Goal: Task Accomplishment & Management: Manage account settings

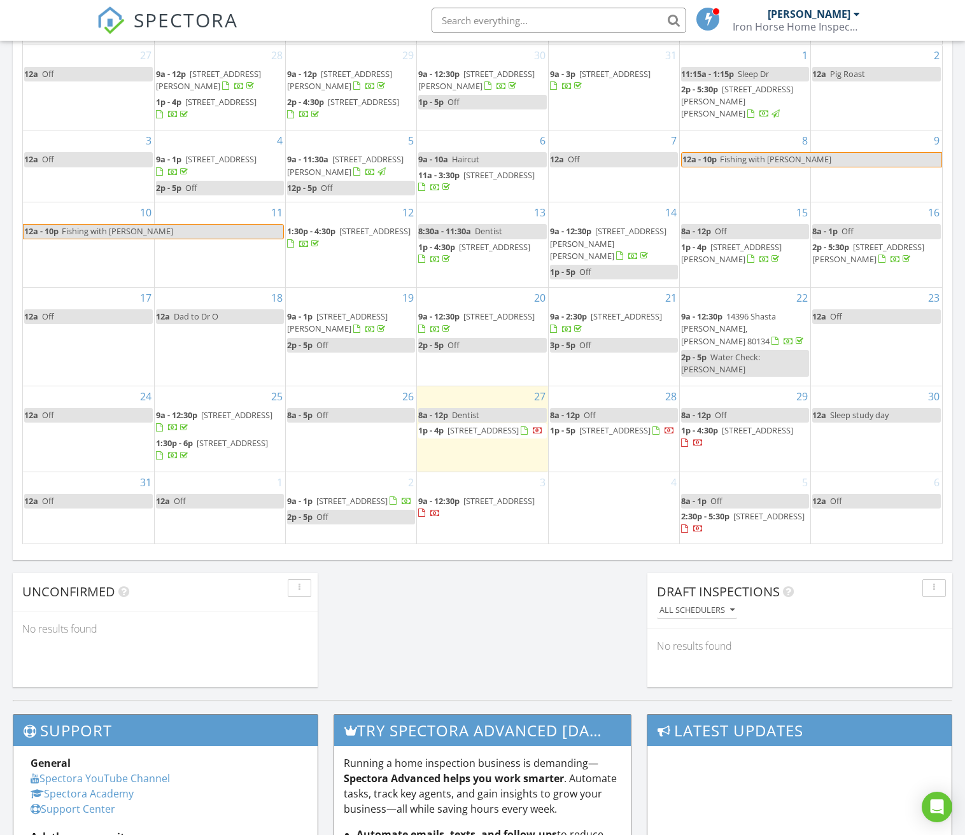
scroll to position [627, 0]
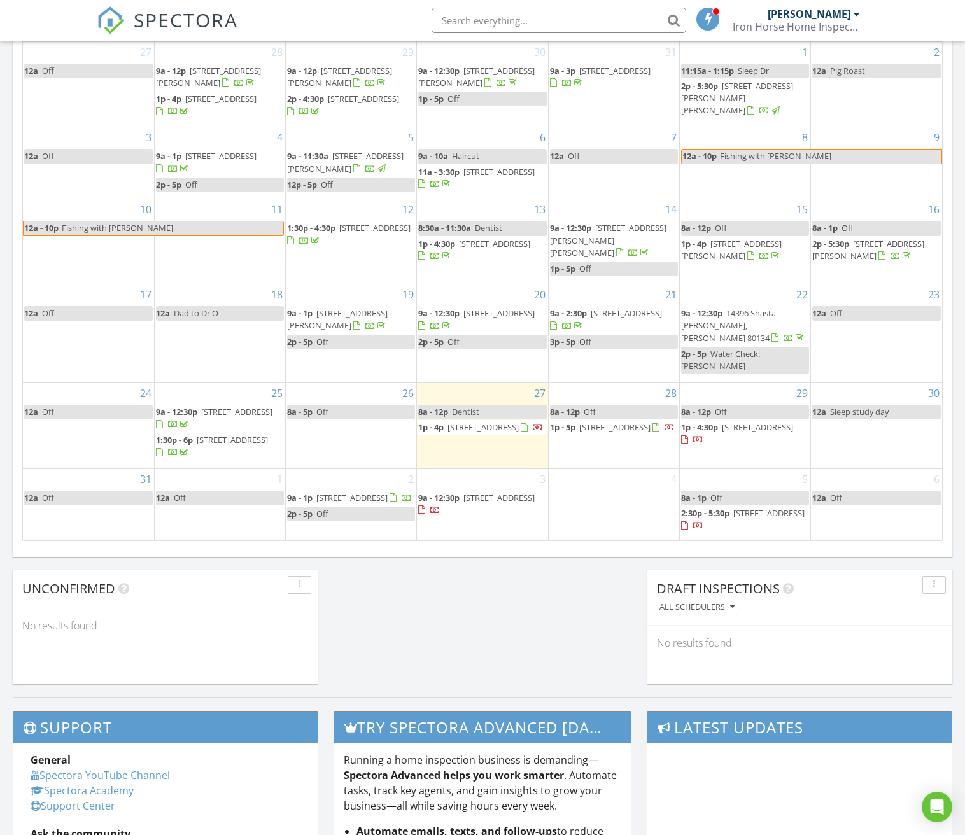
click at [477, 595] on div "Today John Phillips 8:00 am Dentist John Phillips 1:00 pm 8945 Whiteclover St, …" at bounding box center [482, 118] width 965 height 1158
click at [437, 613] on div "Today John Phillips 8:00 am Dentist John Phillips 1:00 pm 8945 Whiteclover St, …" at bounding box center [482, 118] width 965 height 1158
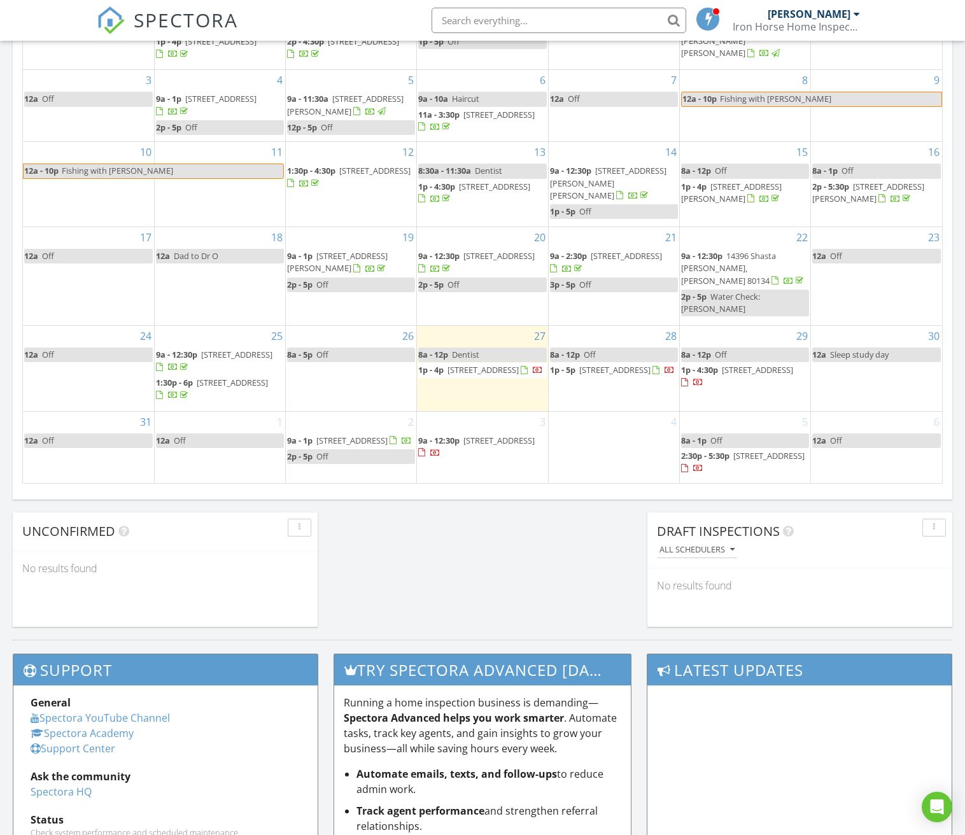
scroll to position [686, 0]
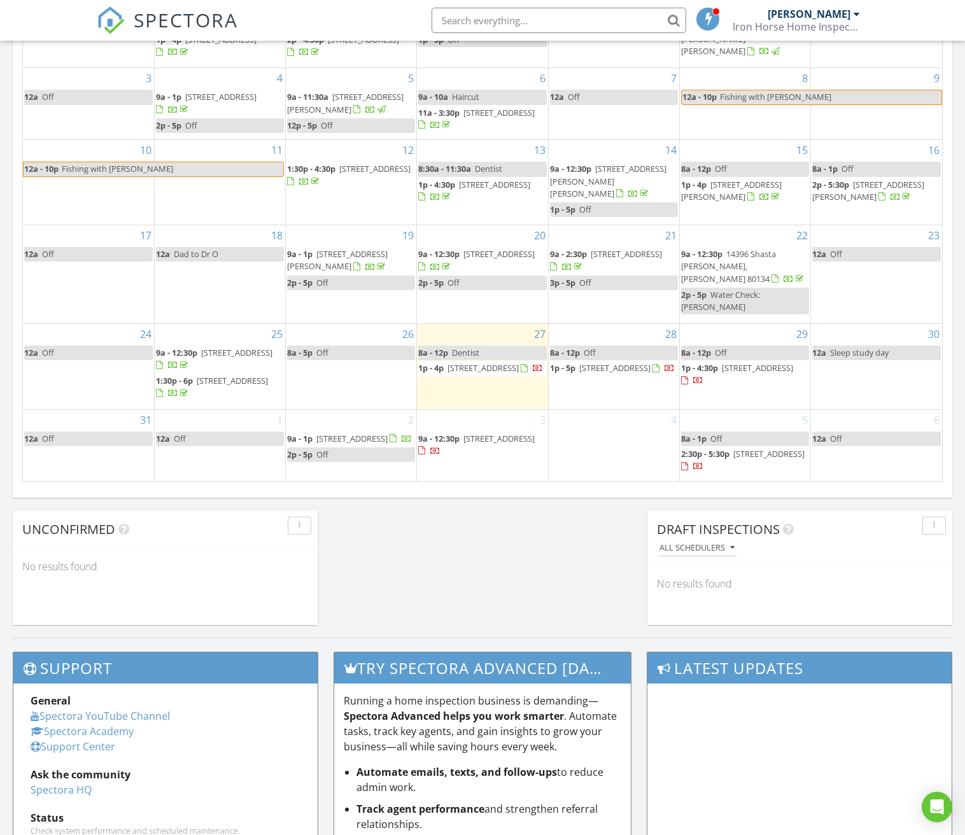
click at [580, 552] on div "Today John Phillips 8:00 am Dentist John Phillips 1:00 pm 8945 Whiteclover St, …" at bounding box center [482, 59] width 965 height 1158
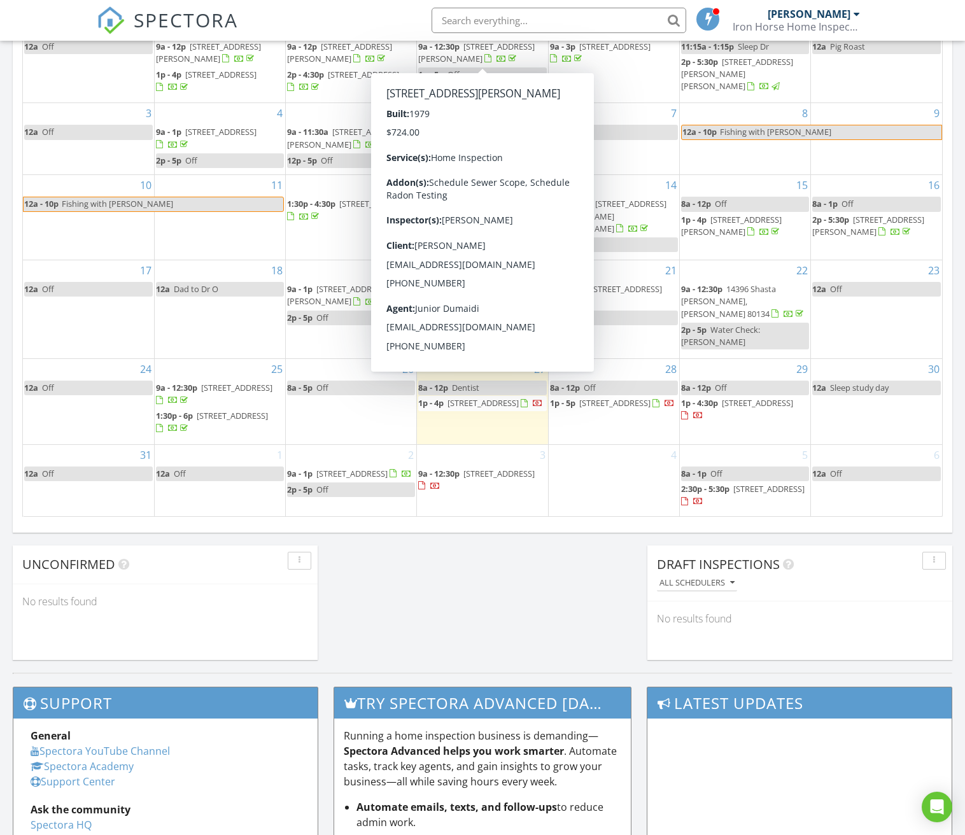
scroll to position [646, 0]
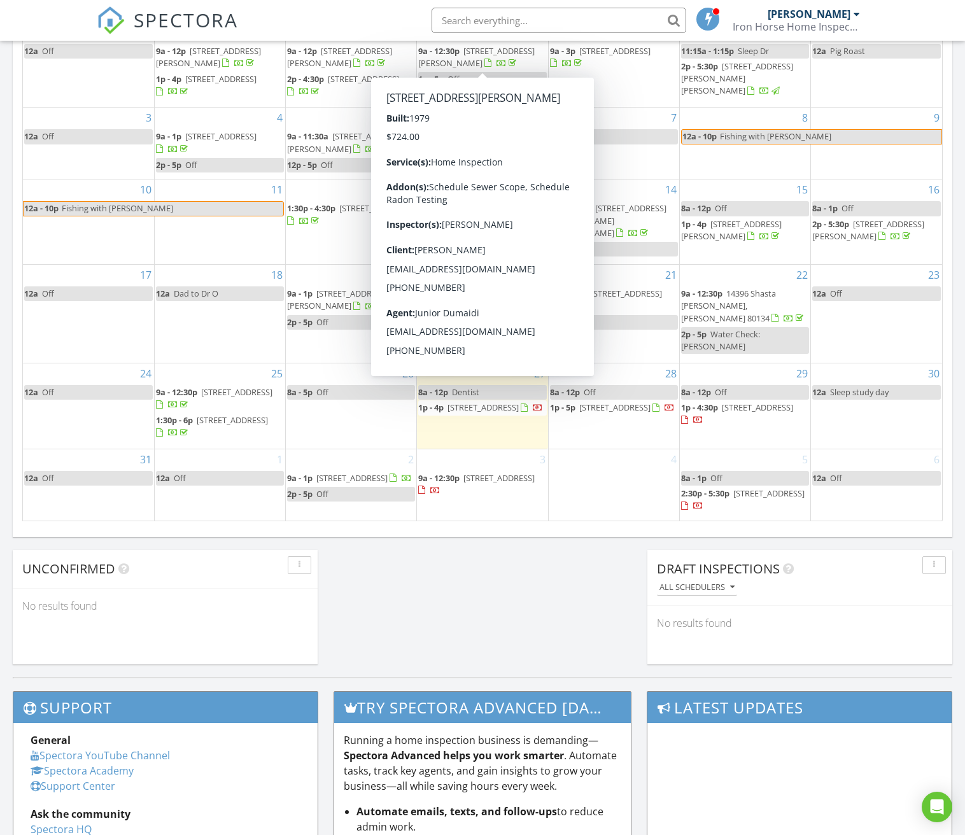
click at [574, 593] on div "Today John Phillips 8:00 am Dentist John Phillips 1:00 pm 8945 Whiteclover St, …" at bounding box center [482, 98] width 965 height 1158
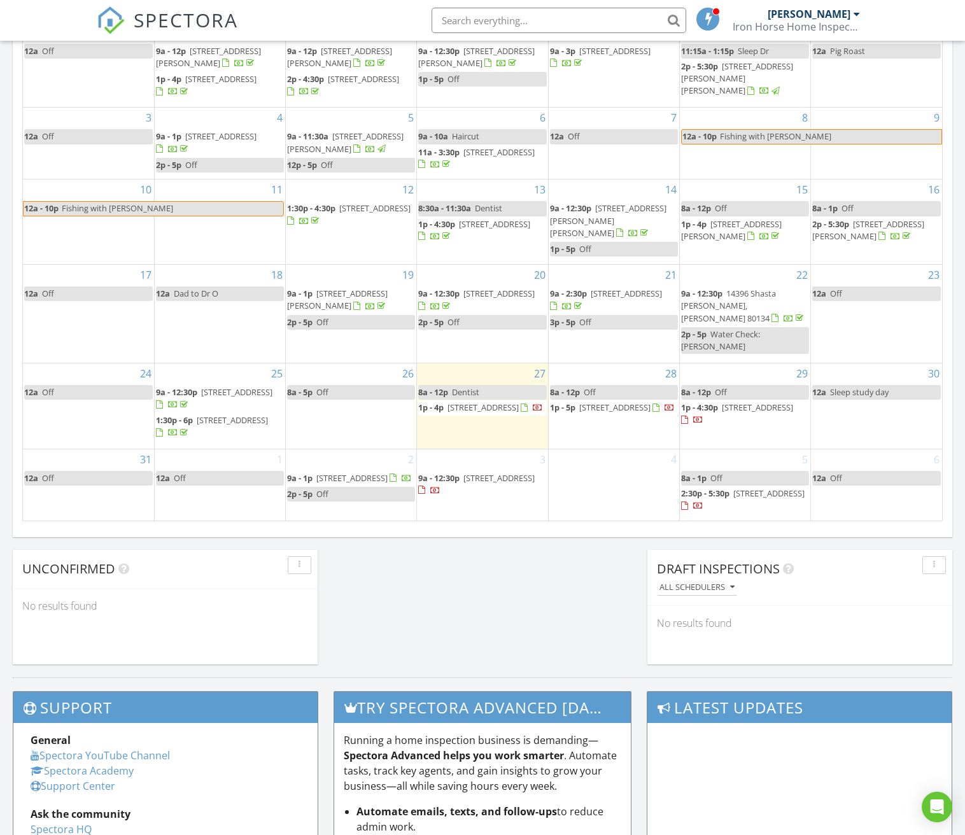
click at [623, 510] on div "4" at bounding box center [613, 484] width 130 height 71
click at [589, 585] on div "Today John Phillips 8:00 am Dentist John Phillips 1:00 pm 8945 Whiteclover St, …" at bounding box center [482, 98] width 965 height 1158
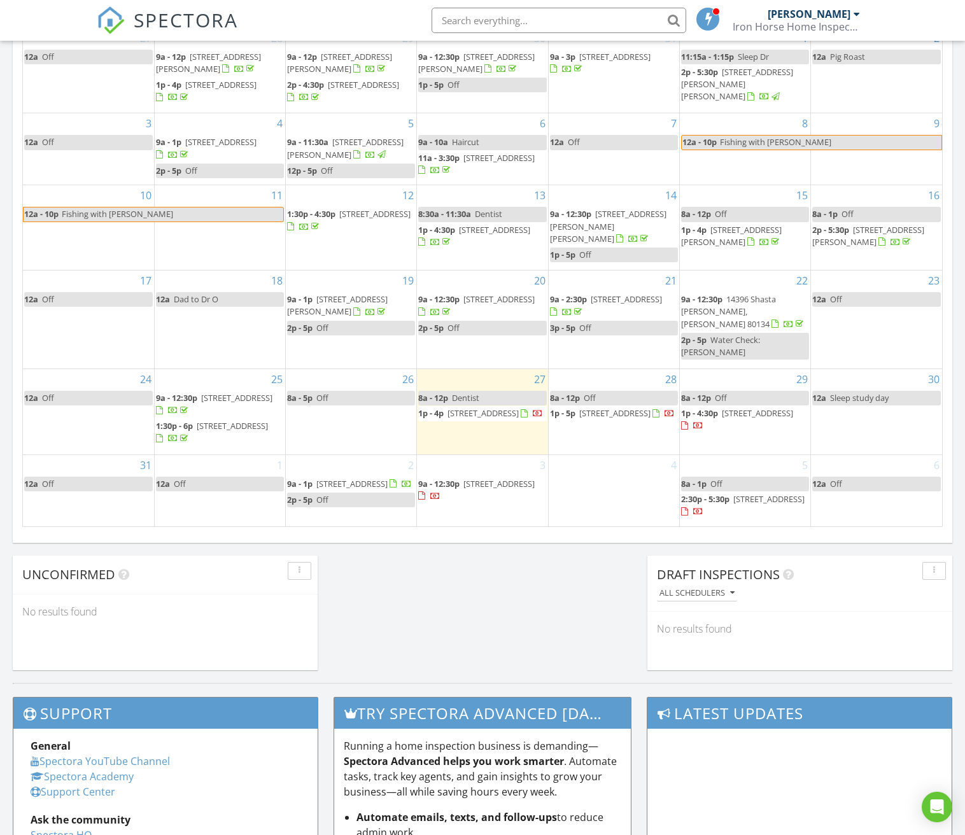
scroll to position [639, 0]
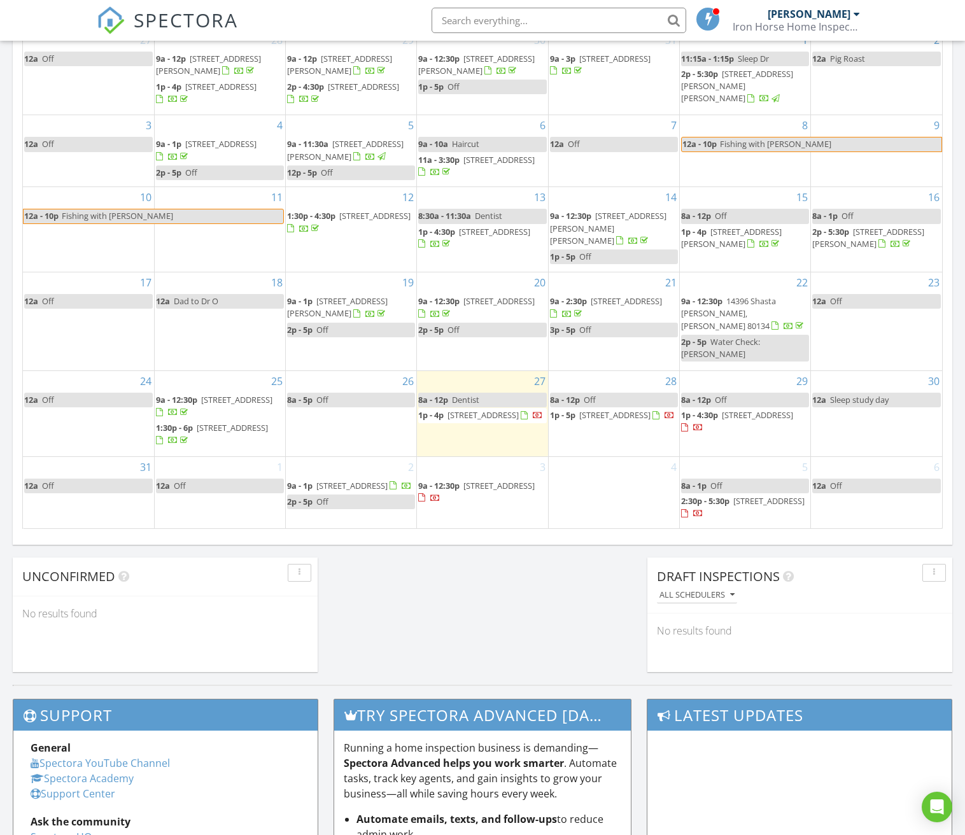
click at [571, 562] on div "Today John Phillips 8:00 am Dentist John Phillips 1:00 pm 8945 Whiteclover St, …" at bounding box center [482, 106] width 965 height 1158
click at [596, 491] on div "4" at bounding box center [613, 492] width 130 height 71
click at [588, 546] on div "Today John Phillips 8:00 am Dentist John Phillips 1:00 pm 8945 Whiteclover St, …" at bounding box center [482, 106] width 965 height 1158
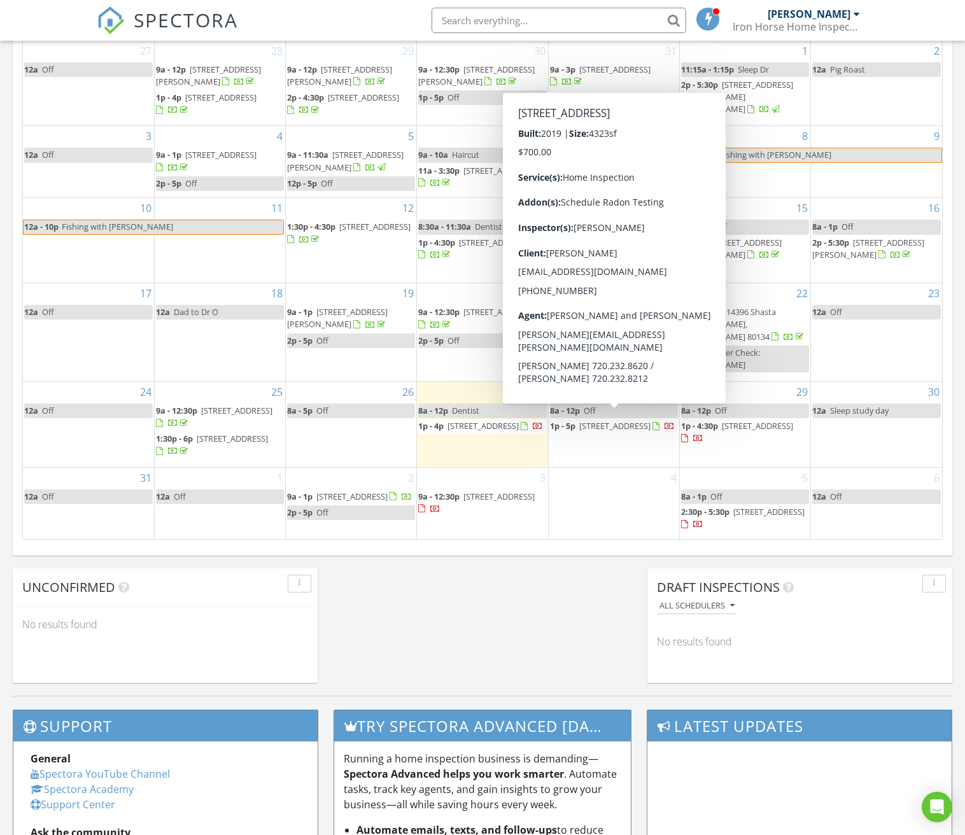
scroll to position [628, 0]
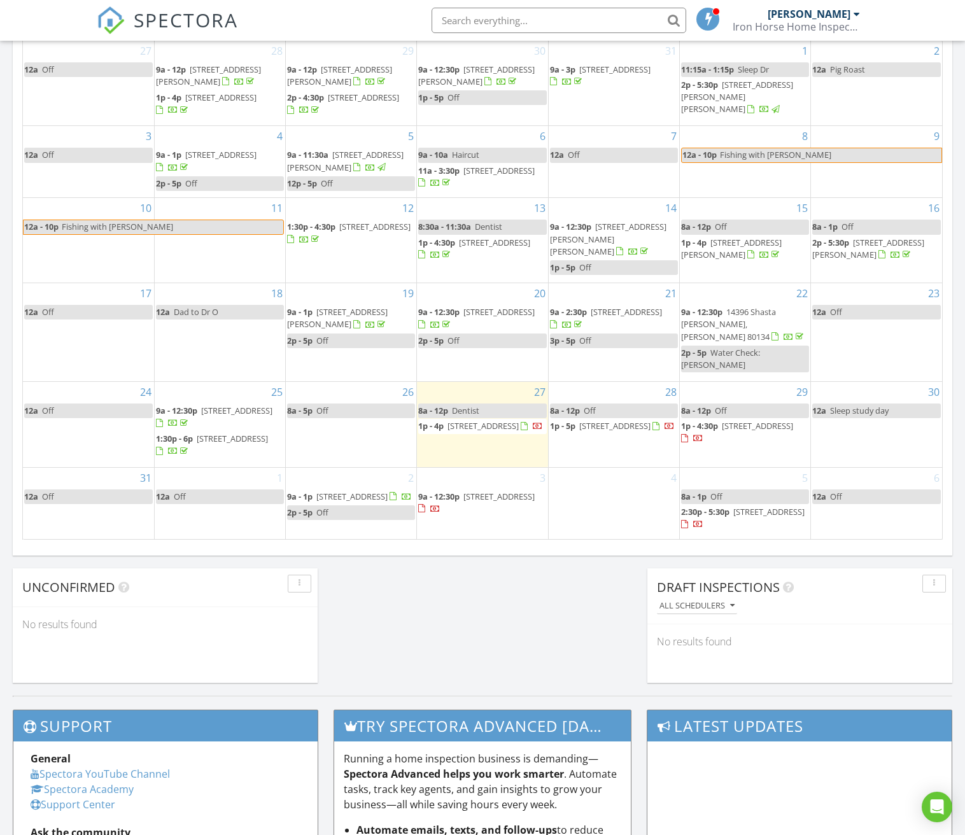
click at [600, 555] on div "Today John Phillips 8:00 am Dentist John Phillips 1:00 pm 8945 Whiteclover St, …" at bounding box center [482, 116] width 965 height 1158
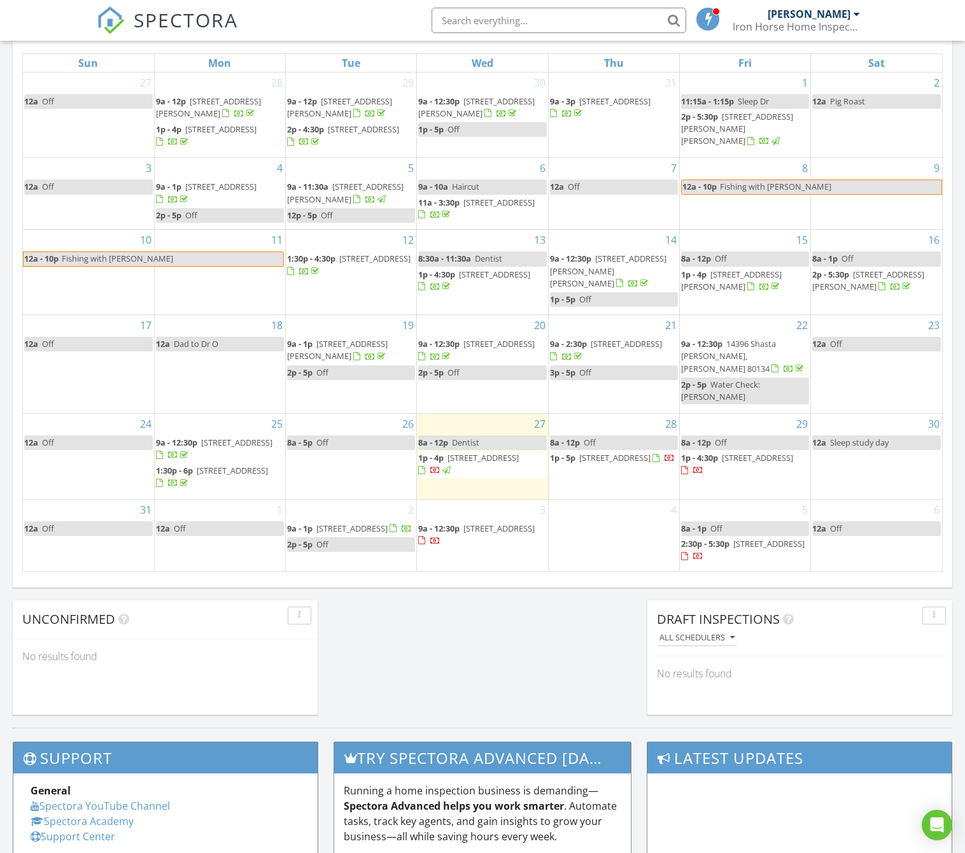
scroll to position [606, 0]
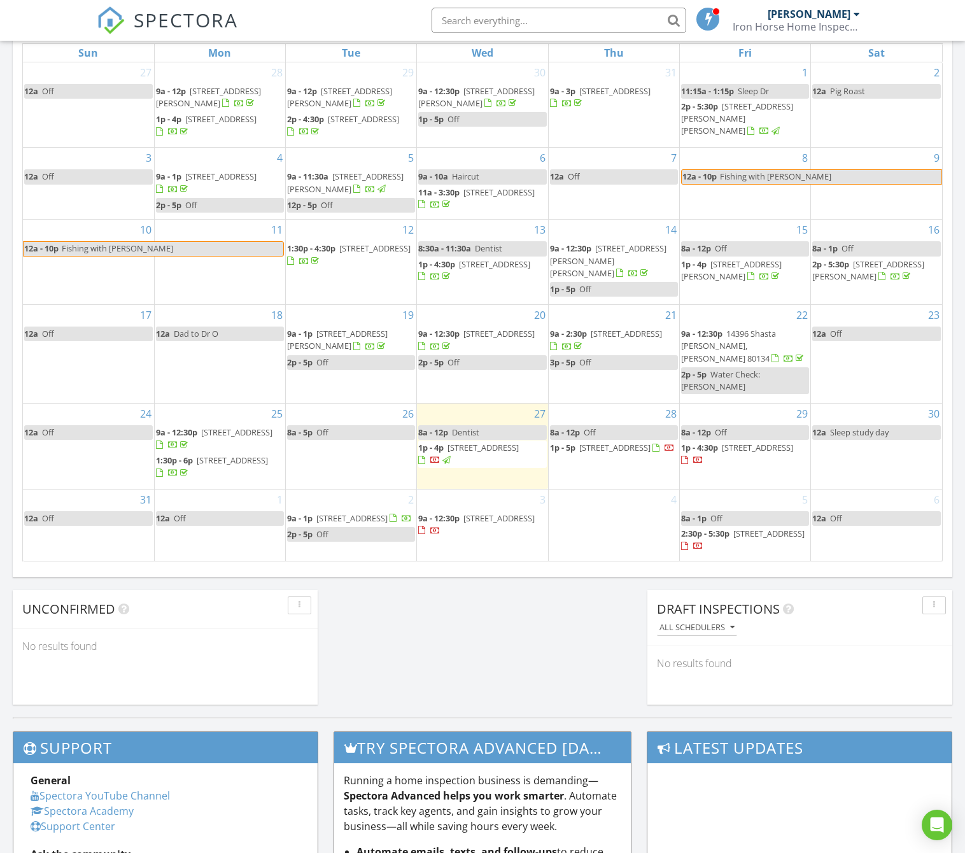
click at [510, 669] on div "Today John Phillips 8:00 am Dentist John Phillips 1:00 pm 8945 Whiteclover St, …" at bounding box center [482, 138] width 965 height 1158
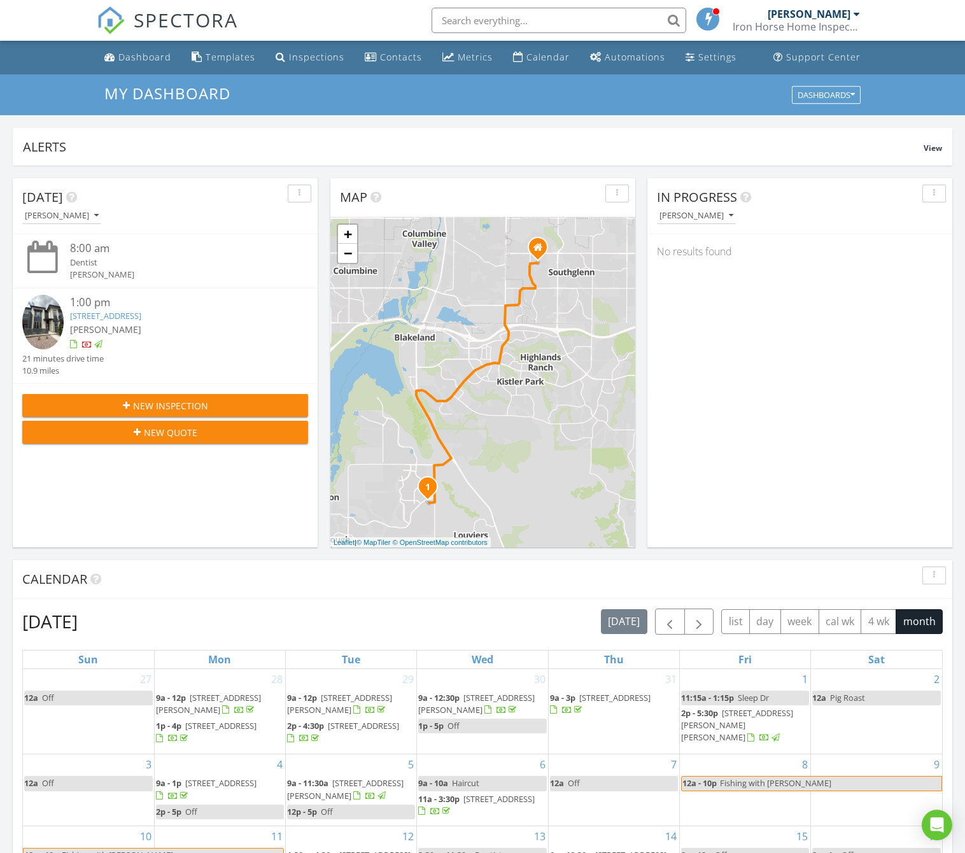
scroll to position [0, 0]
click at [711, 60] on div "Settings" at bounding box center [717, 57] width 38 height 12
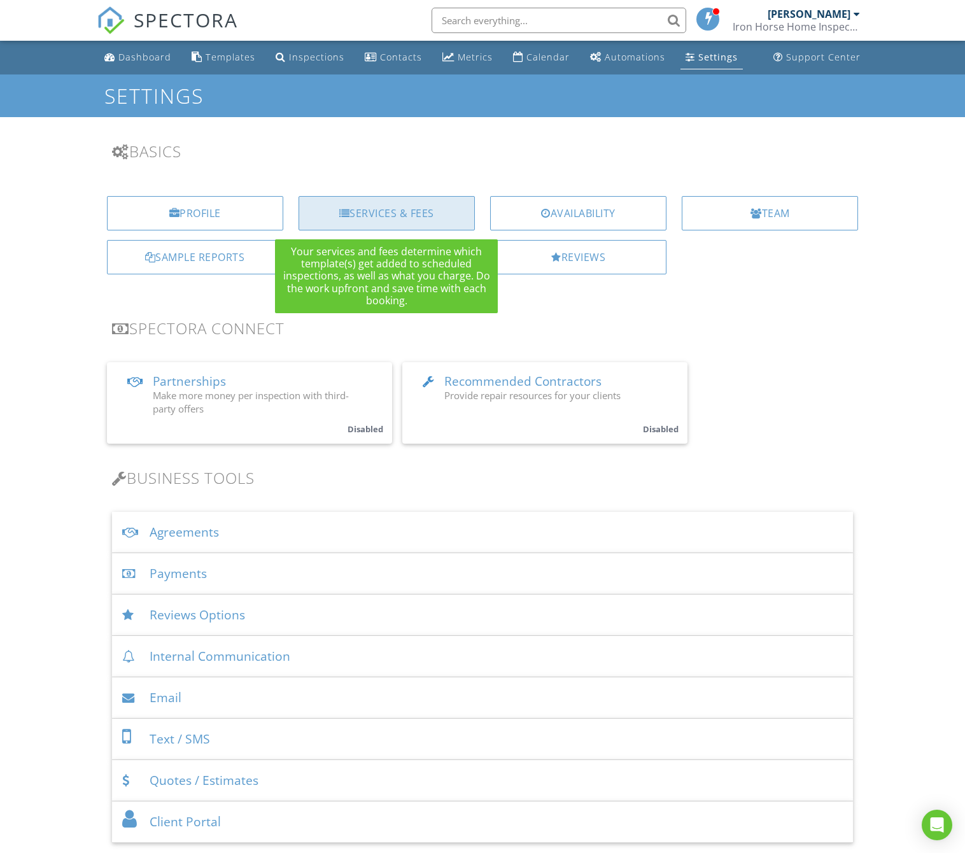
click at [403, 211] on div "Services & Fees" at bounding box center [386, 213] width 176 height 34
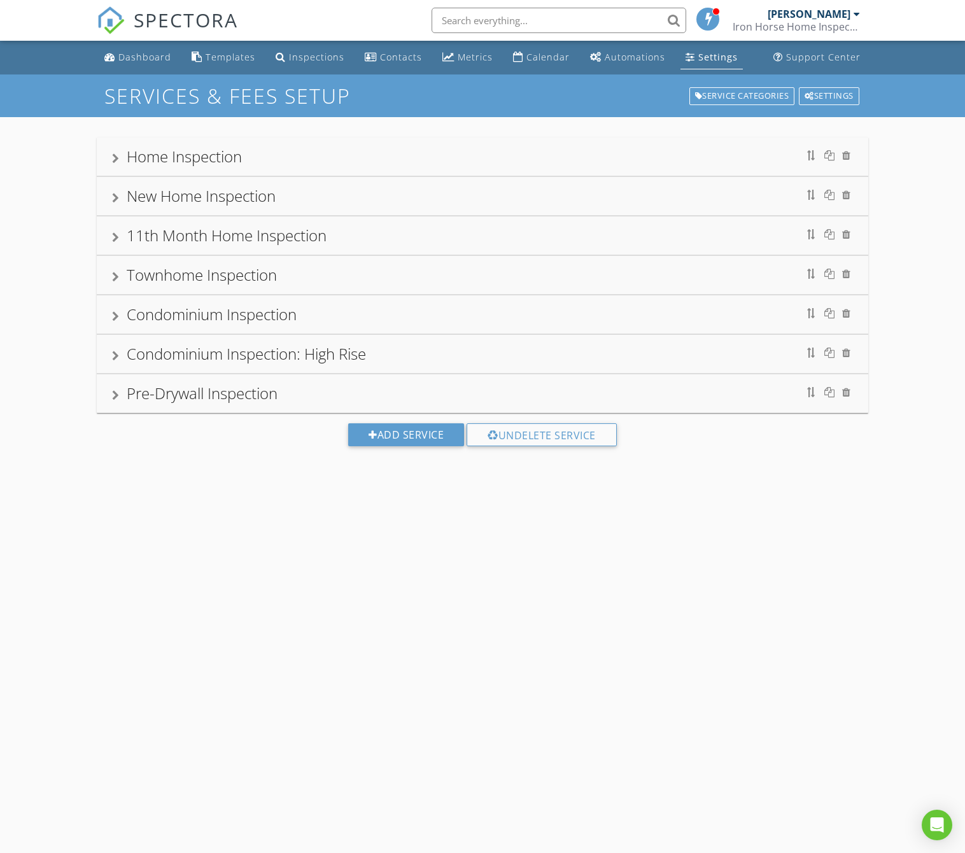
click at [112, 161] on div at bounding box center [115, 158] width 7 height 10
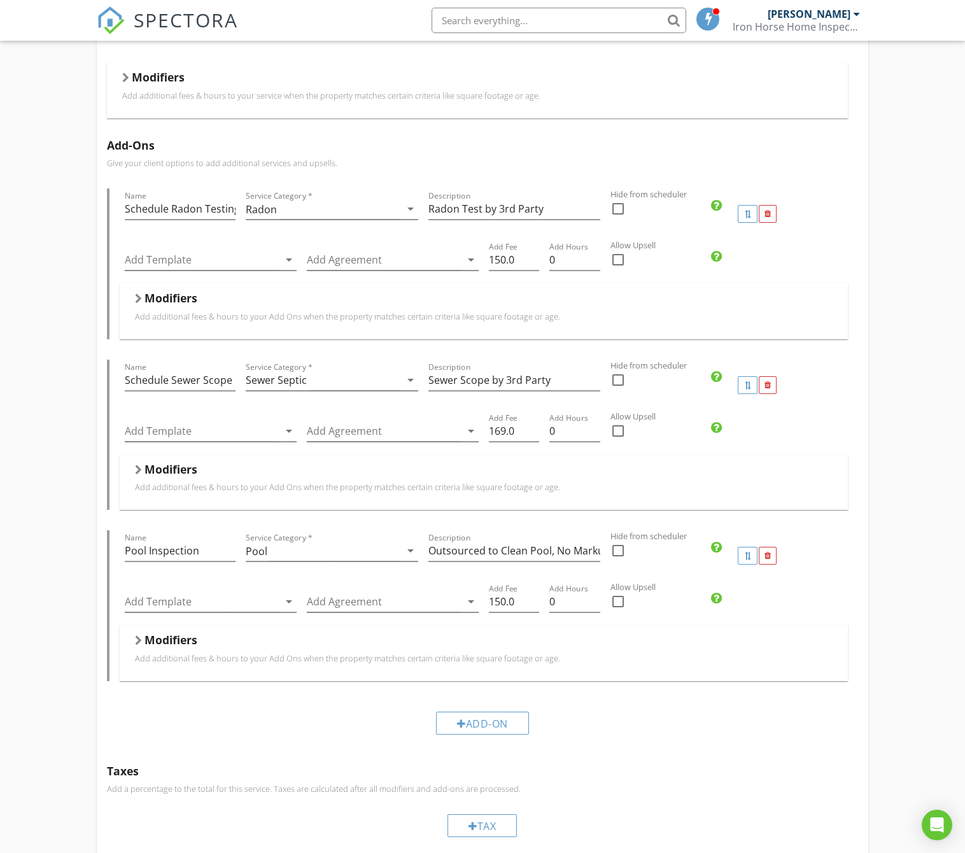
scroll to position [260, 0]
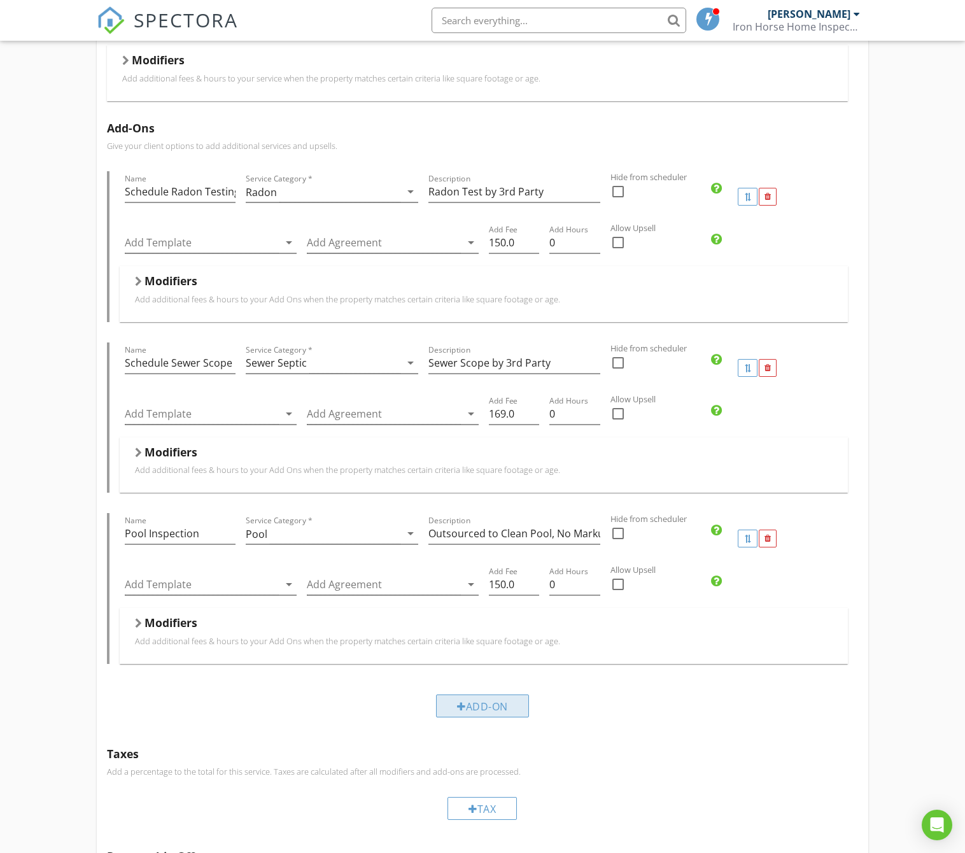
click at [484, 704] on div "Add-On" at bounding box center [482, 705] width 93 height 23
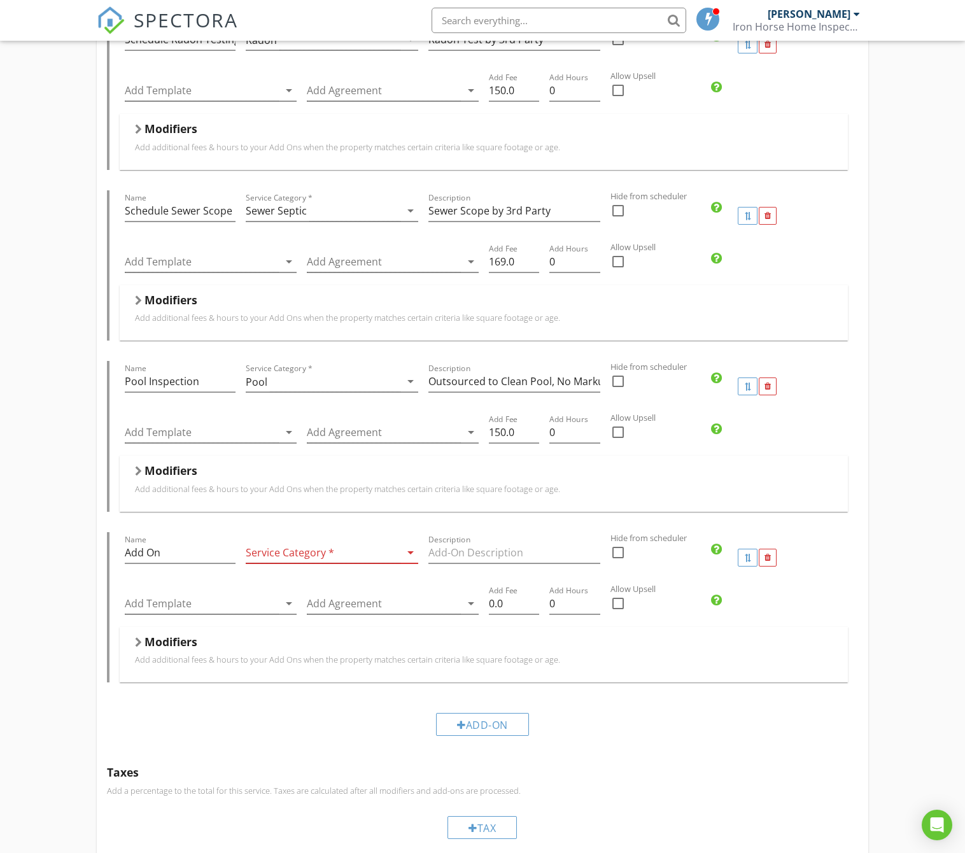
scroll to position [414, 0]
click at [325, 553] on div at bounding box center [323, 550] width 154 height 21
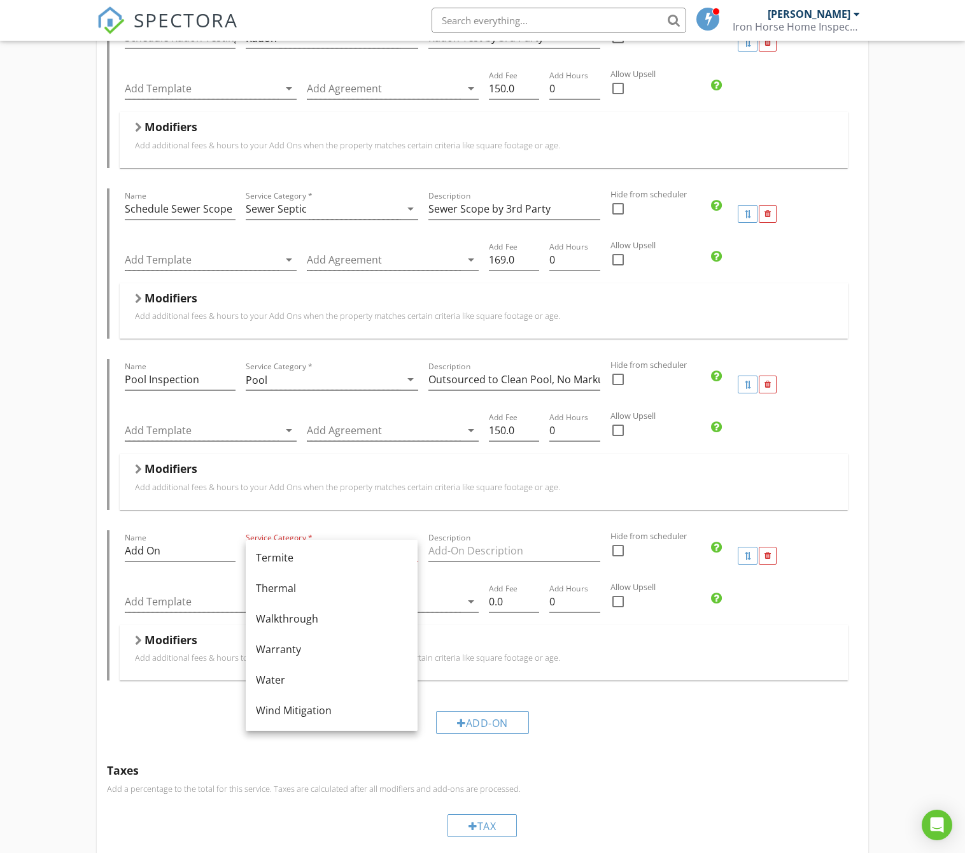
scroll to position [766, 0]
click at [286, 562] on div "Termite" at bounding box center [331, 557] width 151 height 15
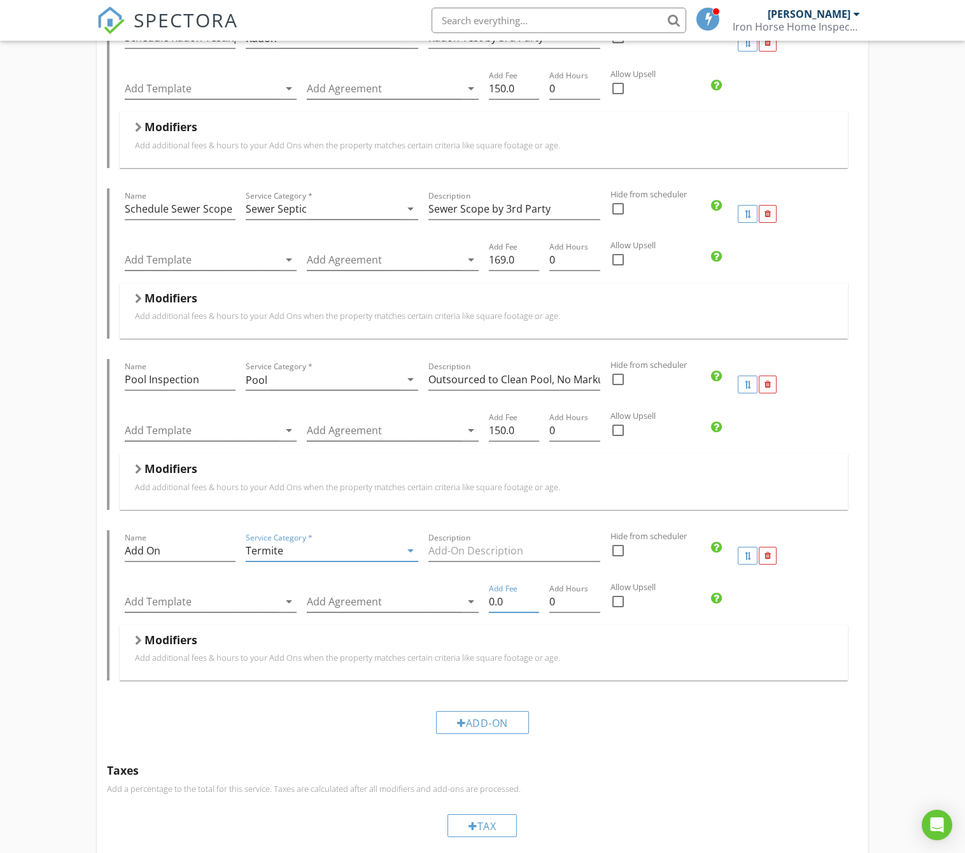
drag, startPoint x: 496, startPoint y: 601, endPoint x: 499, endPoint y: 636, distance: 34.5
click at [484, 601] on div "Add Fee 0.0" at bounding box center [514, 603] width 60 height 44
type input "50.00"
click at [470, 550] on input "Description" at bounding box center [514, 550] width 172 height 21
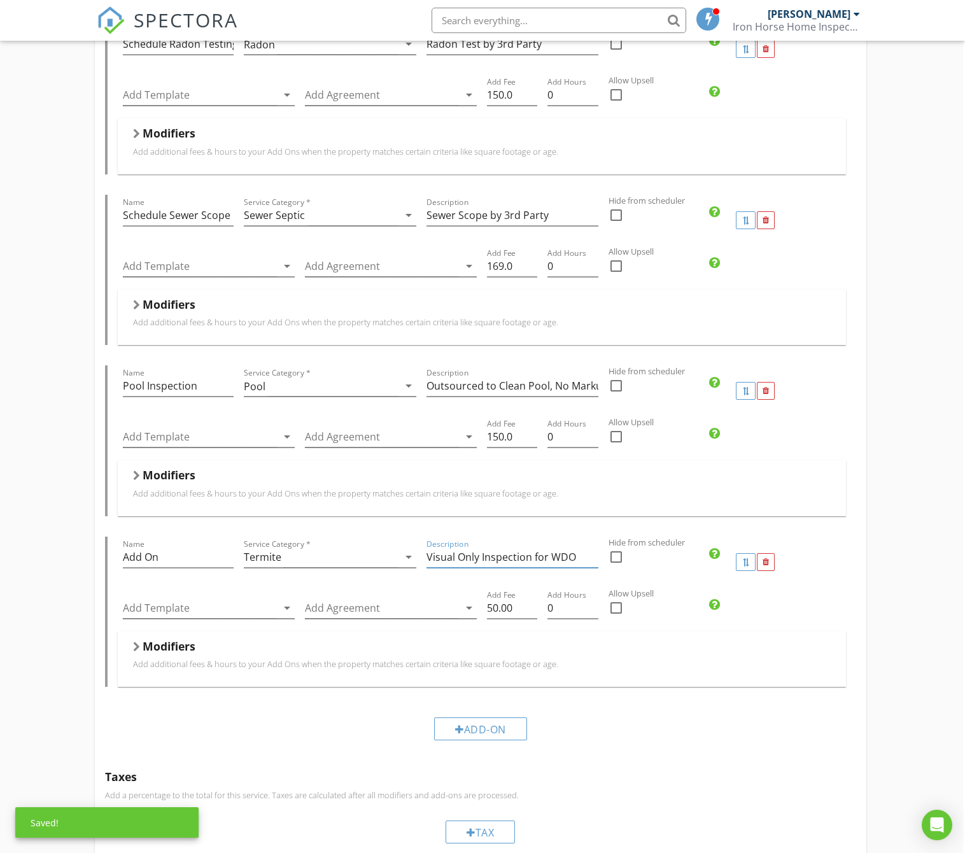
scroll to position [404, 2]
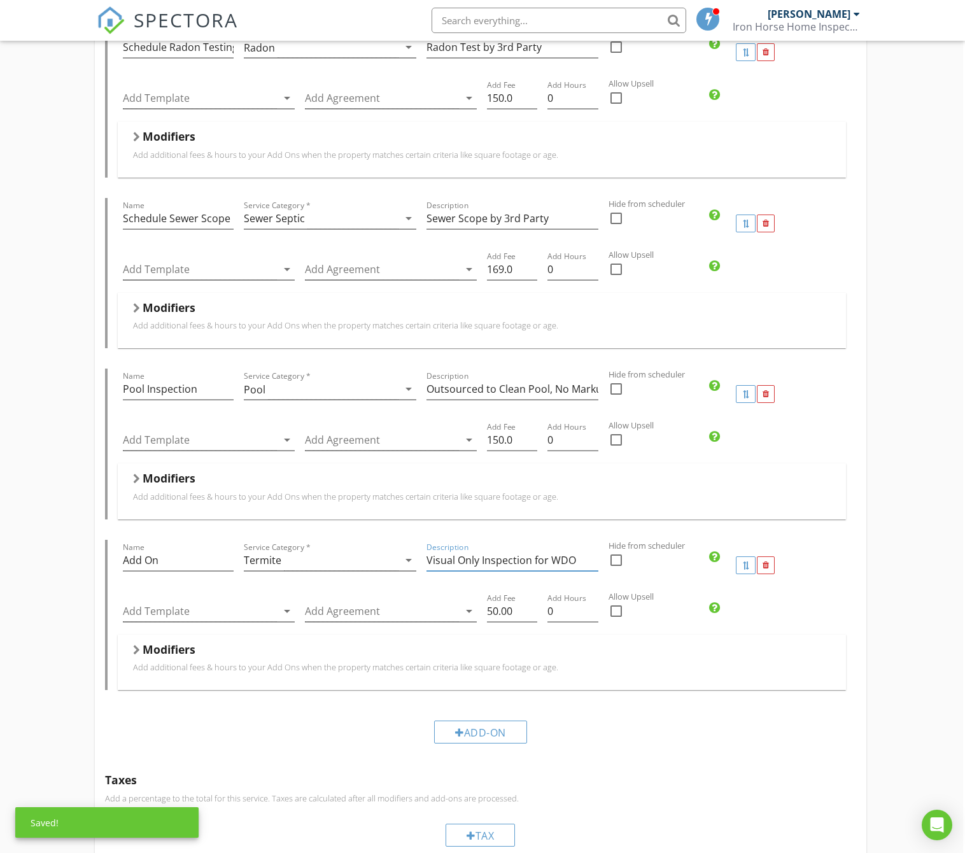
type input "Visual Only Inspection for WDO"
click at [599, 711] on div "Add-On" at bounding box center [480, 731] width 751 height 43
click at [403, 563] on icon "arrow_drop_down" at bounding box center [408, 559] width 15 height 15
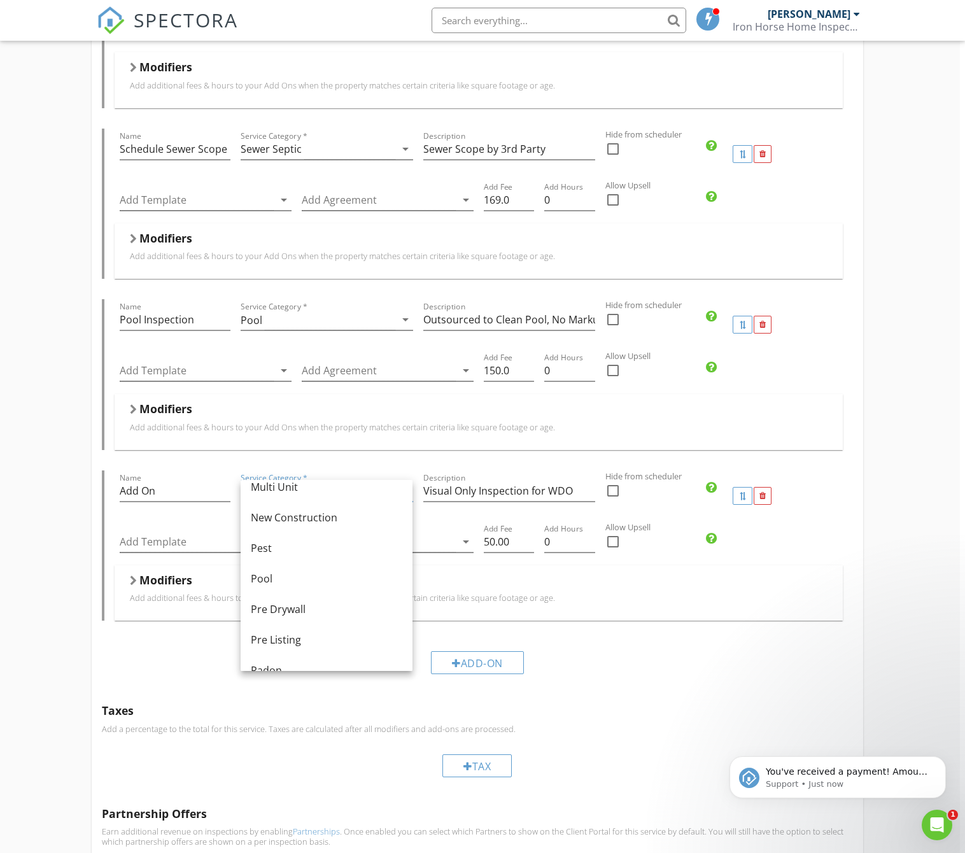
scroll to position [0, 0]
click at [872, 772] on p "You've received a payment! Amount $275.00 Fee $7.86 Net $267.14 Transaction # p…" at bounding box center [847, 771] width 164 height 13
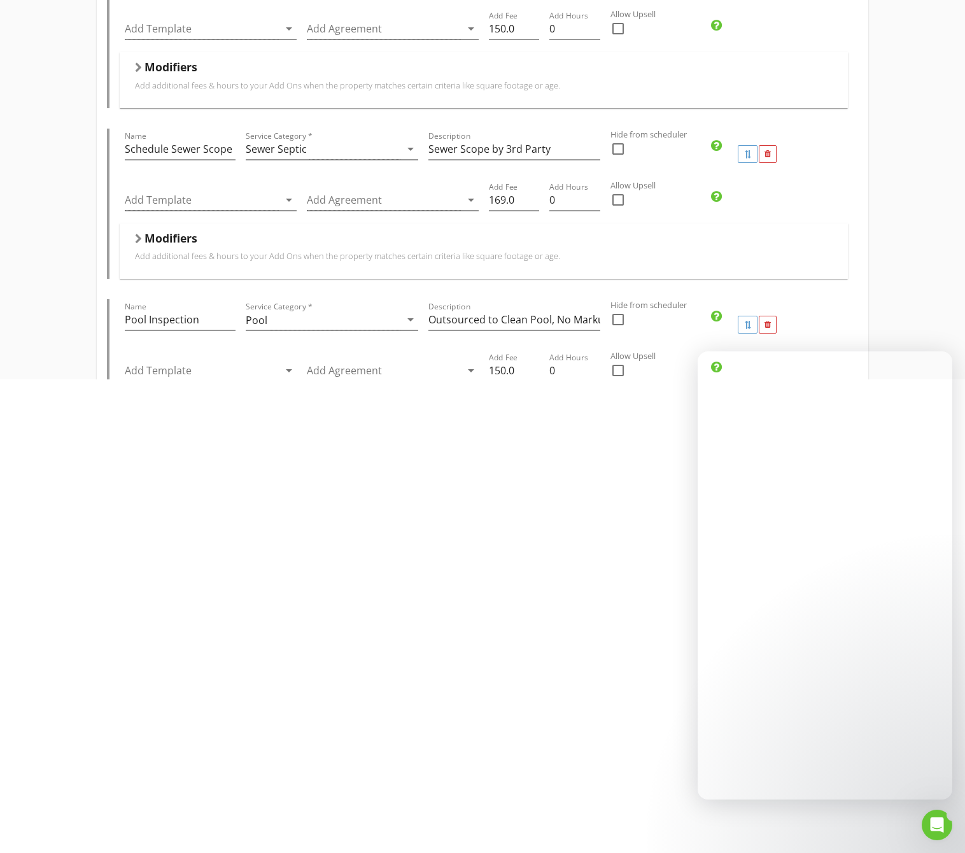
click at [878, 0] on html "SPECTORA John Phillips Iron Horse Home Inspection LLC Role: Inspector Change Ro…" at bounding box center [482, 0] width 965 height 0
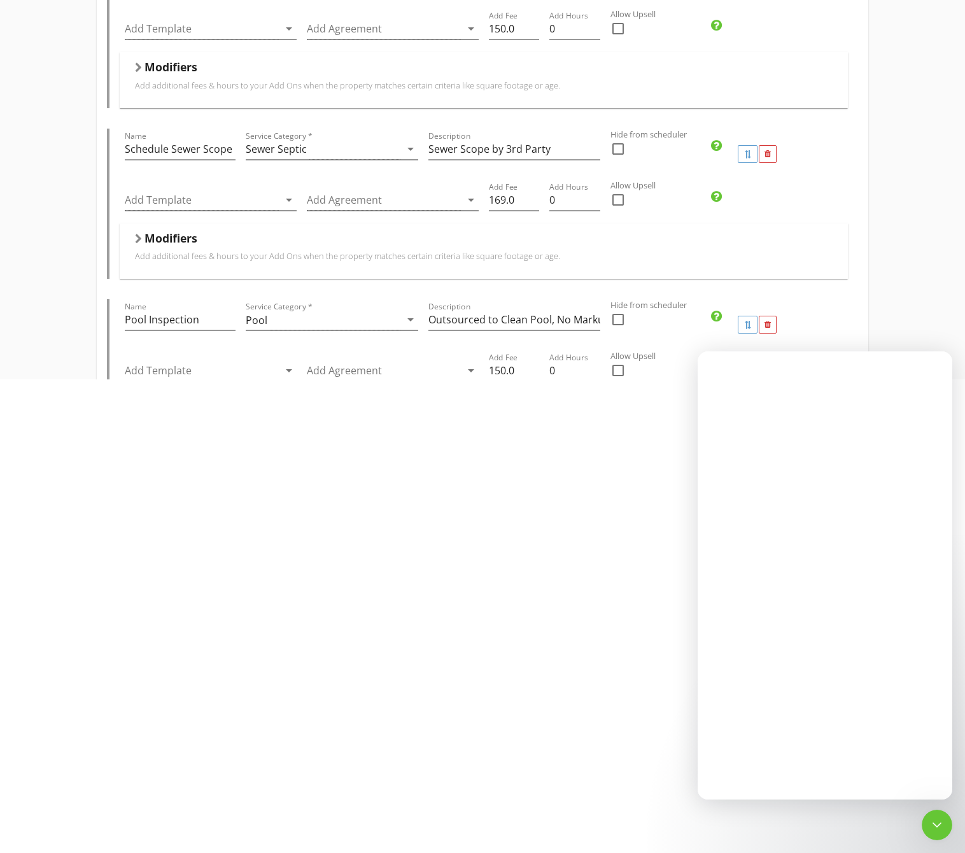
scroll to position [538, 0]
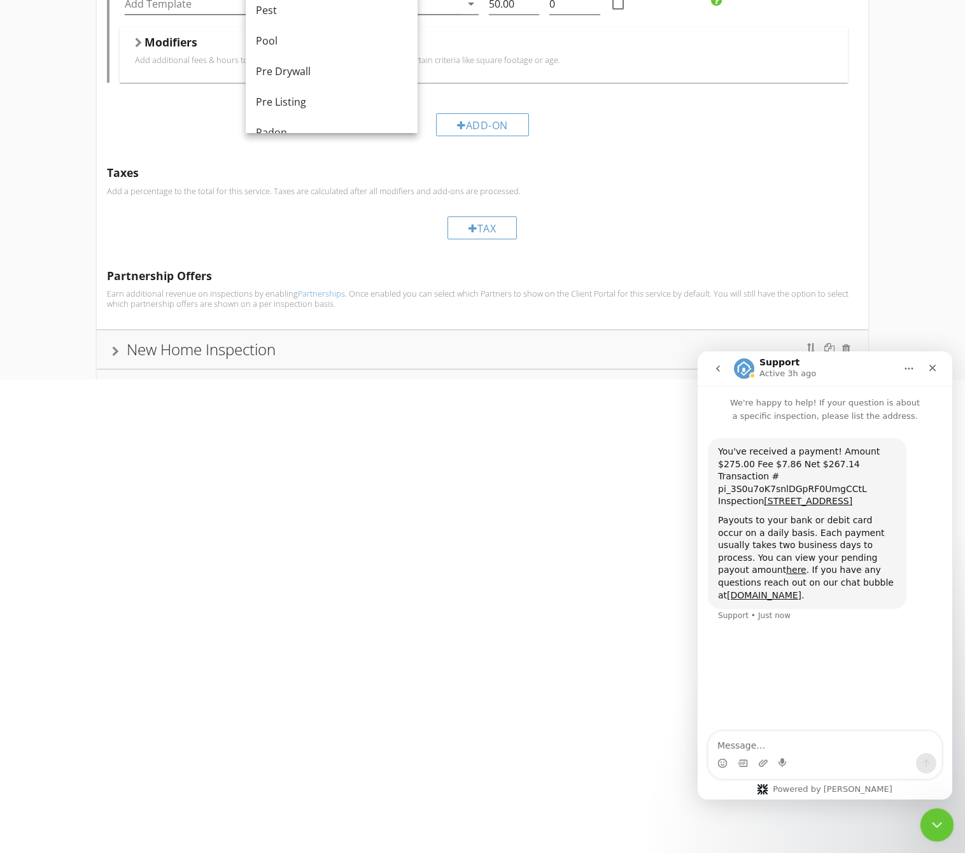
click at [932, 822] on icon "Close Intercom Messenger" at bounding box center [934, 822] width 9 height 5
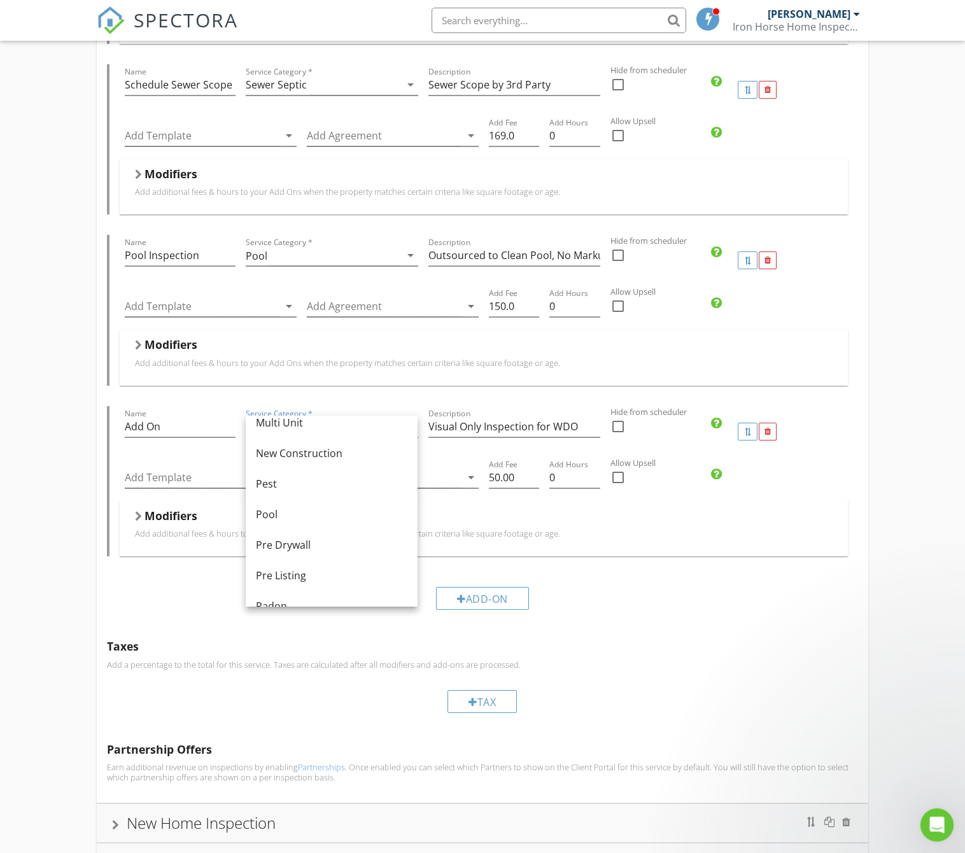
scroll to position [0, 0]
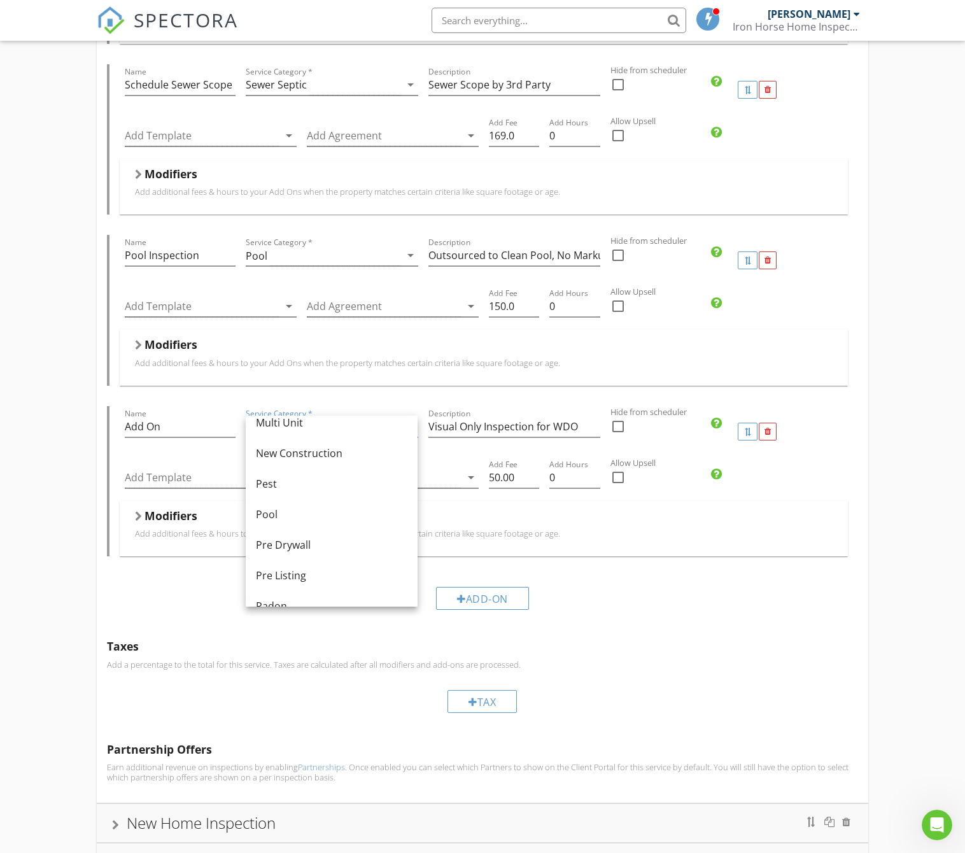
click at [76, 552] on div "Home Inspection Name Home Inspection Service Category * Residential arrow_drop_…" at bounding box center [482, 345] width 965 height 1533
click at [617, 619] on div "Add-On" at bounding box center [482, 597] width 751 height 43
click at [572, 619] on div "Add-On" at bounding box center [482, 597] width 751 height 43
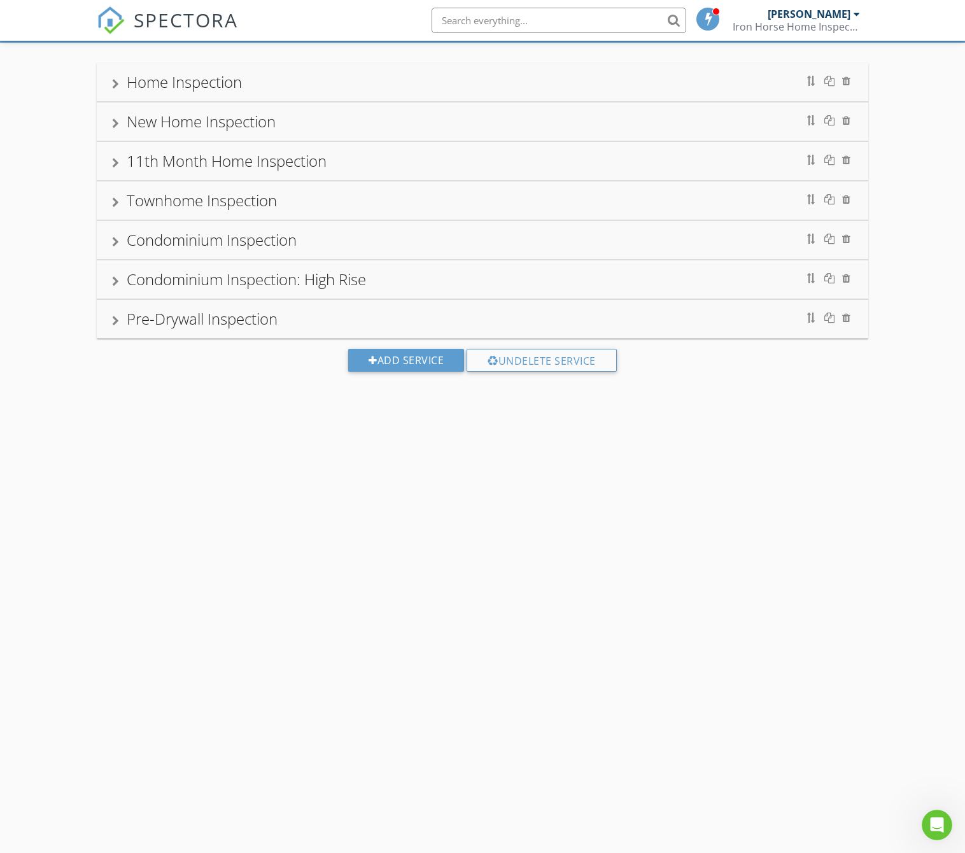
scroll to position [4, 0]
click at [855, 13] on div at bounding box center [856, 14] width 6 height 10
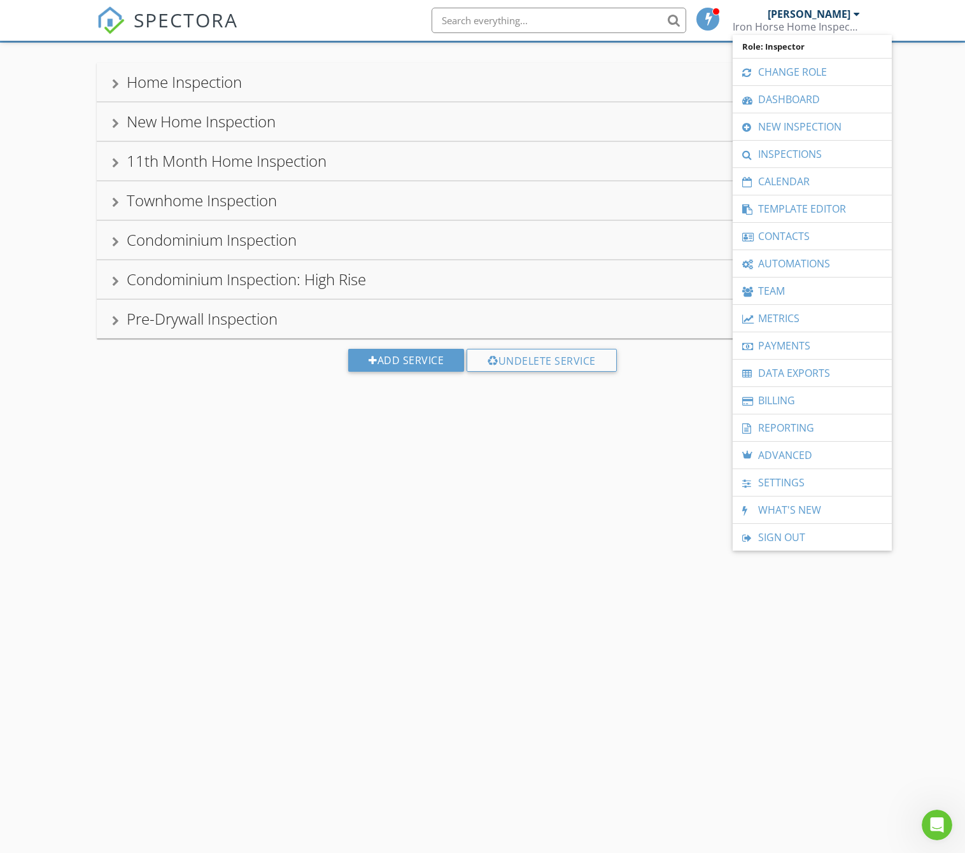
drag, startPoint x: 557, startPoint y: 526, endPoint x: 547, endPoint y: 523, distance: 10.1
click at [554, 526] on div "SERVICES & FEES SETUP Service Categories Settings Home Inspection Name Home Ins…" at bounding box center [482, 426] width 965 height 853
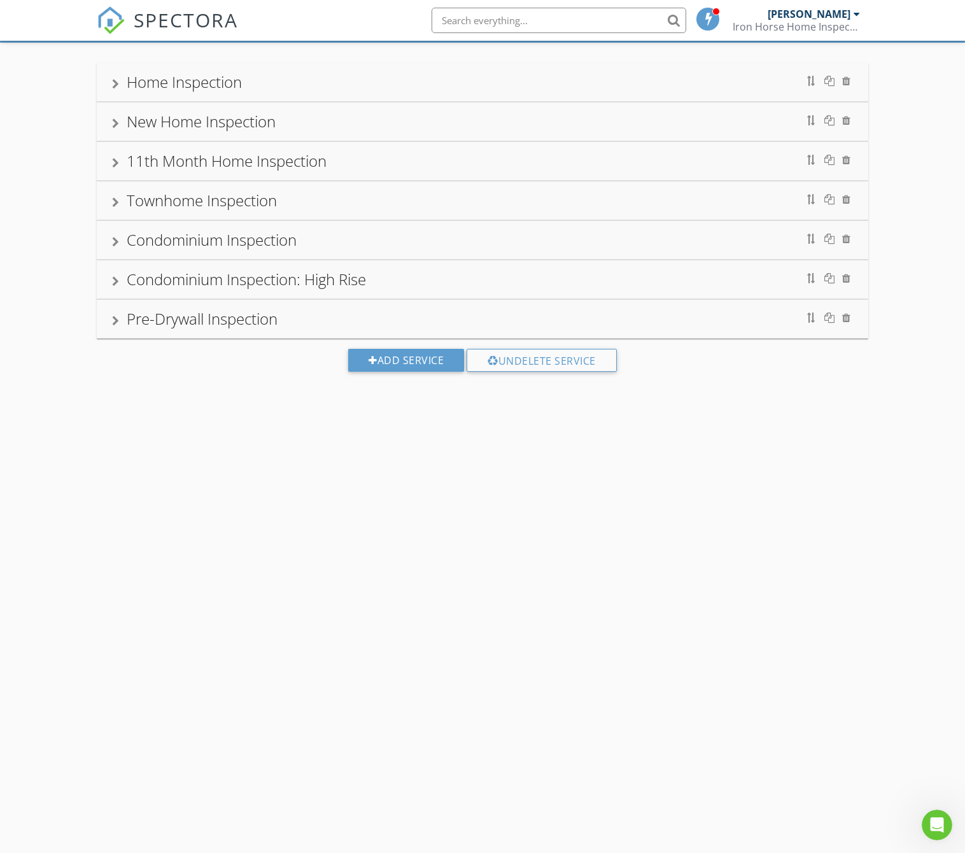
click at [833, 31] on div "Settings" at bounding box center [829, 22] width 60 height 18
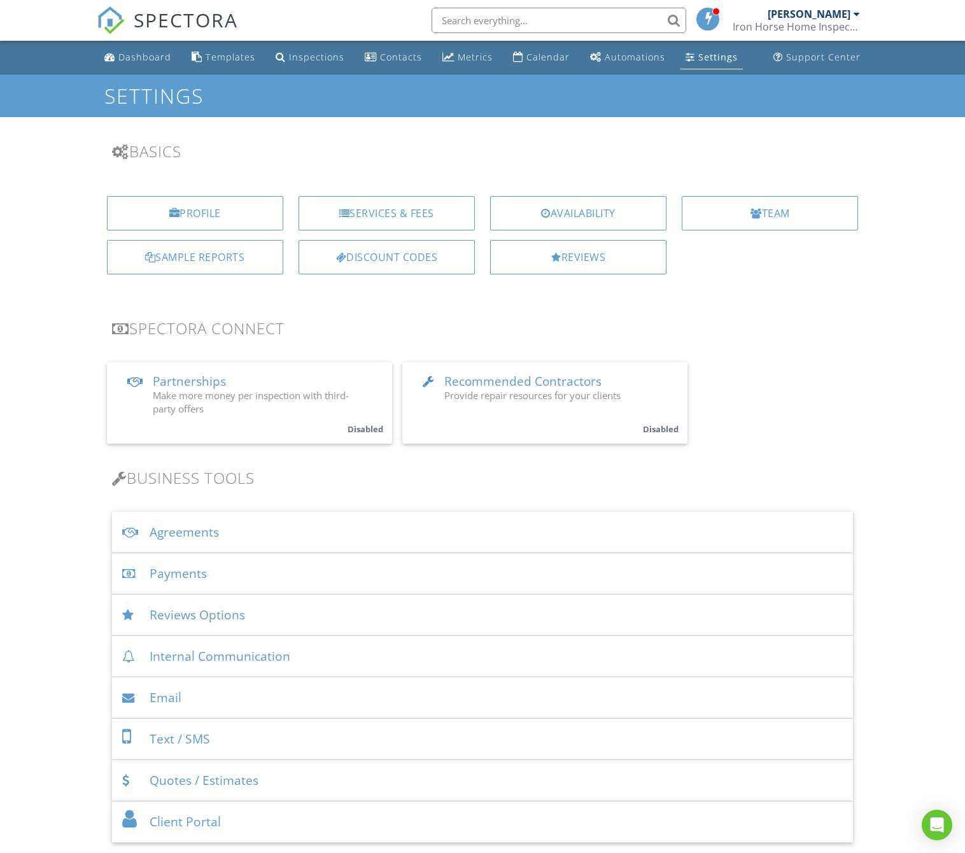
click at [172, 533] on div "Agreements" at bounding box center [482, 532] width 741 height 41
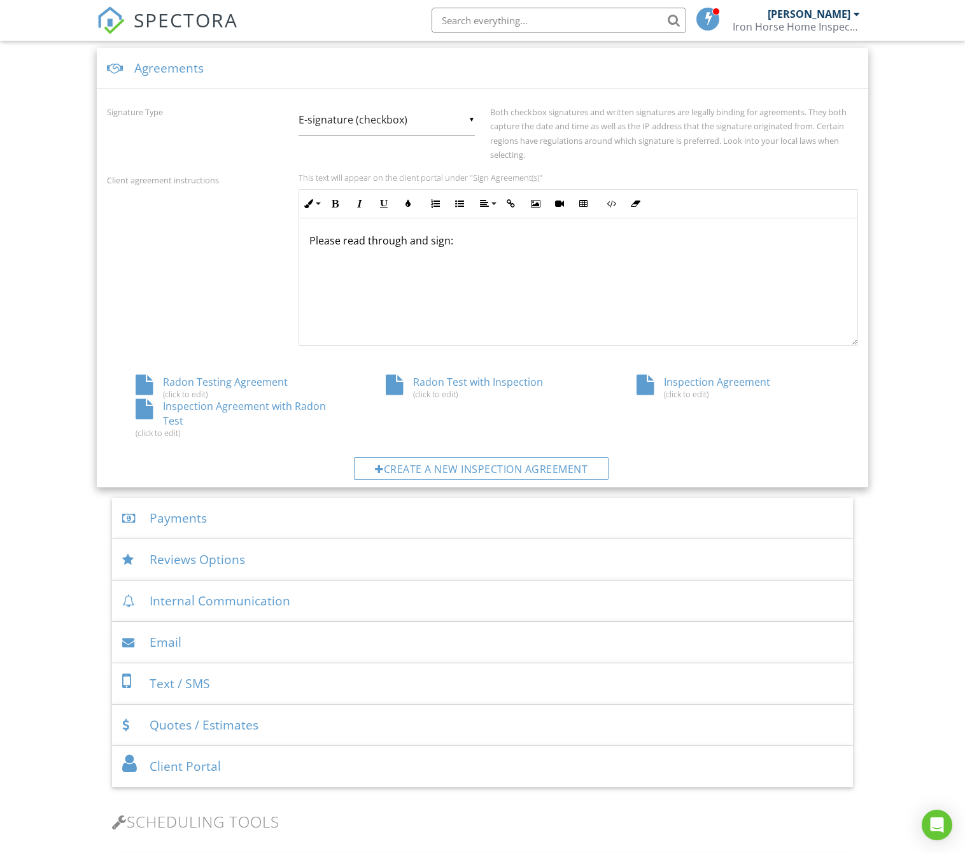
scroll to position [482, 0]
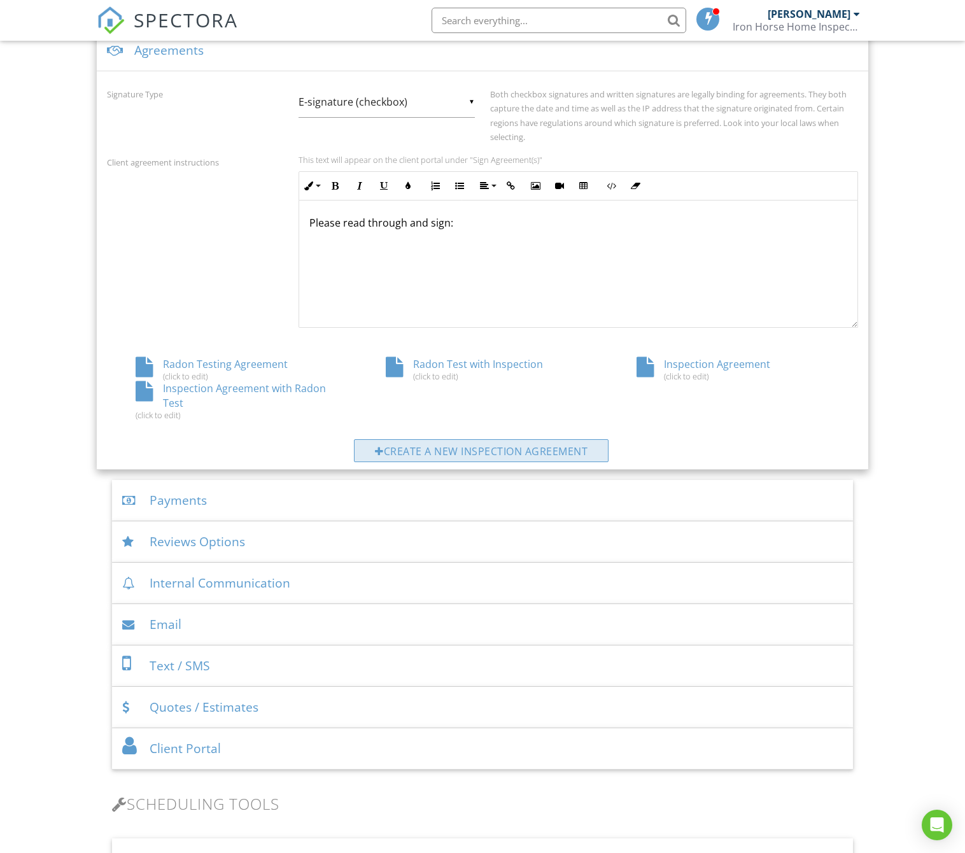
click at [525, 451] on div "Create a new inspection agreement" at bounding box center [481, 450] width 255 height 23
click at [683, 365] on div "Inspection Agreement (click to edit)" at bounding box center [733, 369] width 251 height 24
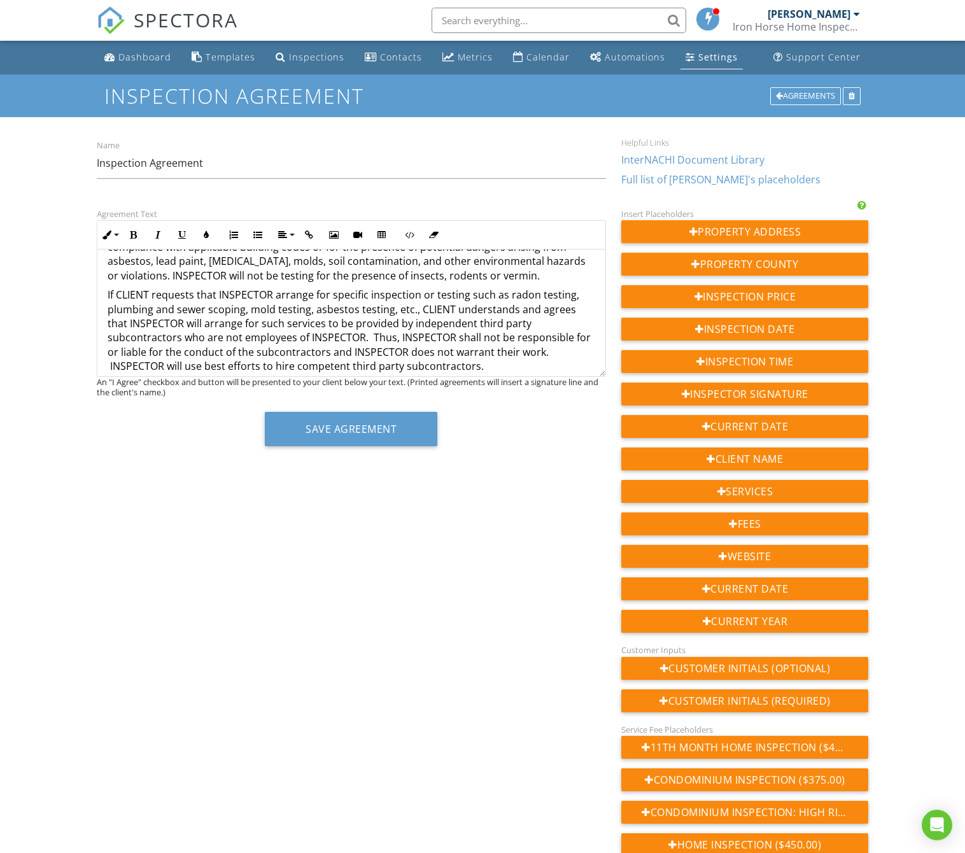
scroll to position [483, 0]
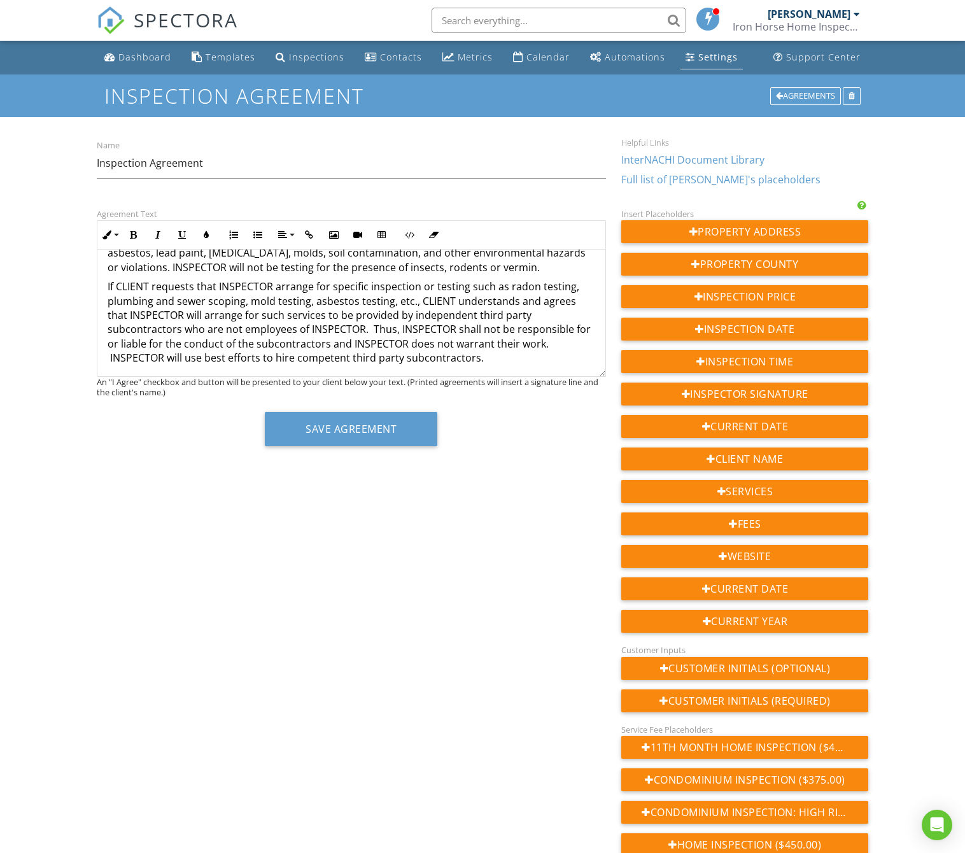
drag, startPoint x: 342, startPoint y: 367, endPoint x: 155, endPoint y: 363, distance: 187.7
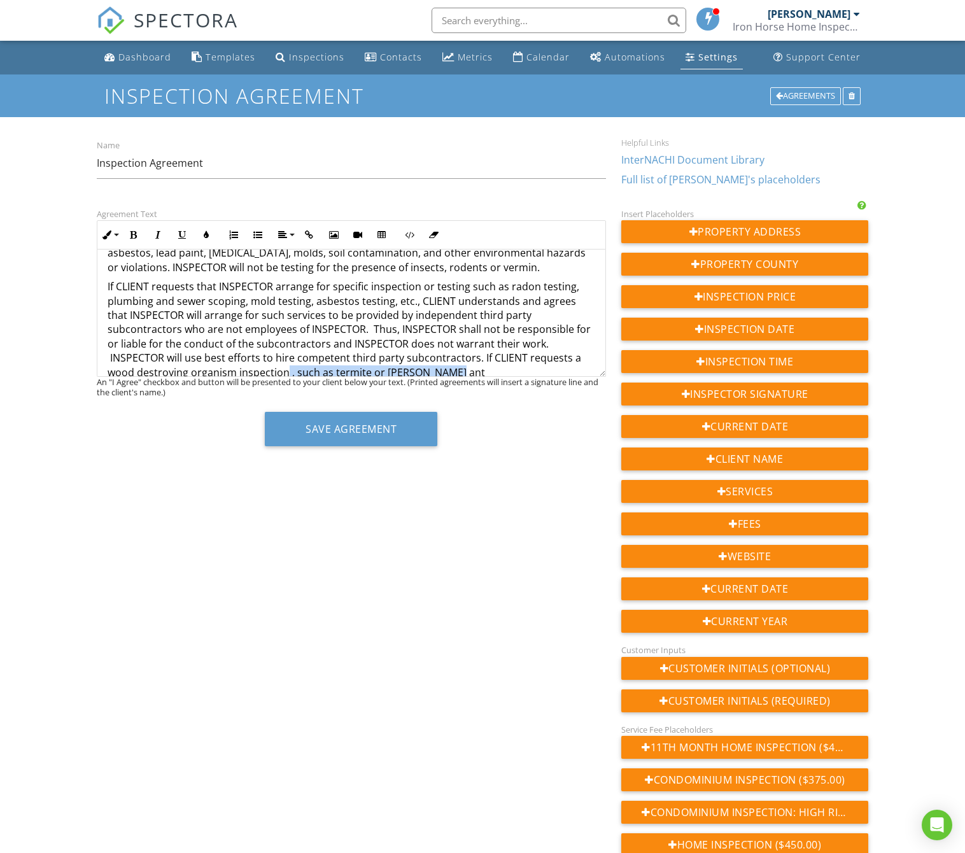
scroll to position [0, 0]
drag, startPoint x: 456, startPoint y: 349, endPoint x: 584, endPoint y: 350, distance: 128.5
drag, startPoint x: 188, startPoint y: 363, endPoint x: 235, endPoint y: 362, distance: 47.7
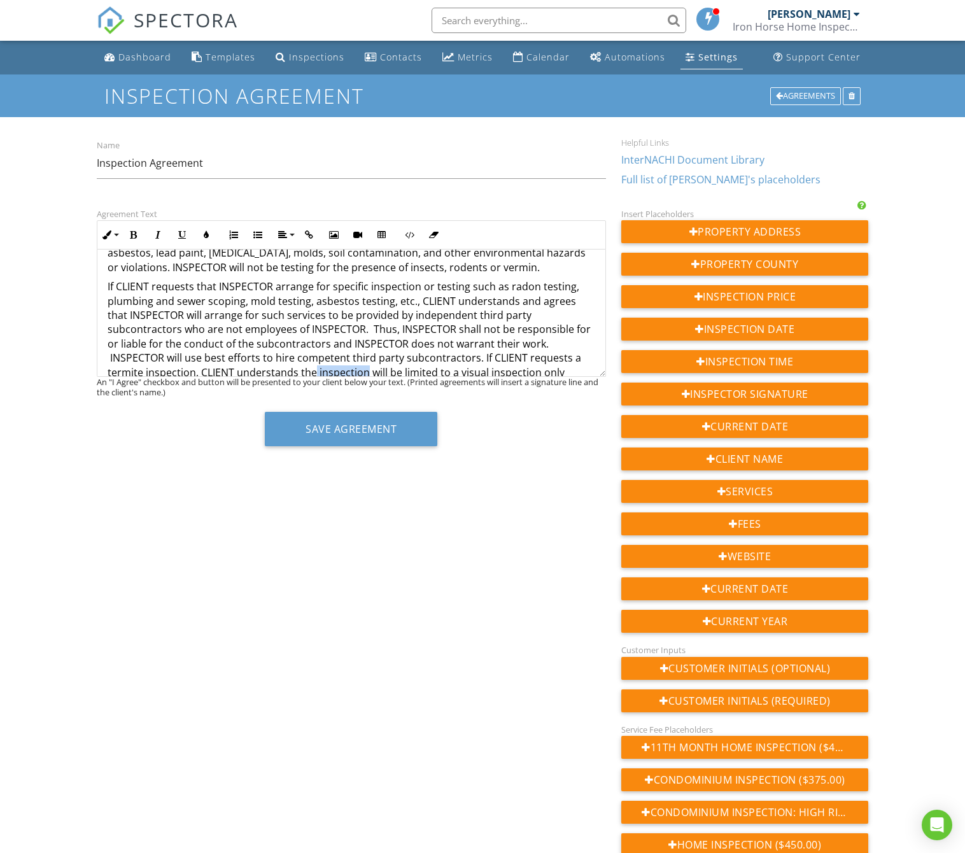
drag, startPoint x: 263, startPoint y: 363, endPoint x: 333, endPoint y: 361, distance: 70.0
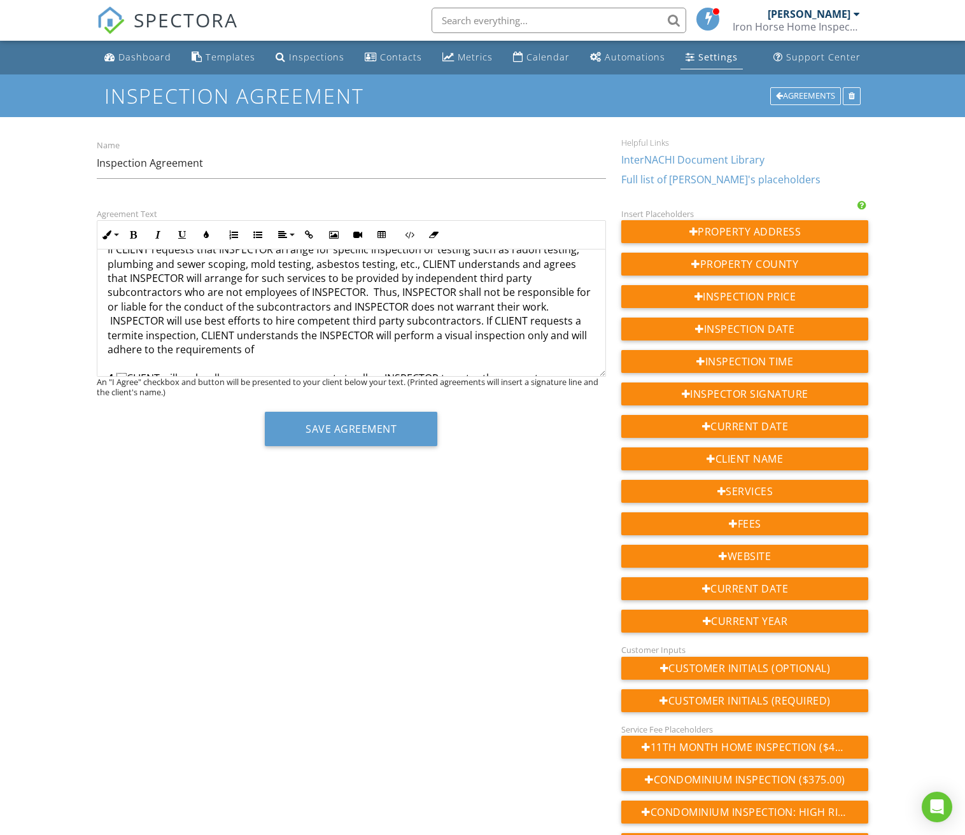
scroll to position [529, 0]
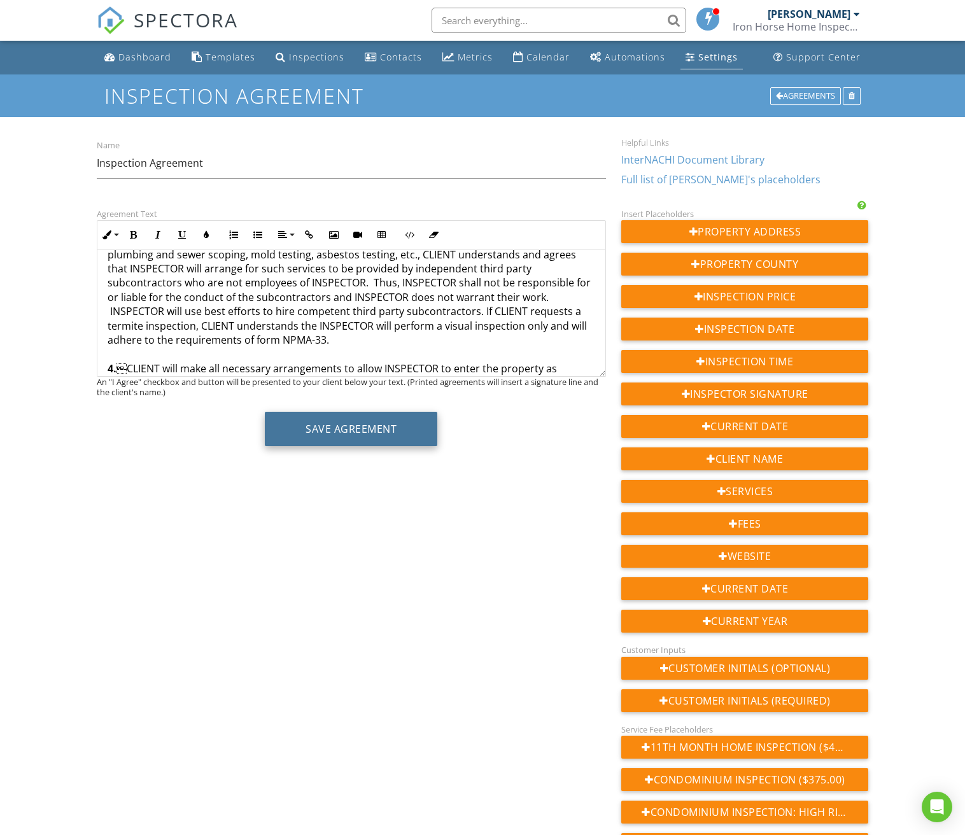
click at [340, 436] on button "Save Agreement" at bounding box center [351, 429] width 172 height 34
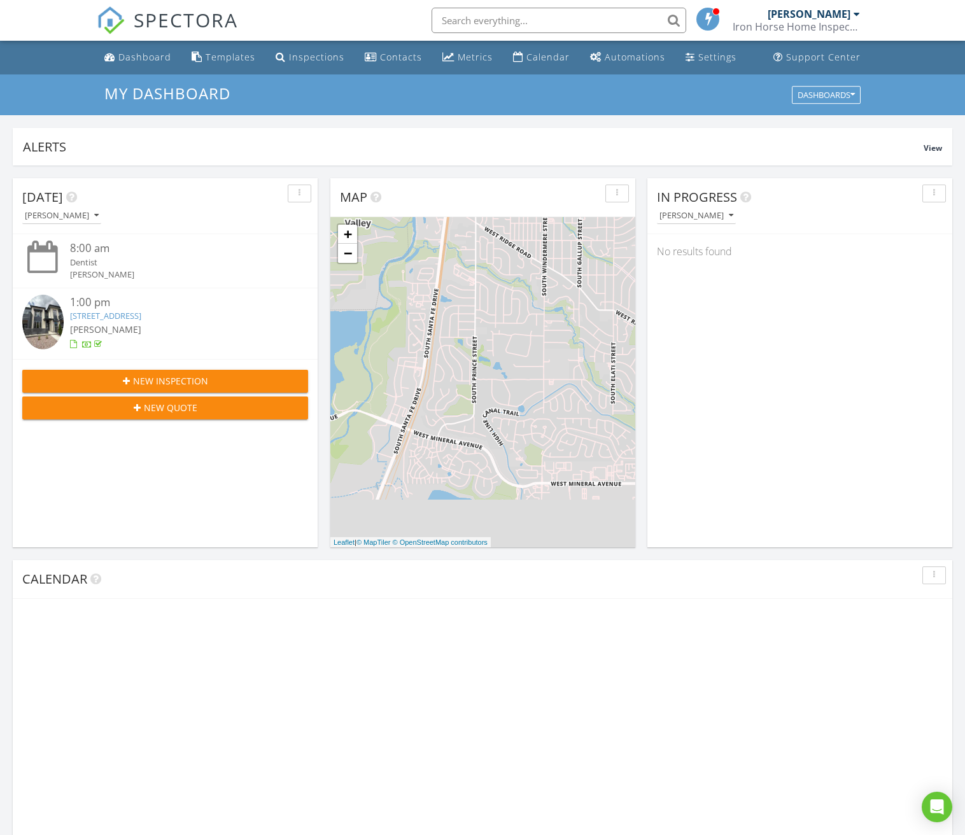
scroll to position [1159, 965]
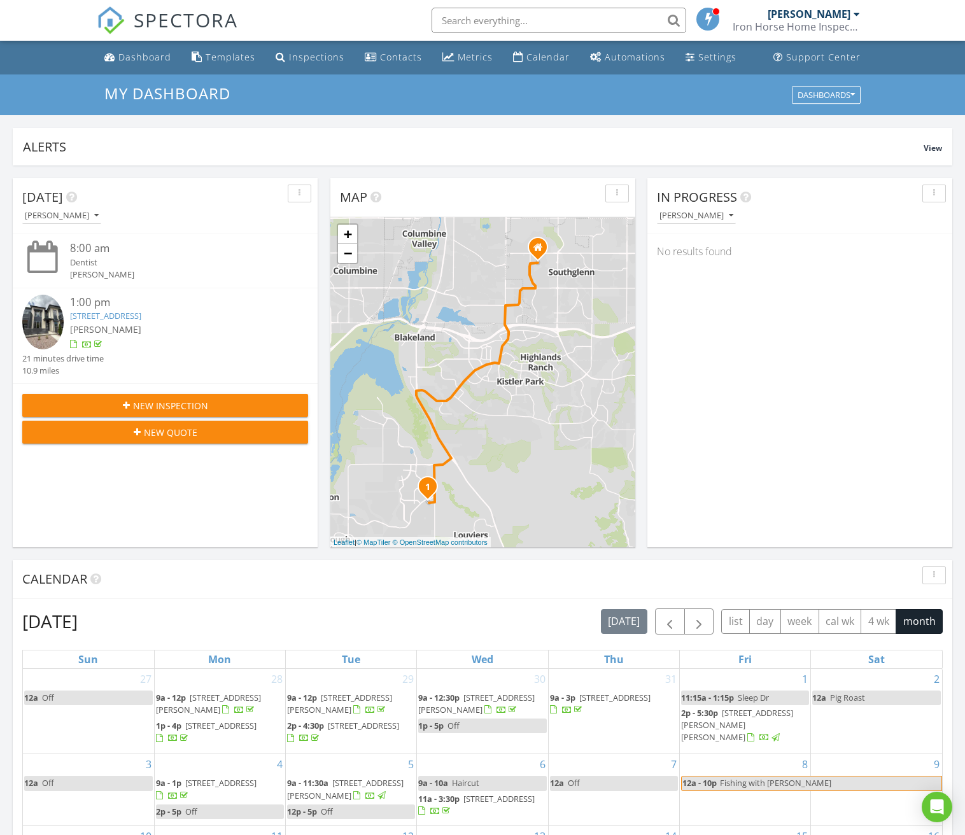
click at [533, 25] on input "text" at bounding box center [558, 20] width 255 height 25
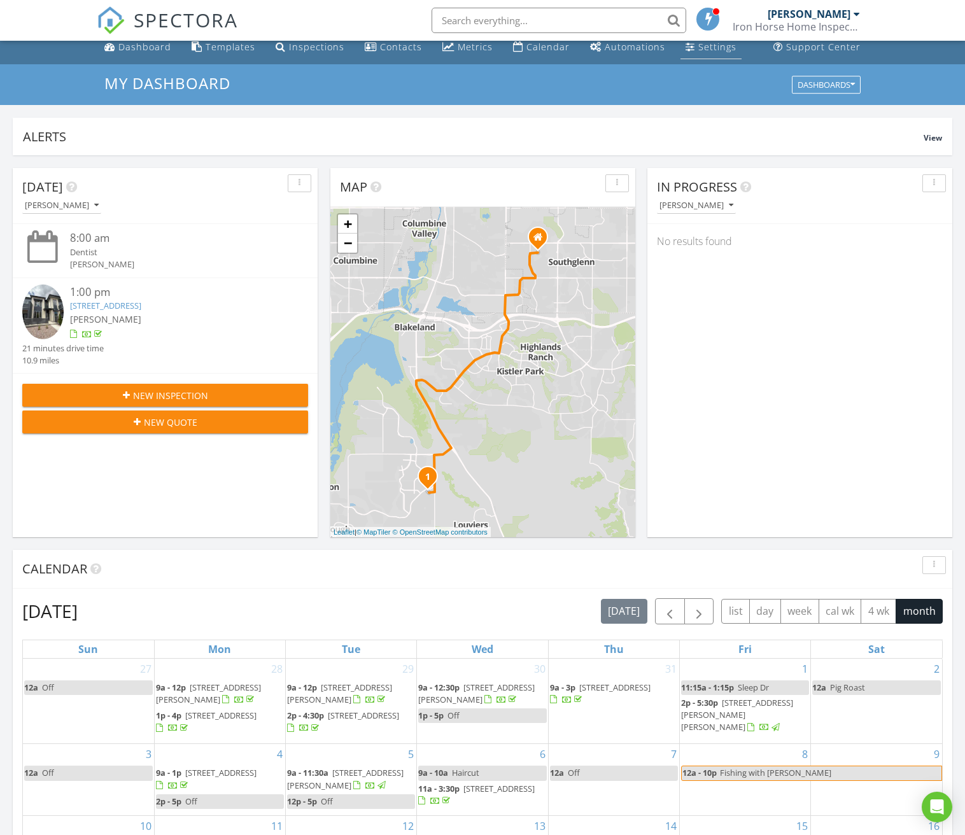
click at [708, 54] on link "Settings" at bounding box center [710, 48] width 61 height 24
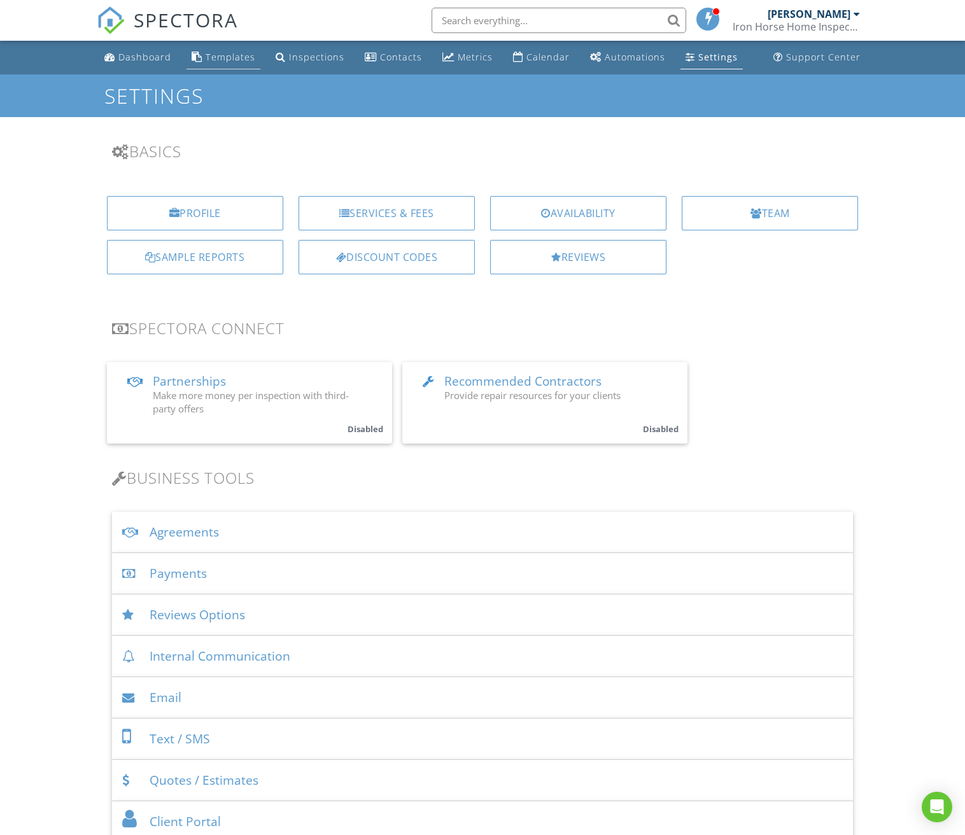
scroll to position [2, 0]
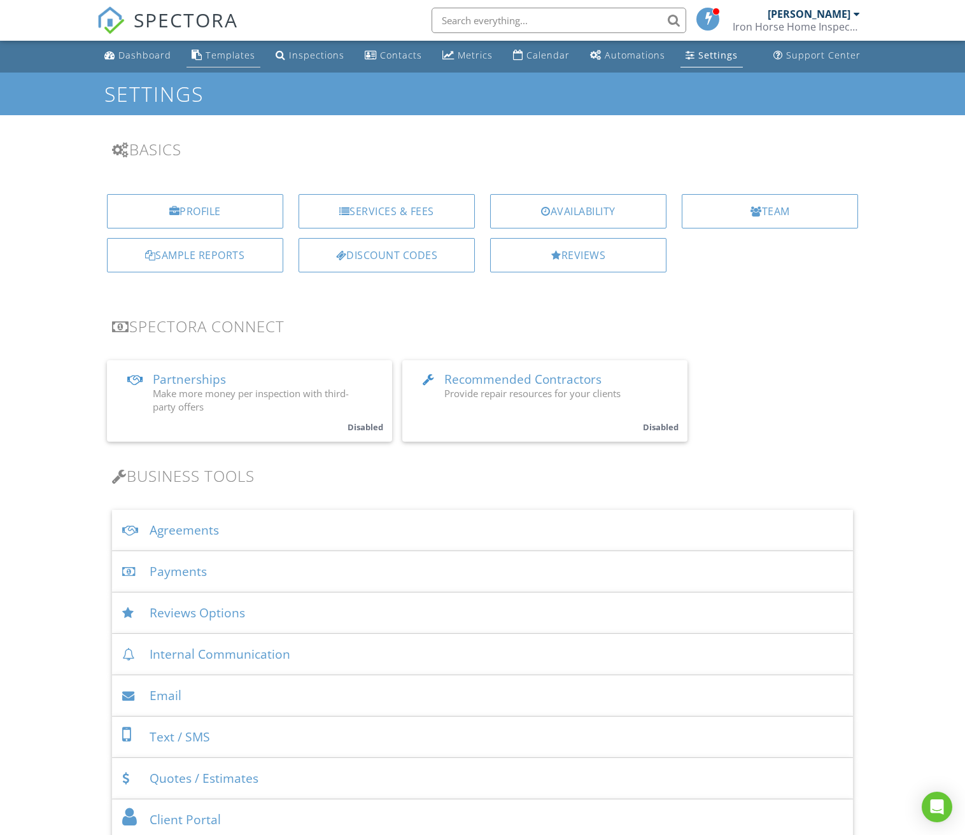
click at [208, 52] on div "Templates" at bounding box center [231, 55] width 50 height 12
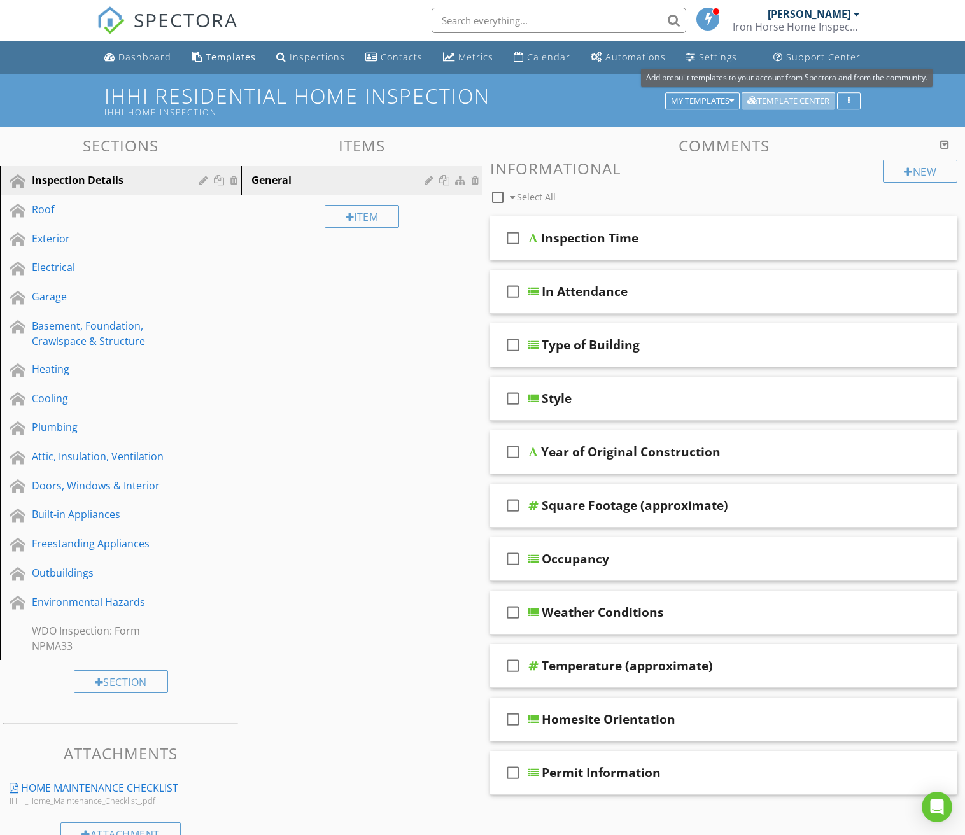
click at [765, 102] on div "Template Center" at bounding box center [788, 101] width 82 height 9
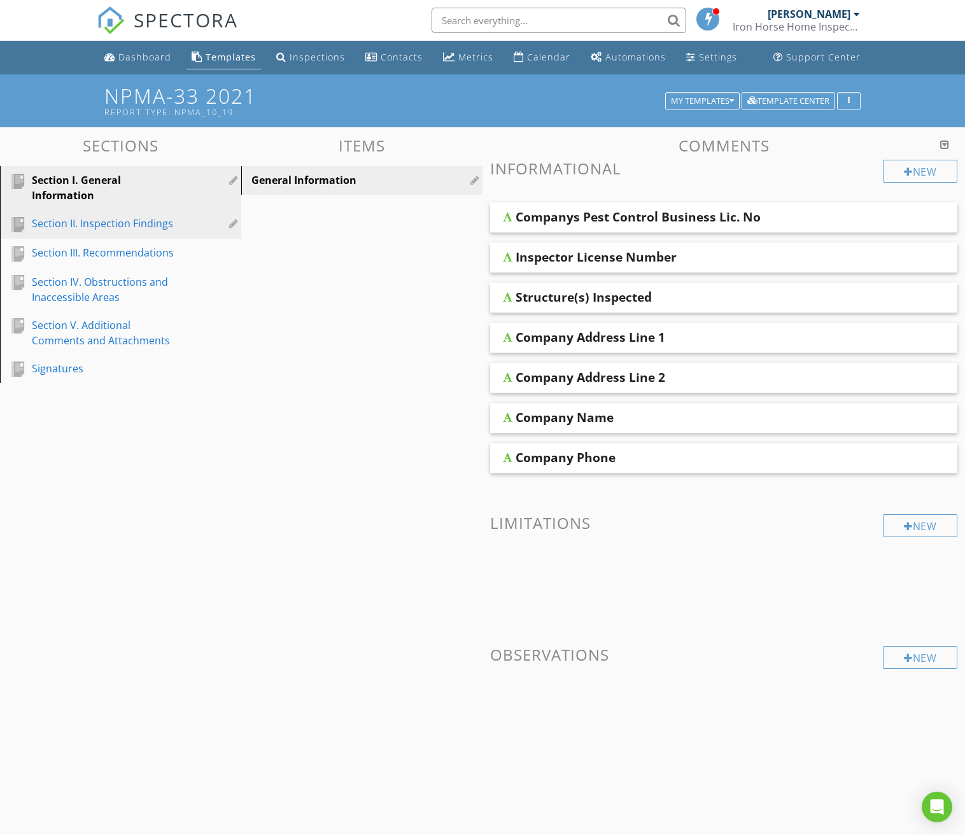
click at [143, 227] on div "Section II. Inspection Findings" at bounding box center [106, 223] width 149 height 15
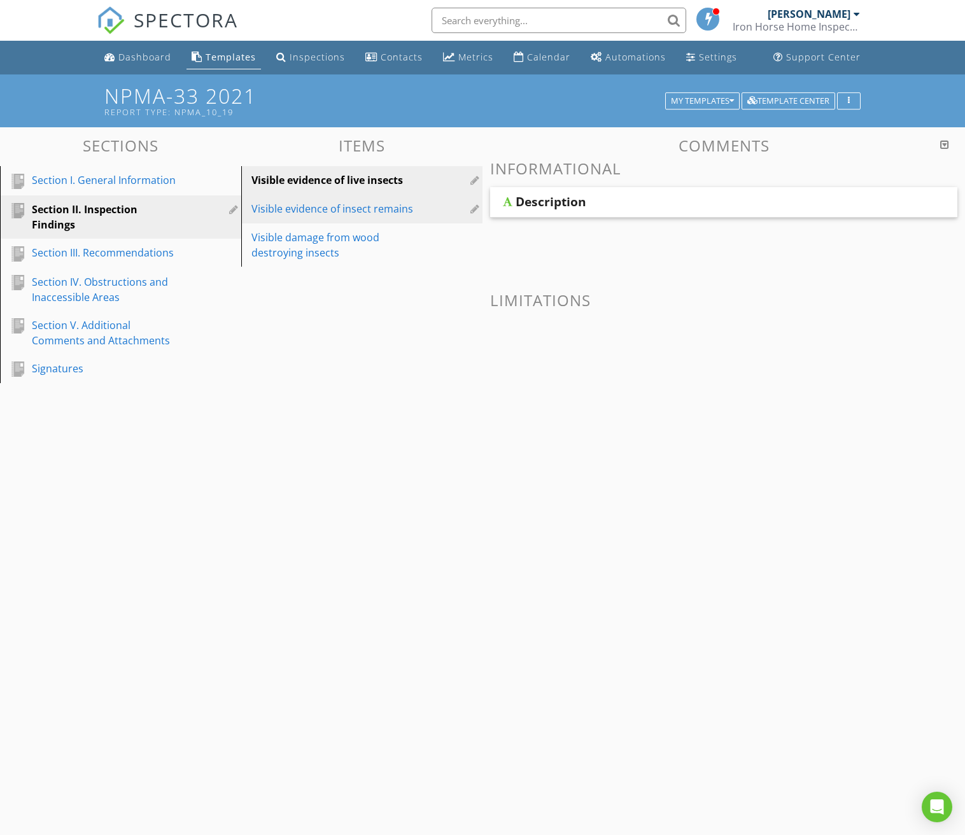
click at [297, 208] on div "Visible evidence of insect remains" at bounding box center [339, 208] width 177 height 15
click at [602, 201] on div "Description" at bounding box center [680, 201] width 331 height 15
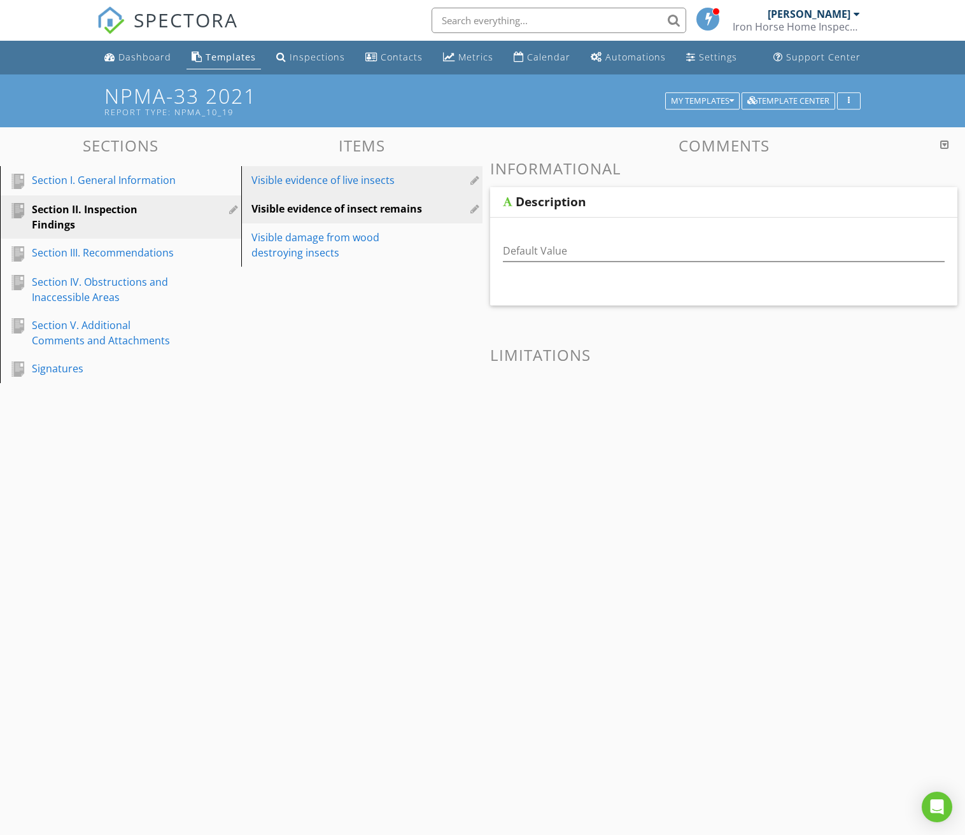
click at [365, 185] on div "Visible evidence of live insects" at bounding box center [339, 179] width 177 height 15
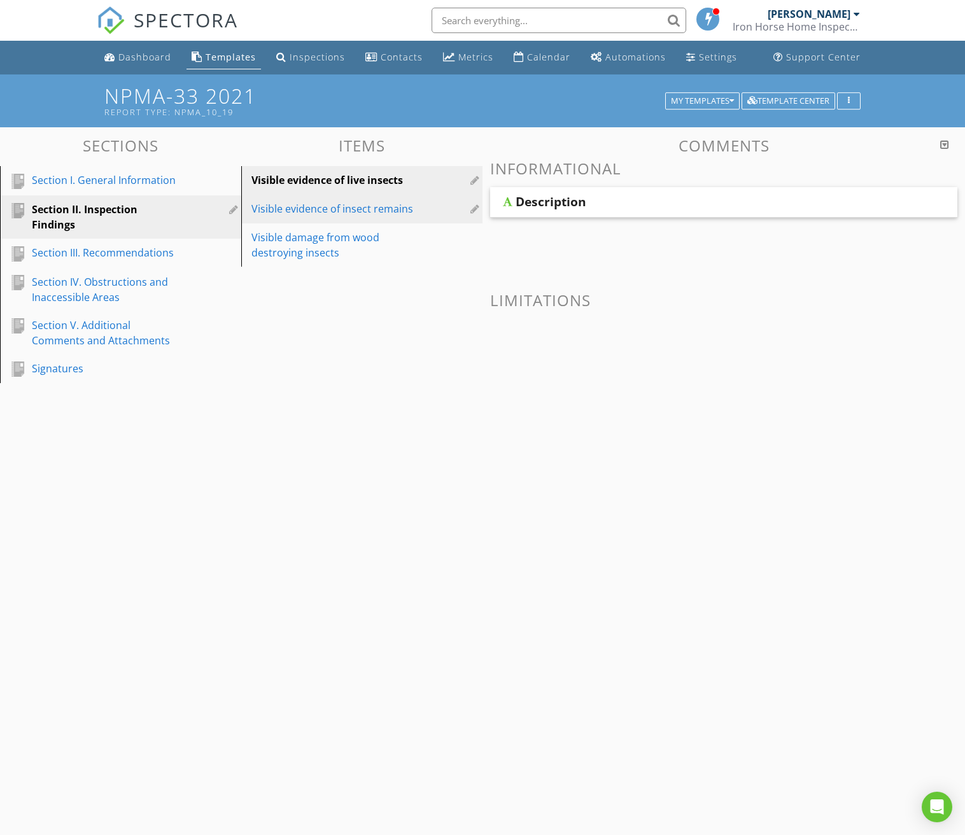
click at [356, 212] on div "Visible evidence of insect remains" at bounding box center [339, 208] width 177 height 15
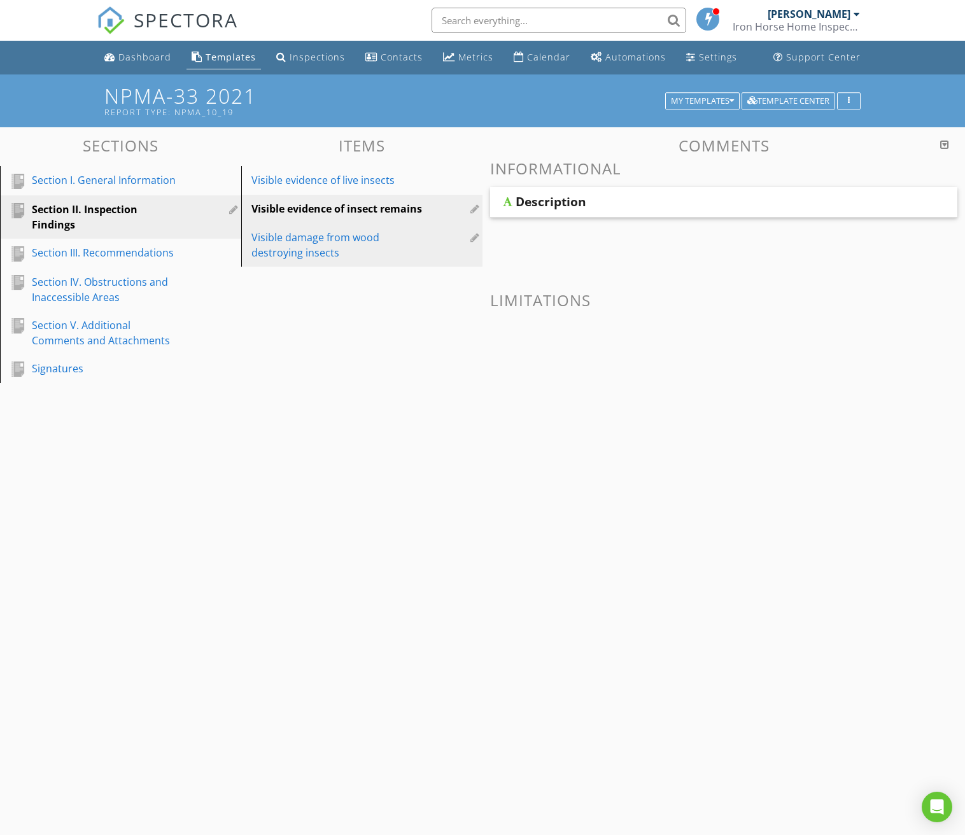
click at [351, 237] on div "Visible damage from wood destroying insects" at bounding box center [339, 245] width 177 height 31
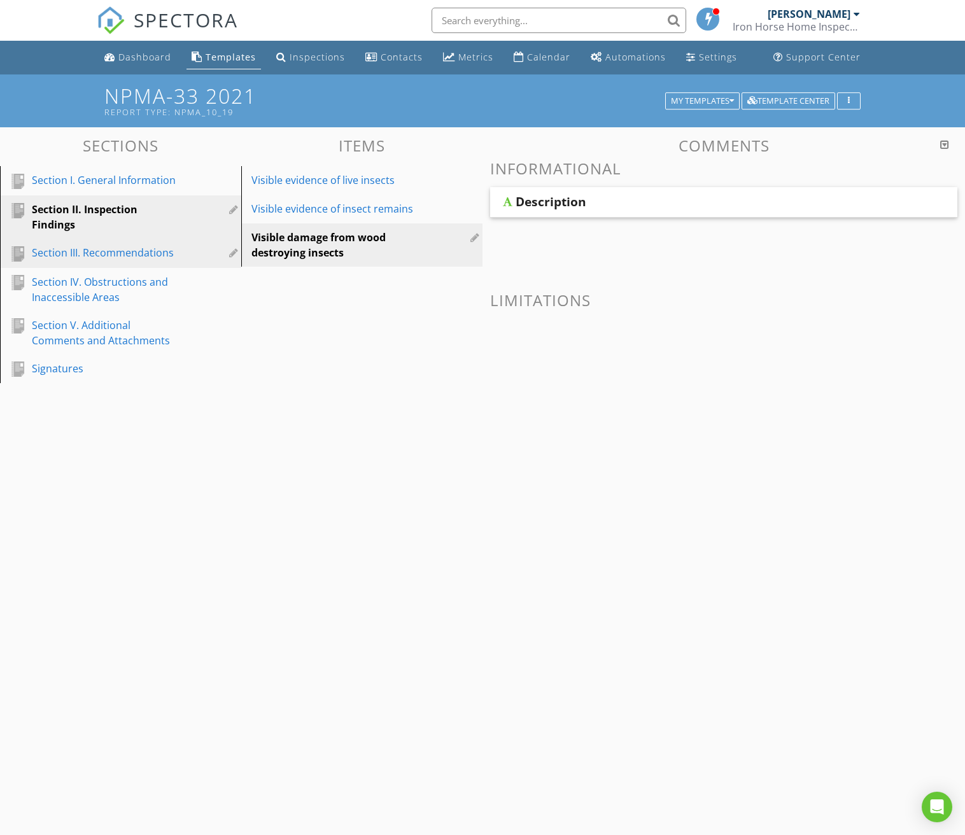
click at [160, 256] on div "Section III. Recommendations" at bounding box center [106, 252] width 149 height 15
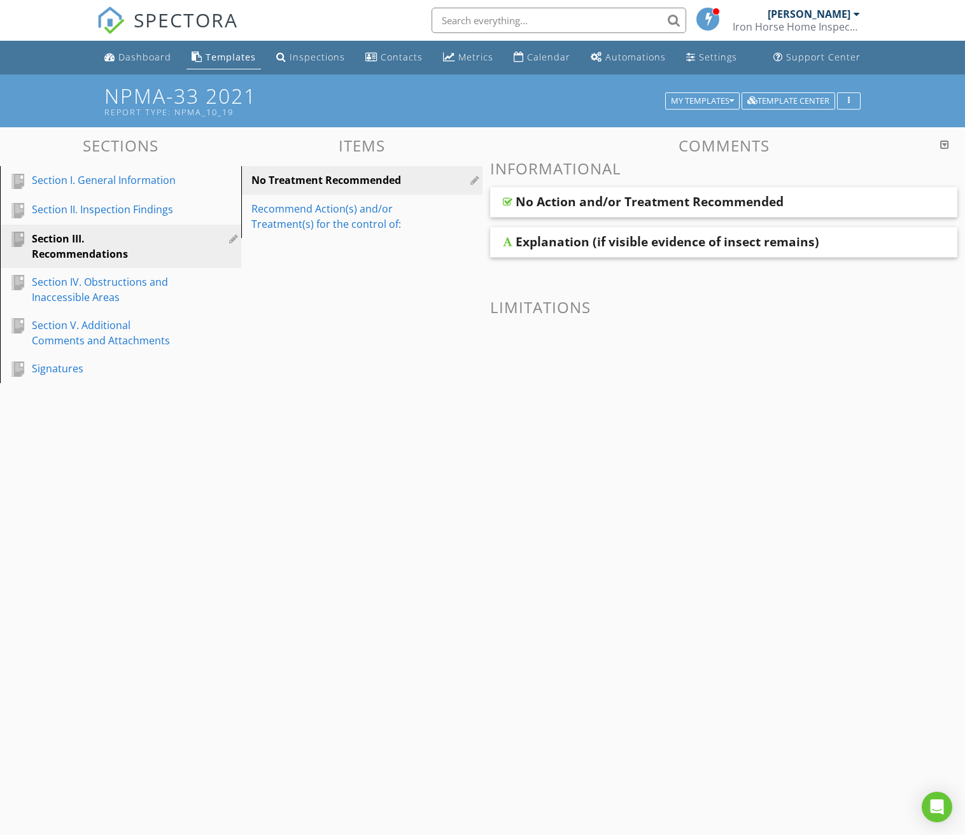
click at [628, 199] on div "No Action and/or Treatment Recommended" at bounding box center [649, 201] width 268 height 15
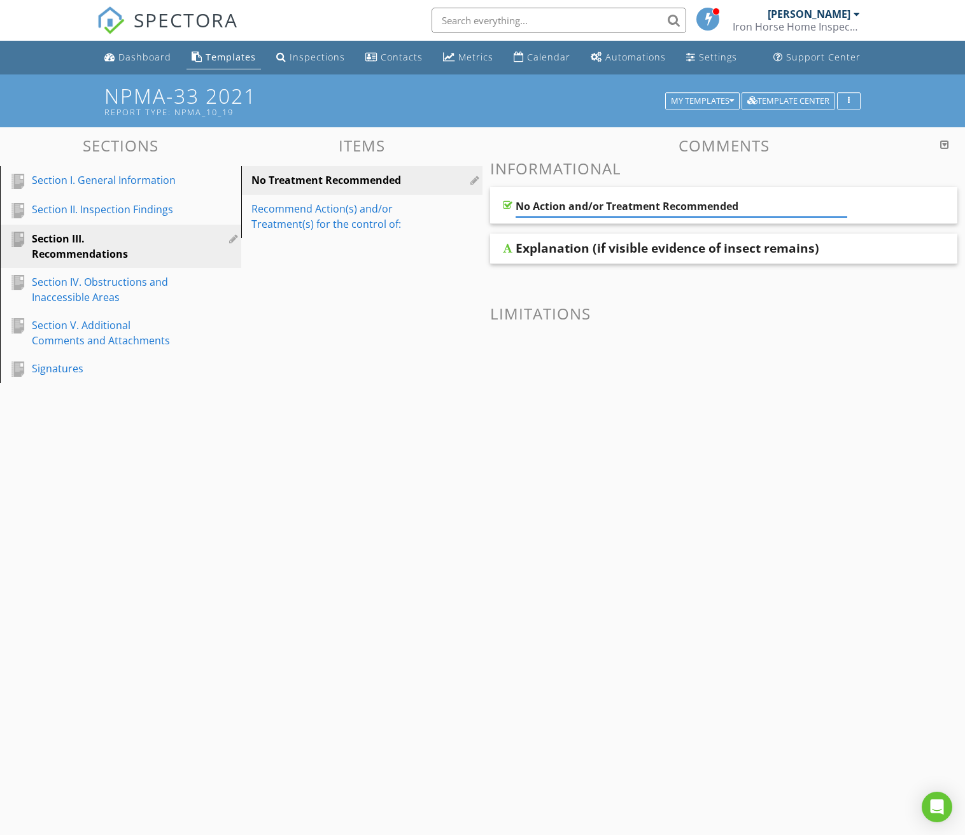
click at [618, 241] on div "Explanation (if visible evidence of insect remains)" at bounding box center [667, 248] width 304 height 15
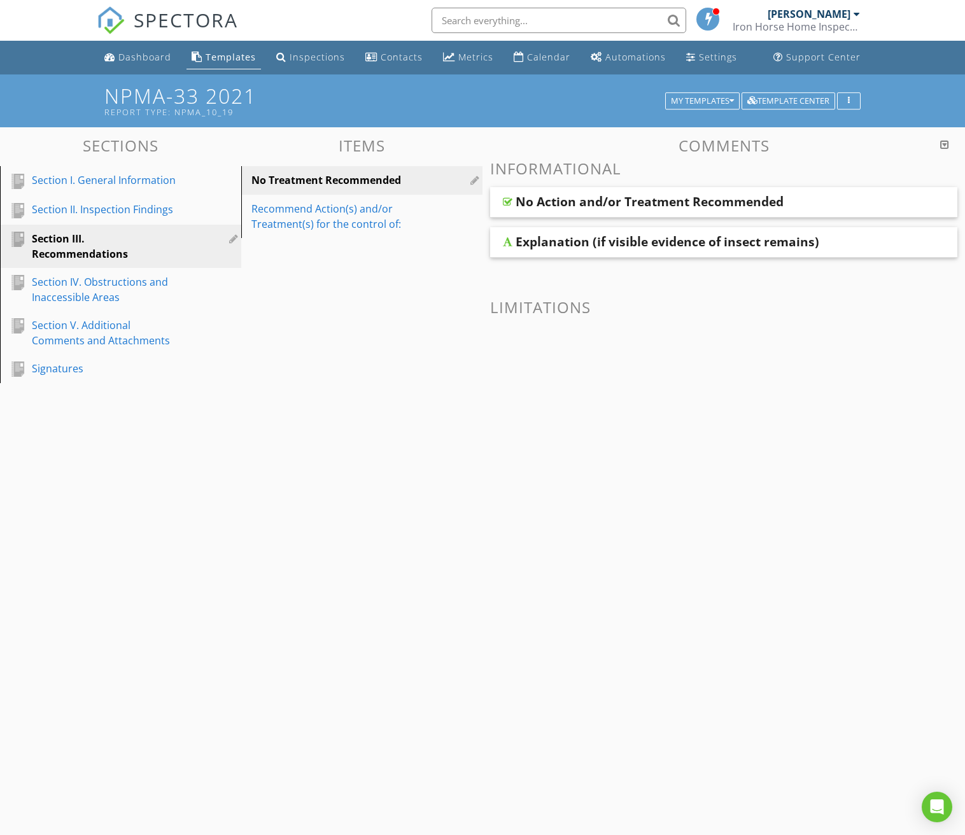
click at [385, 253] on div "Sections Section I. General Information Section II. Inspection Findings Section…" at bounding box center [482, 330] width 965 height 407
click at [125, 290] on div "Section IV. Obstructions and Inaccessible Areas" at bounding box center [106, 289] width 149 height 31
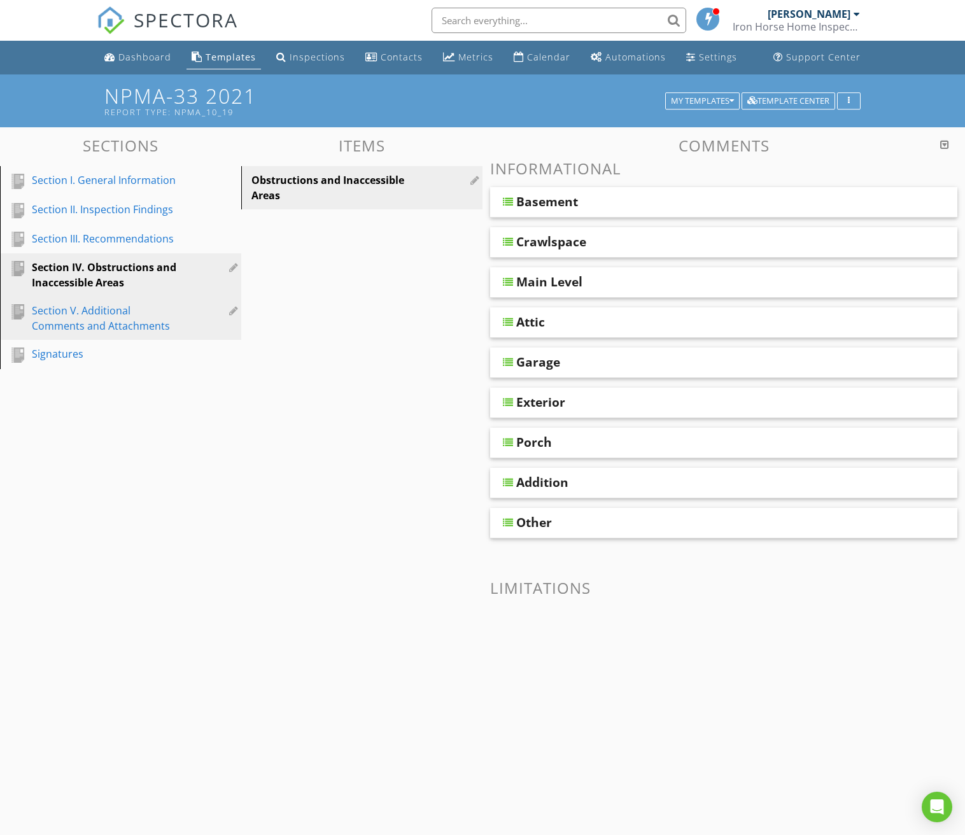
click at [123, 323] on div "Section V. Additional Comments and Attachments" at bounding box center [106, 318] width 149 height 31
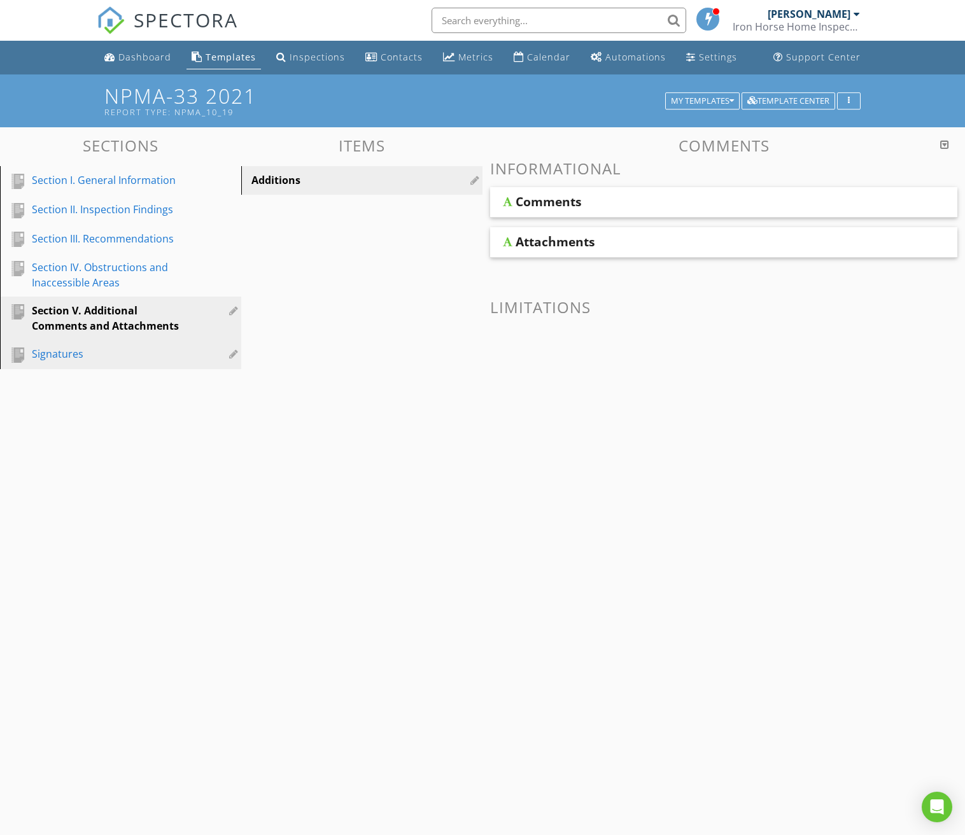
click at [87, 365] on link "Signatures" at bounding box center [122, 354] width 237 height 29
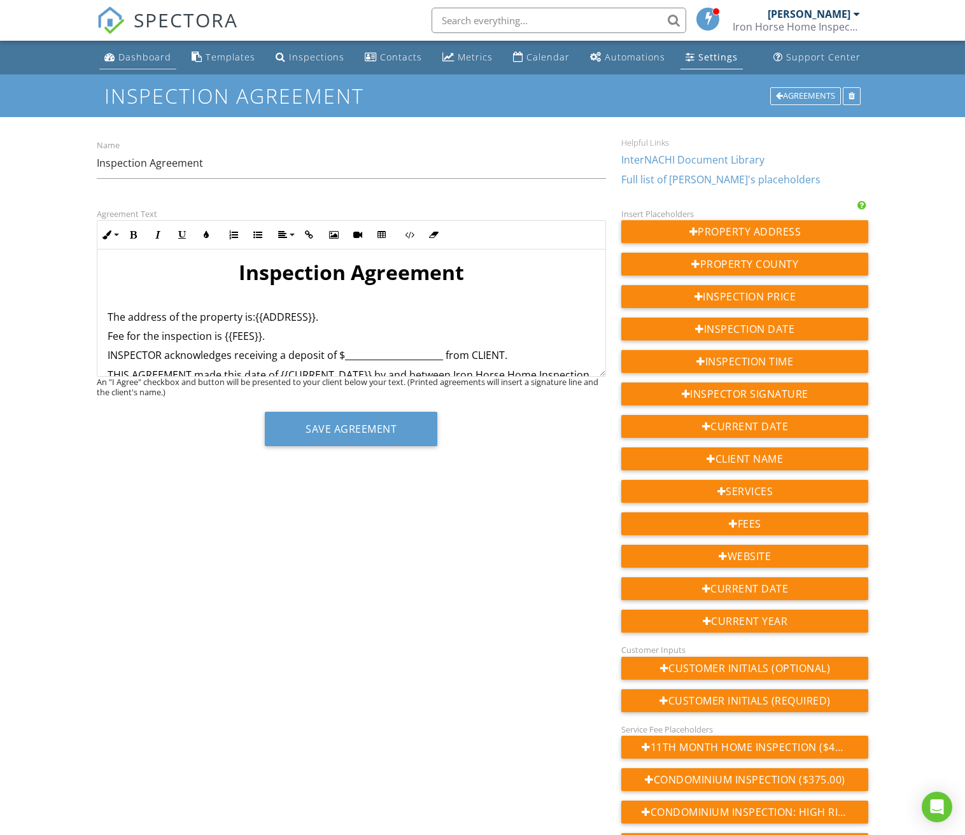
click at [144, 62] on div "Dashboard" at bounding box center [144, 57] width 53 height 12
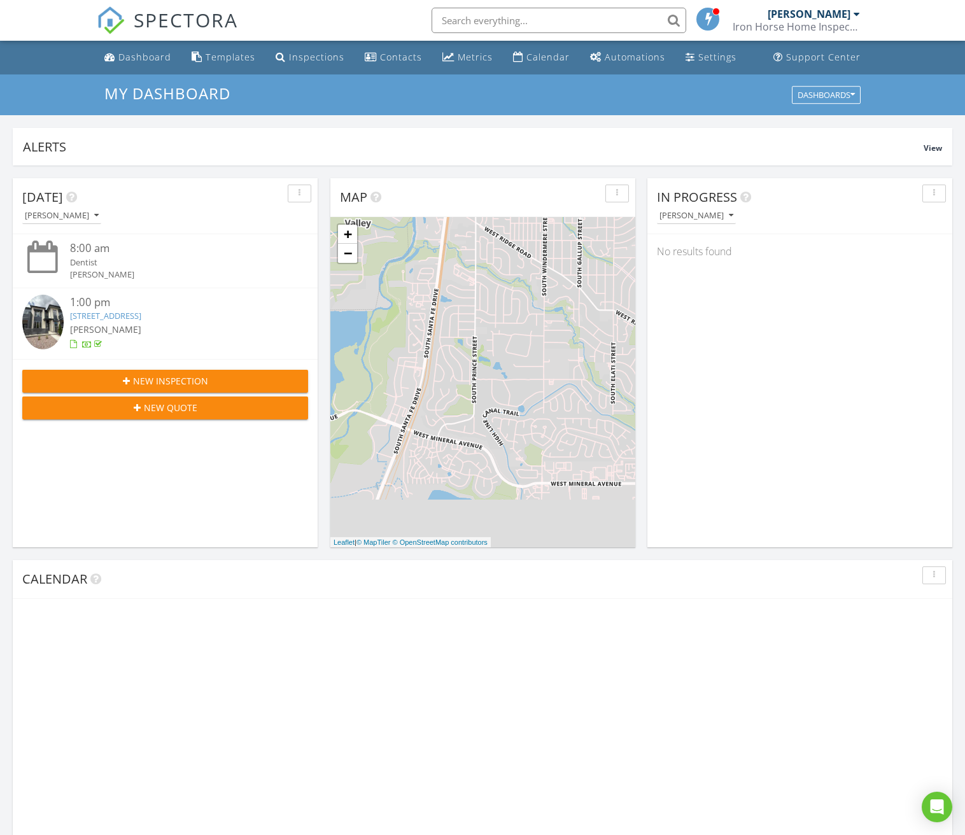
scroll to position [1159, 965]
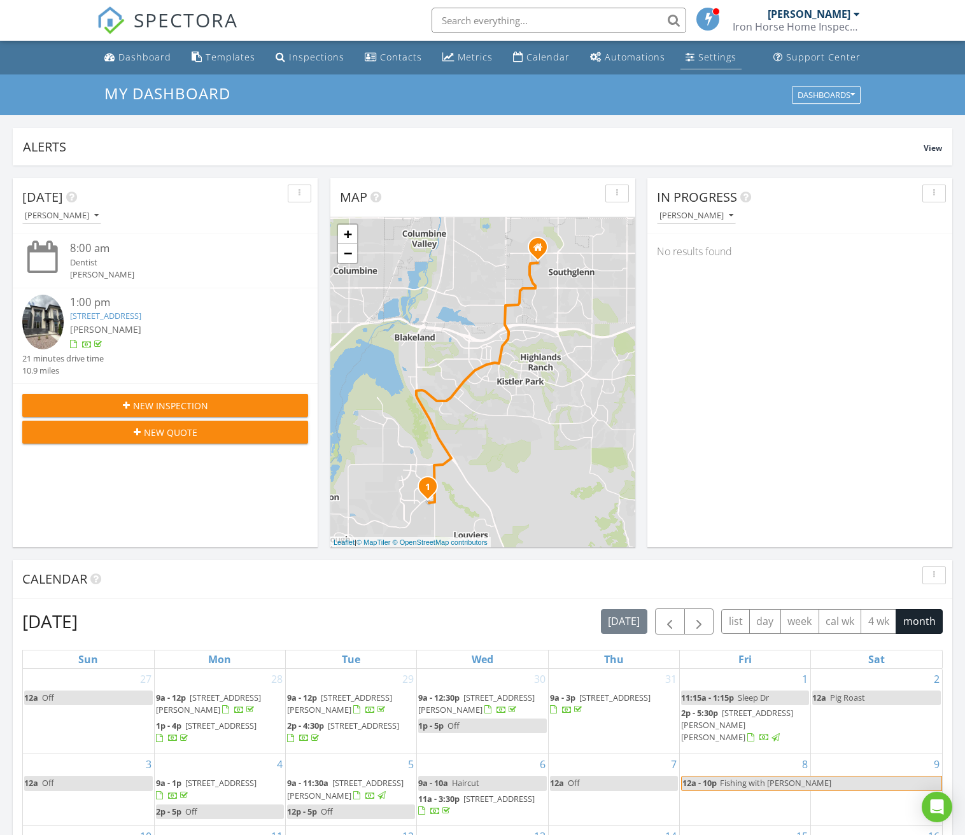
click at [683, 64] on link "Settings" at bounding box center [710, 58] width 61 height 24
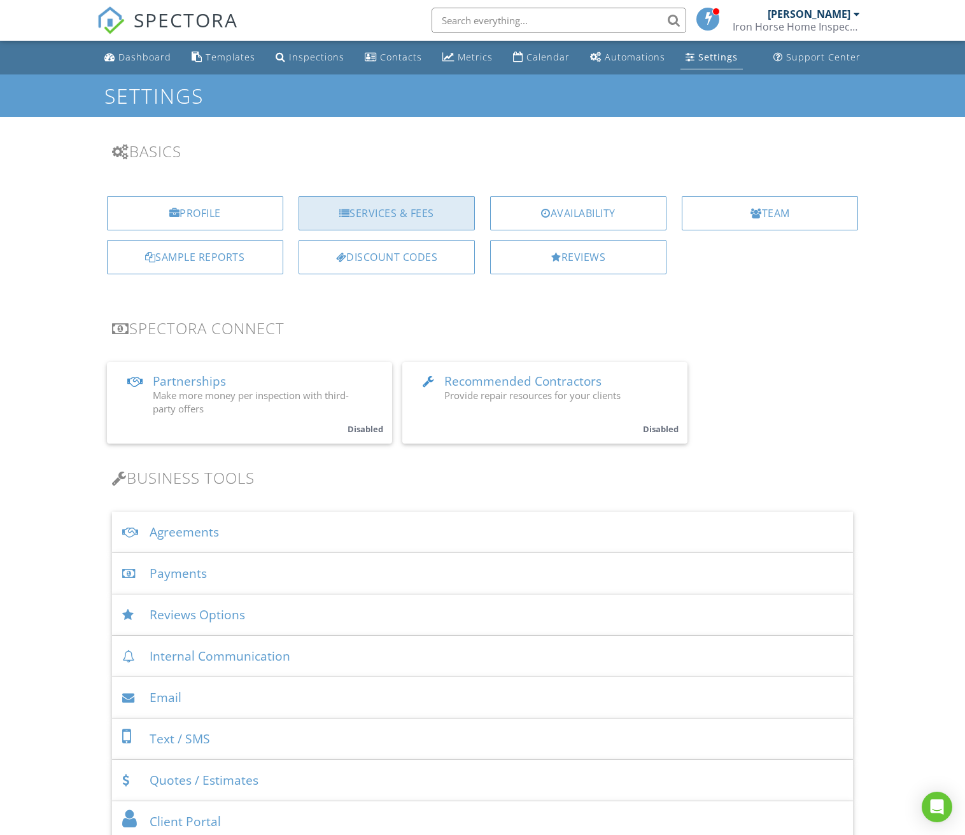
click at [382, 207] on div "Services & Fees" at bounding box center [386, 213] width 176 height 34
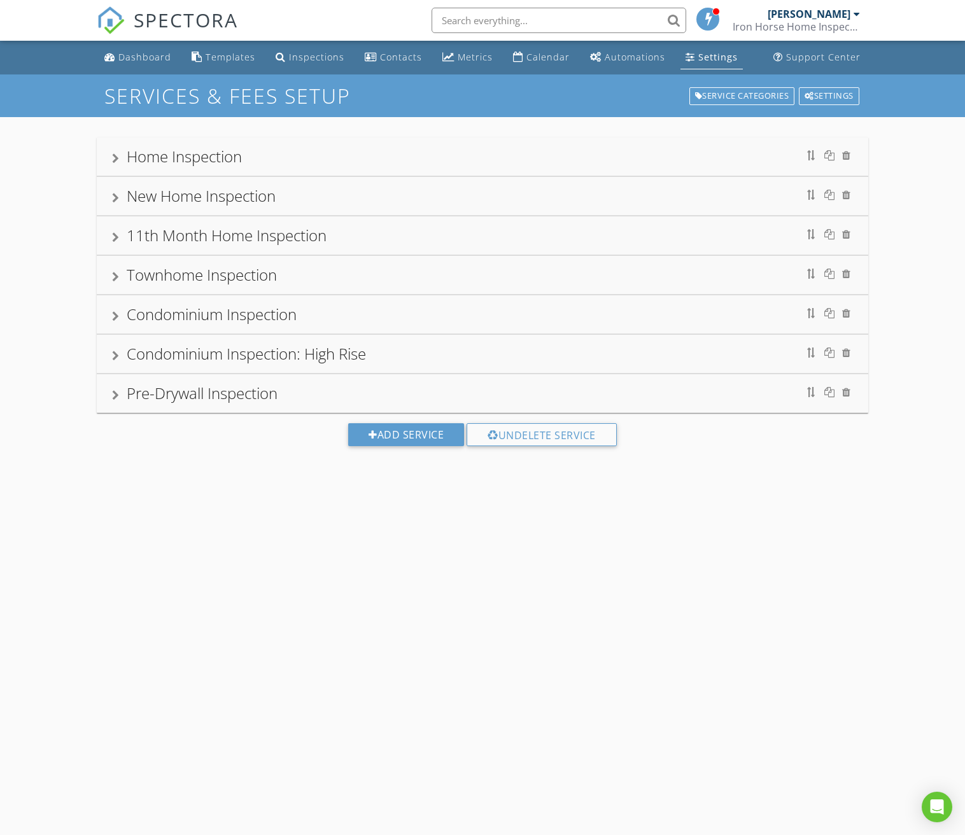
click at [154, 159] on div "Home Inspection" at bounding box center [184, 156] width 115 height 21
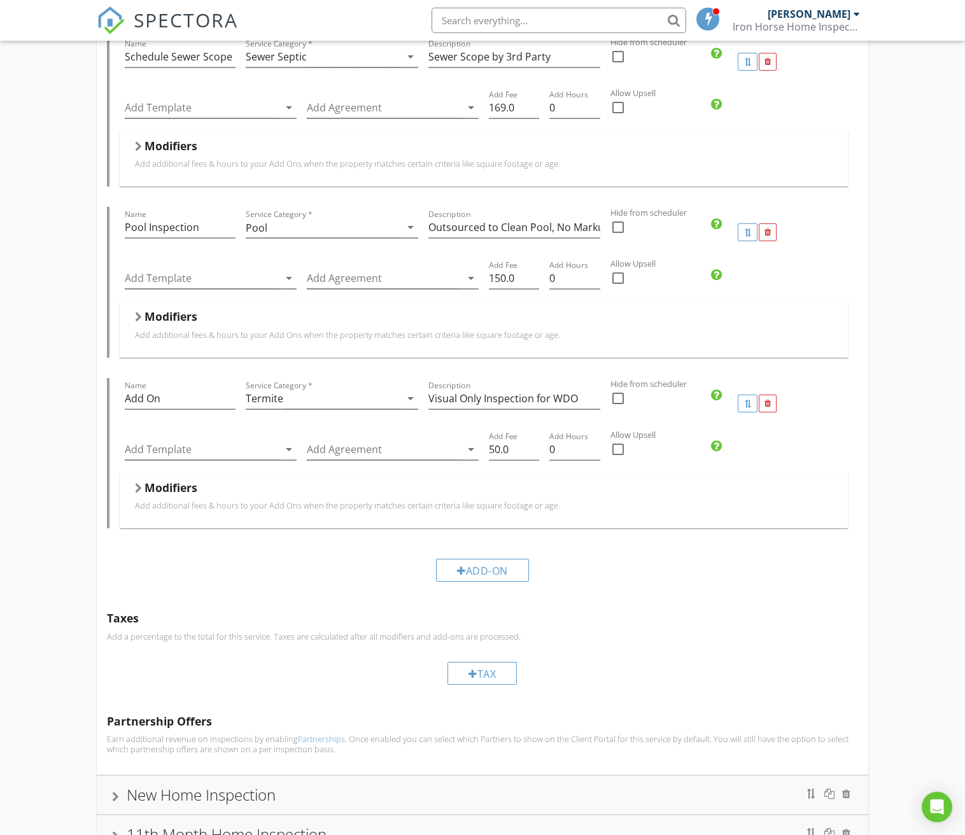
scroll to position [566, 0]
click at [291, 402] on div "Termite" at bounding box center [323, 397] width 154 height 21
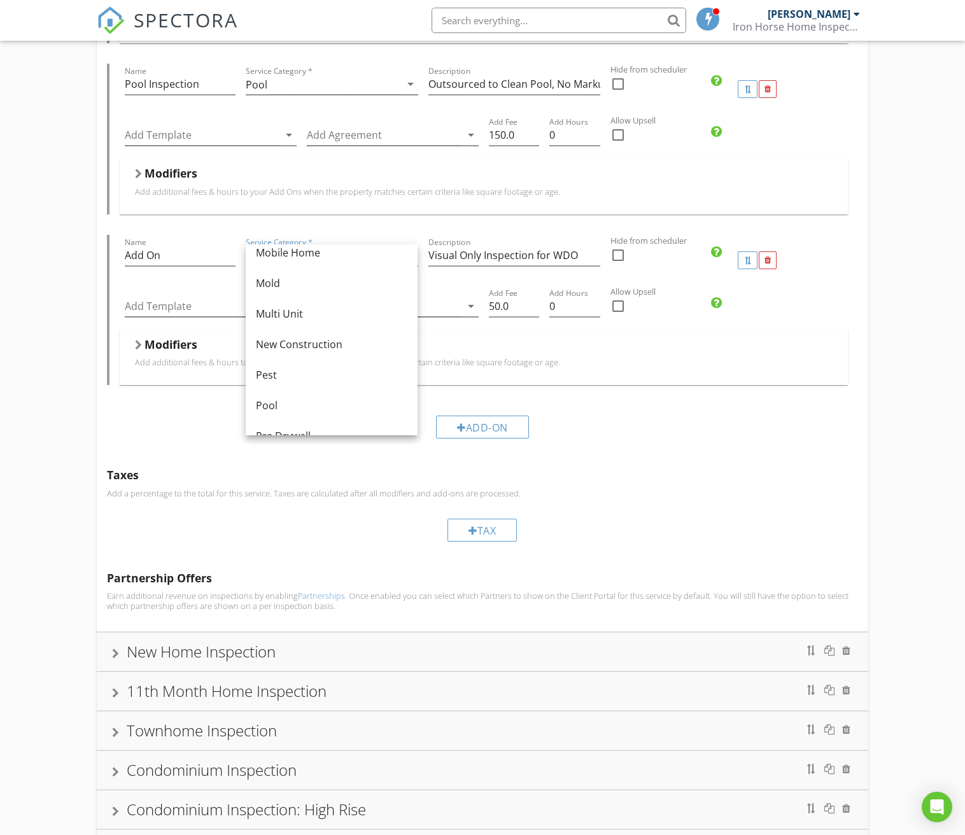
scroll to position [308, 0]
click at [134, 465] on div "Taxes Add a percentage to the total for this service. Taxes are calculated afte…" at bounding box center [483, 509] width 772 height 102
click at [885, 466] on div "Home Inspection Name Home Inspection Service Category * Residential arrow_drop_…" at bounding box center [482, 174] width 965 height 1533
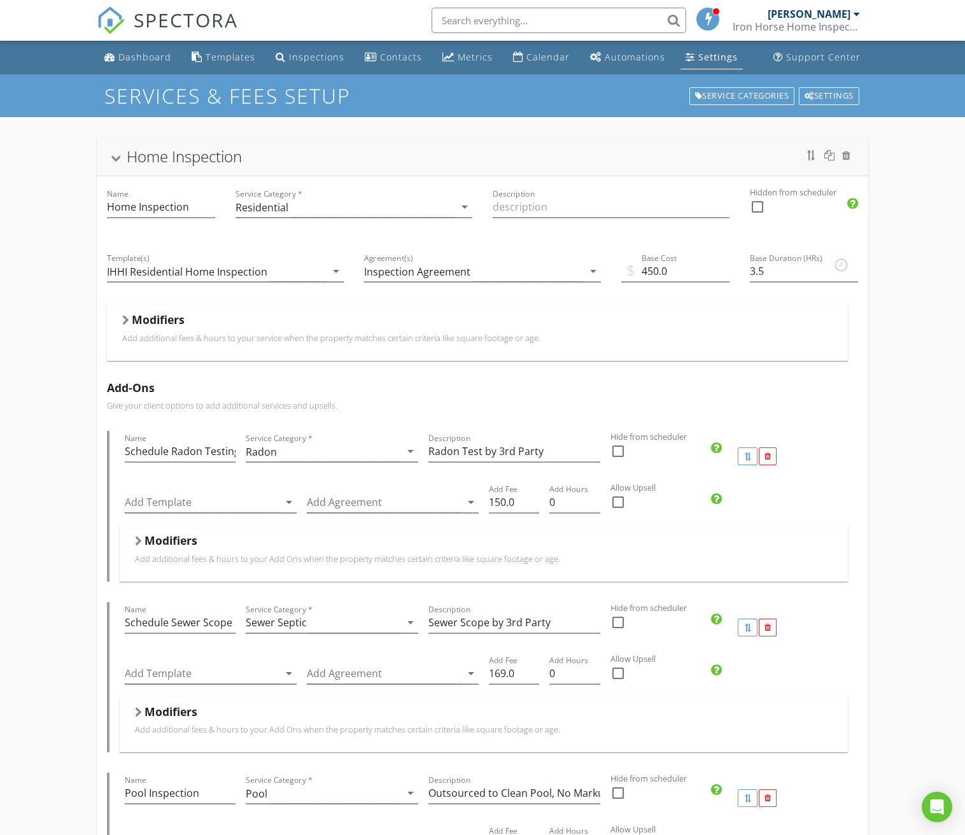
scroll to position [0, 0]
click at [135, 59] on div "Dashboard" at bounding box center [144, 57] width 53 height 12
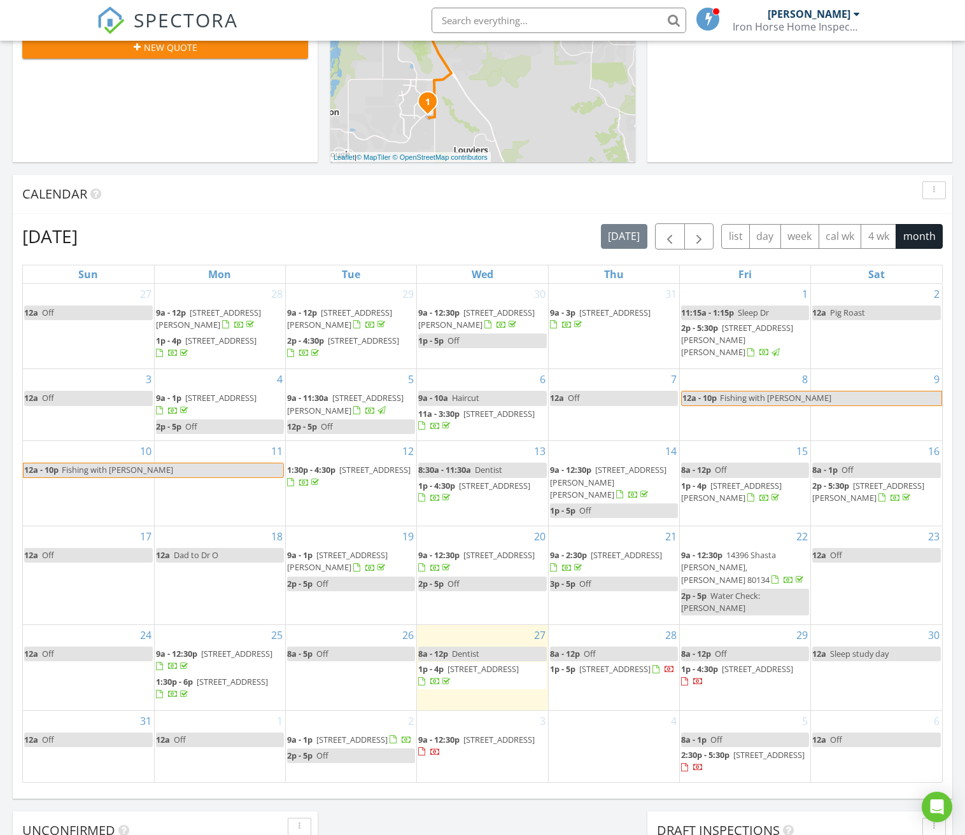
scroll to position [393, 0]
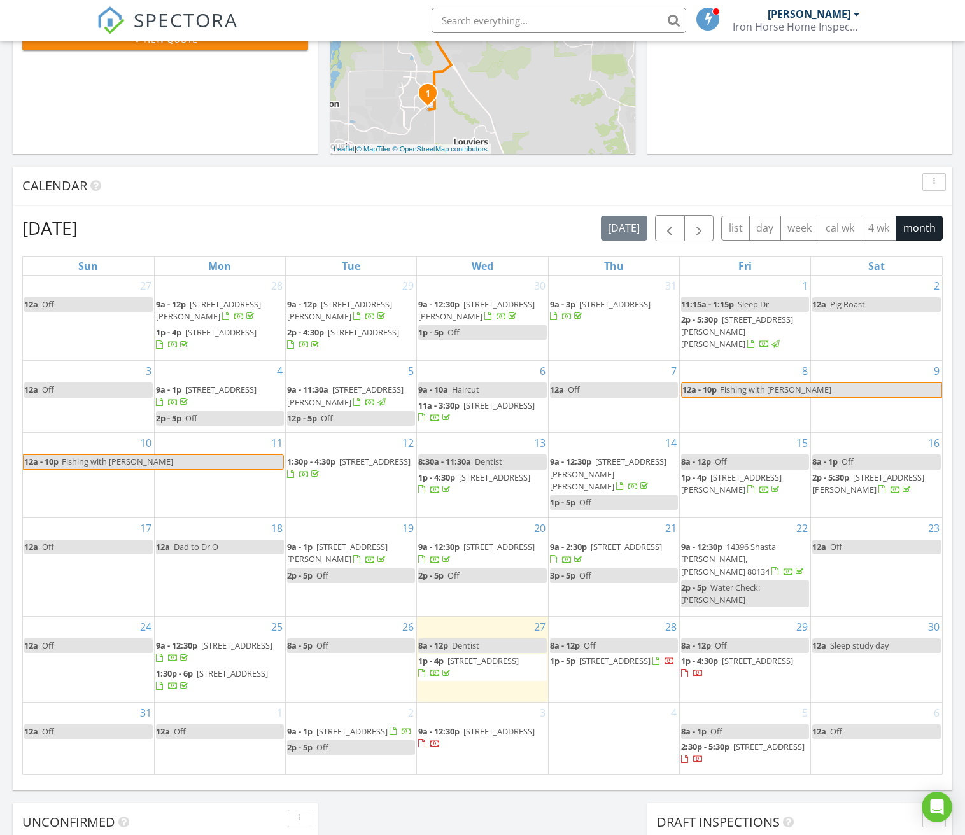
click at [862, 729] on link "12a Off" at bounding box center [876, 731] width 129 height 15
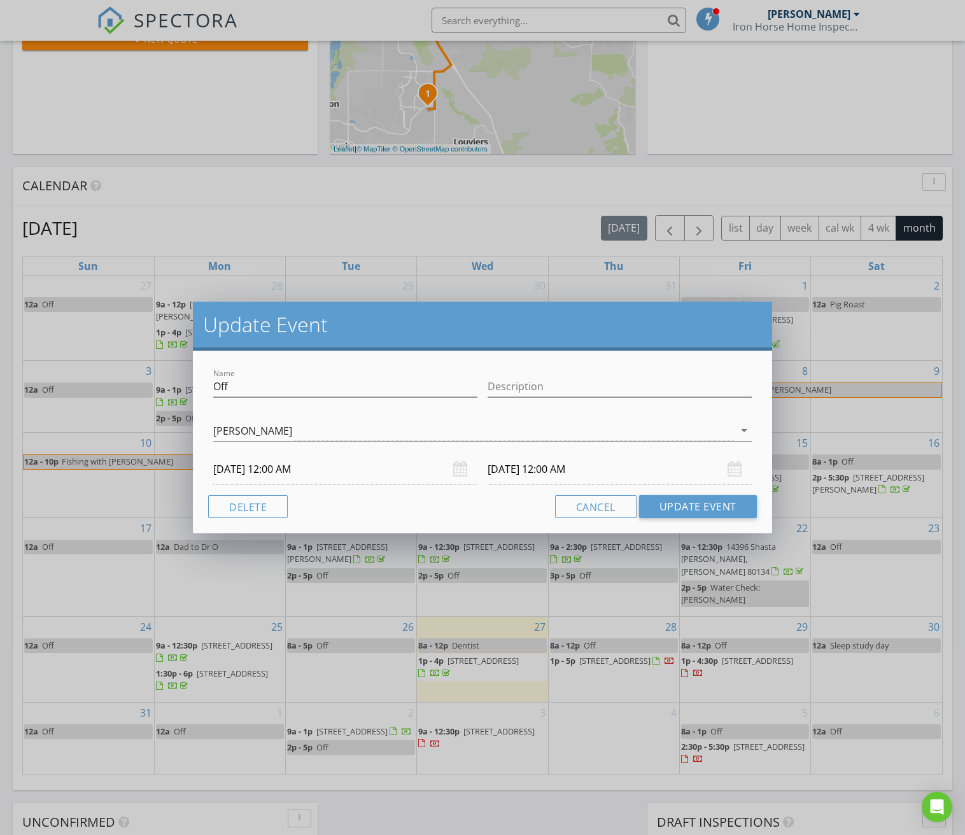
drag, startPoint x: 630, startPoint y: 734, endPoint x: 640, endPoint y: 732, distance: 10.4
click at [631, 734] on div "Update Event Name Off Description [PERSON_NAME] arrow_drop_down [DATE] 12:00 AM…" at bounding box center [482, 417] width 965 height 835
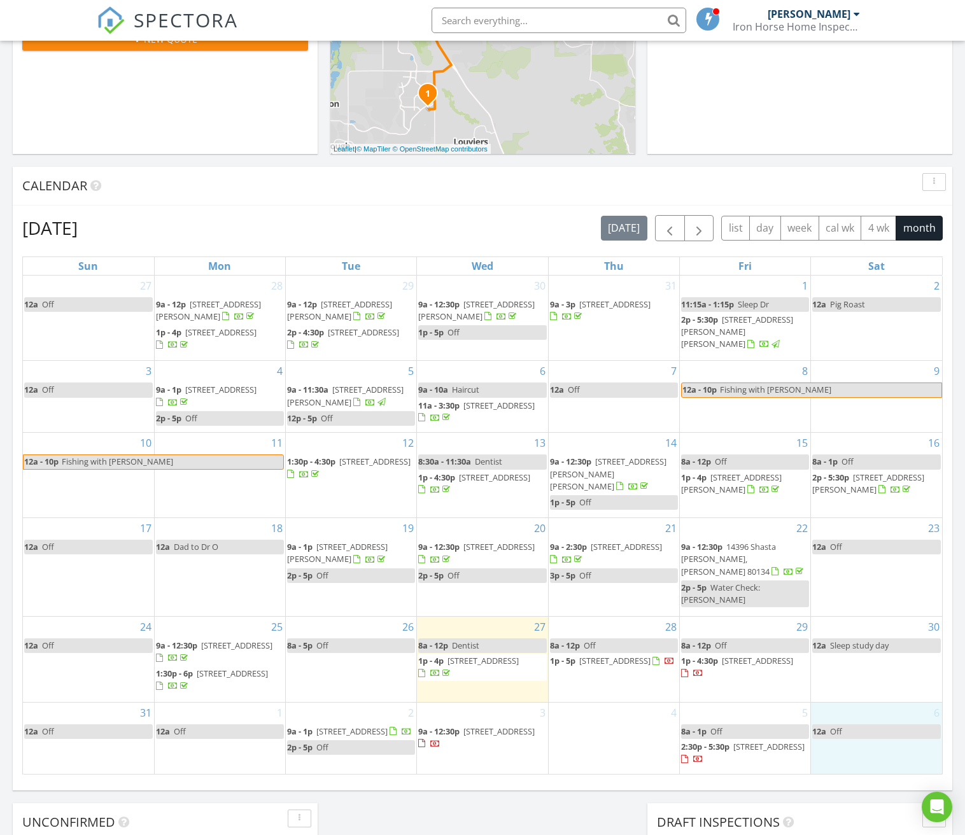
click at [858, 714] on div "6 12a Off" at bounding box center [876, 737] width 131 height 71
click at [869, 667] on link "Inspection" at bounding box center [875, 661] width 66 height 20
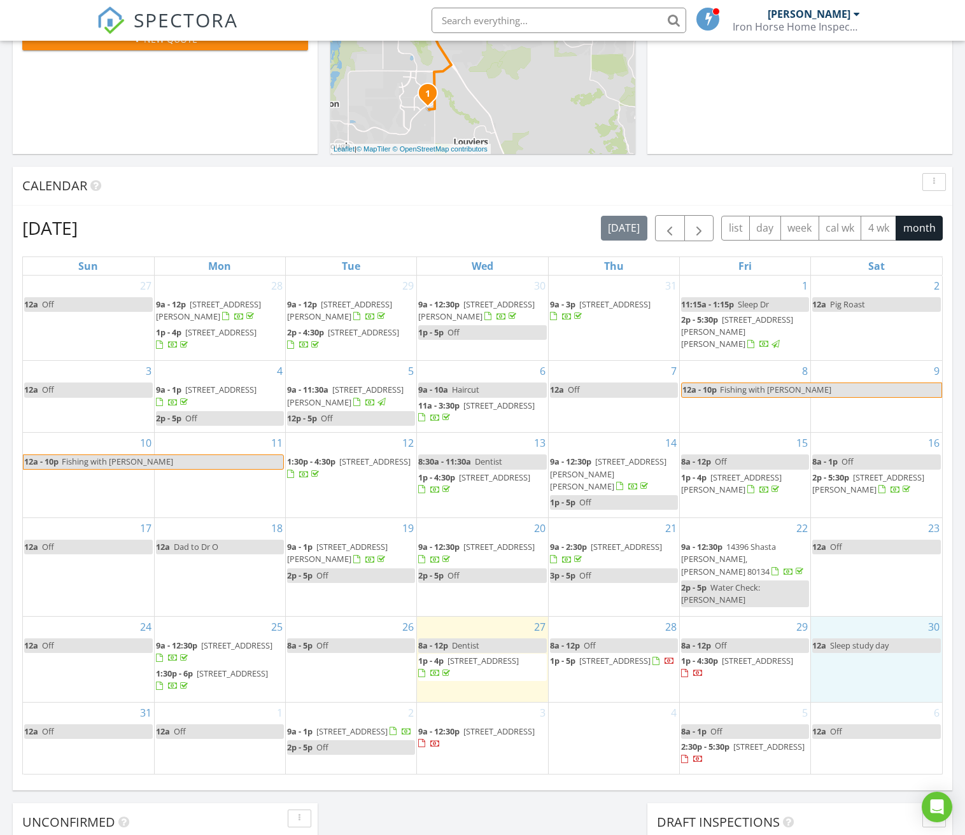
click at [851, 661] on div "30 12a Sleep study day" at bounding box center [876, 659] width 131 height 85
click at [866, 612] on link "Inspection" at bounding box center [875, 608] width 66 height 20
click at [867, 610] on link "Inspection" at bounding box center [875, 608] width 66 height 20
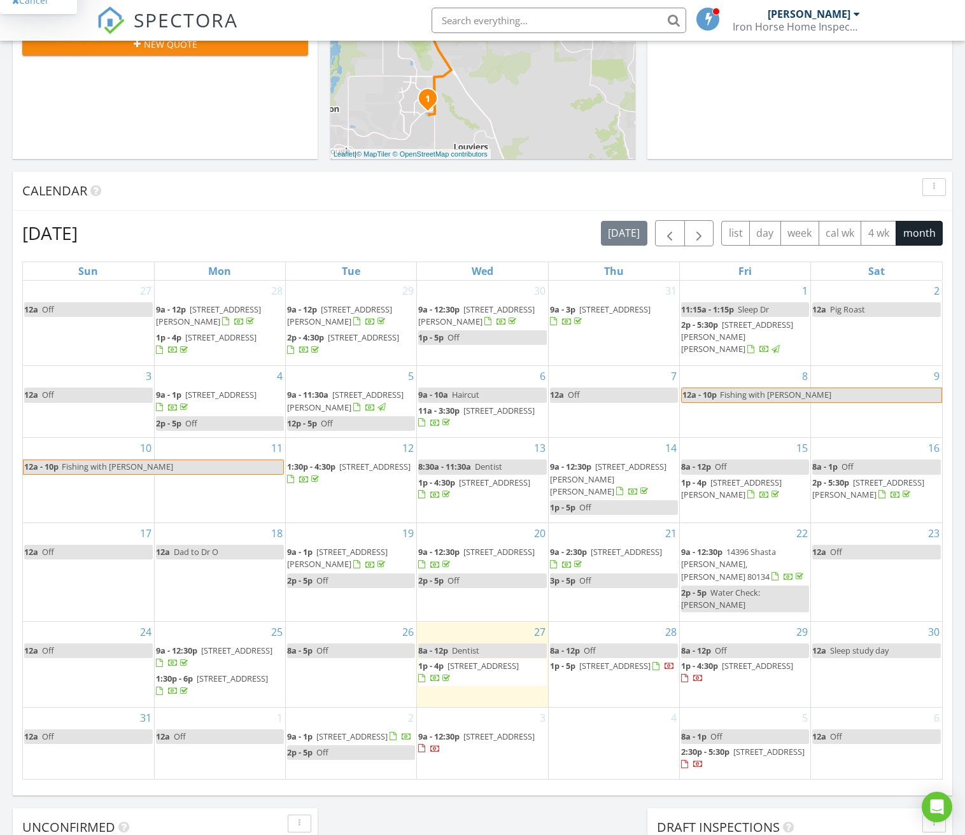
scroll to position [387, 0]
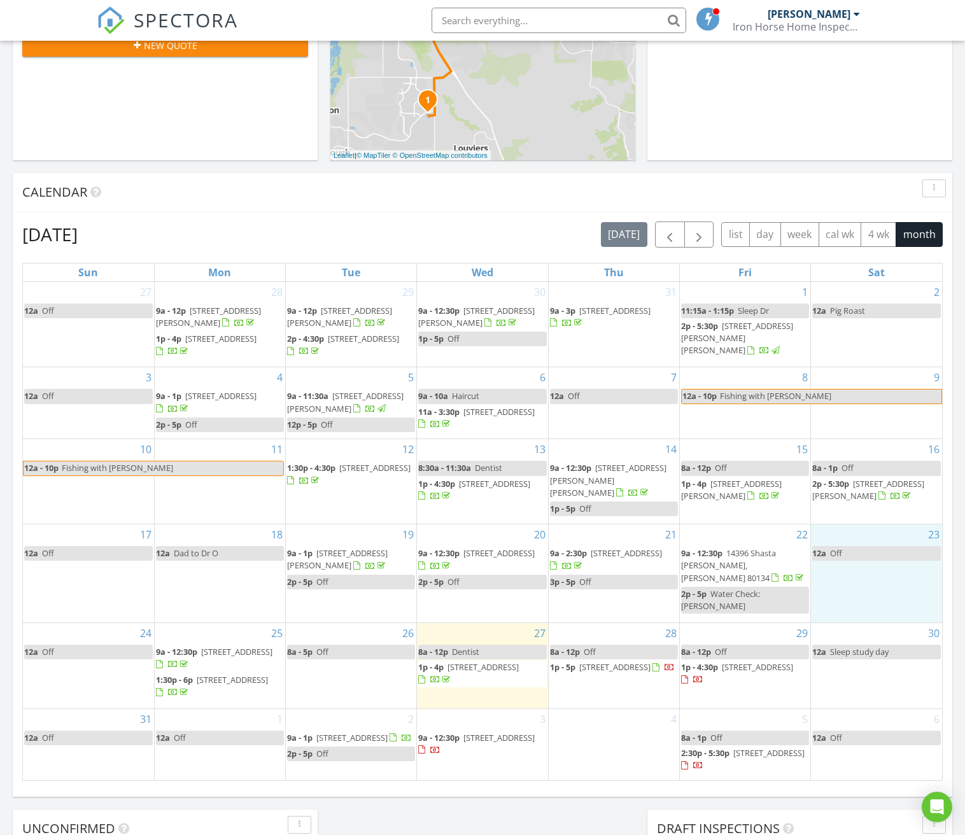
click at [862, 609] on div "23 12a Off" at bounding box center [876, 573] width 131 height 98
click at [861, 594] on link "Cancel" at bounding box center [875, 596] width 66 height 20
click at [841, 627] on div "30 12a Sleep study day" at bounding box center [876, 665] width 131 height 85
click at [865, 534] on div "23 12a Off" at bounding box center [876, 573] width 131 height 98
click at [865, 500] on link "Event" at bounding box center [875, 501] width 66 height 20
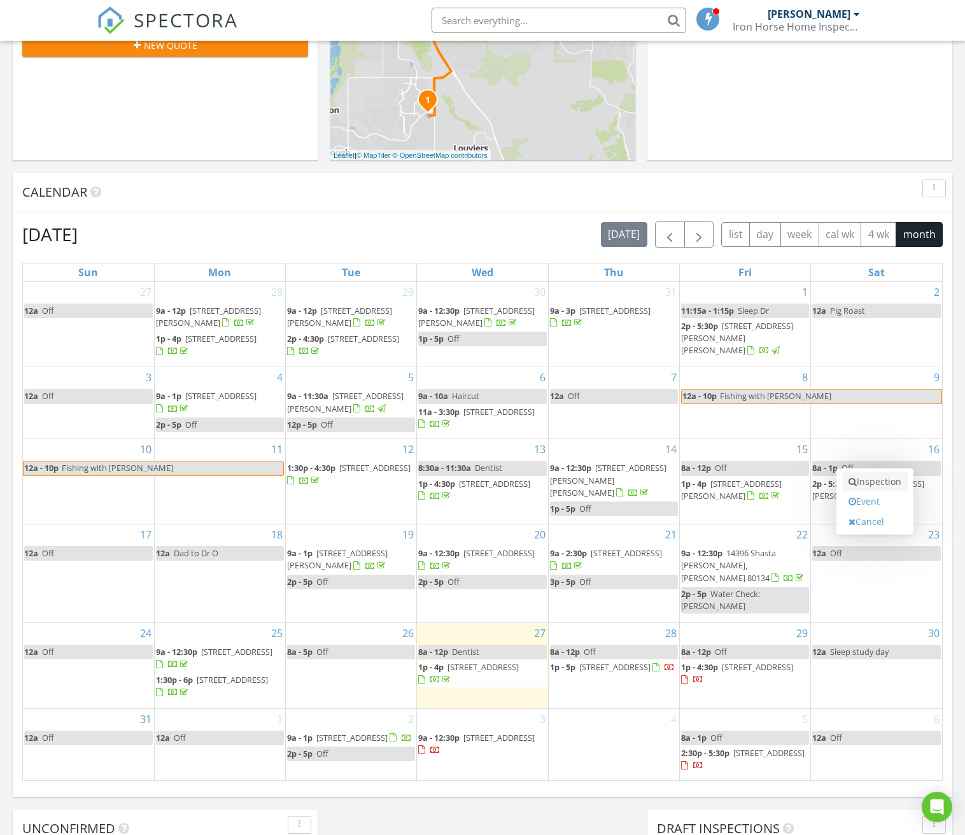
click at [863, 486] on link "Inspection" at bounding box center [875, 481] width 66 height 20
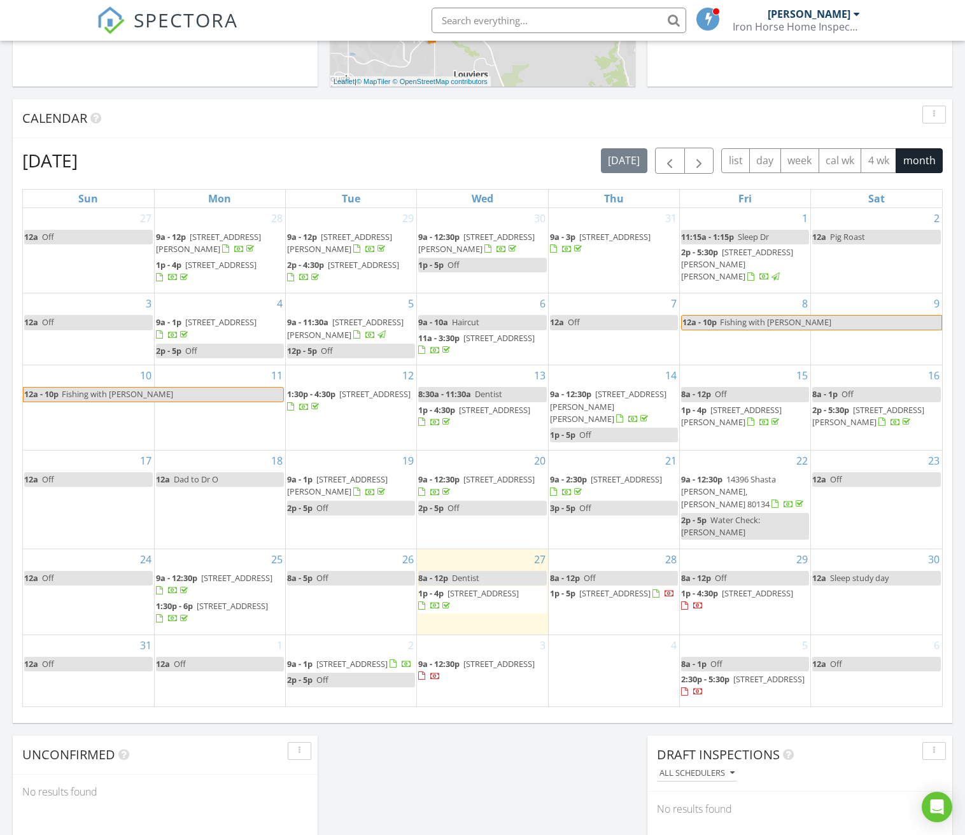
scroll to position [471, 0]
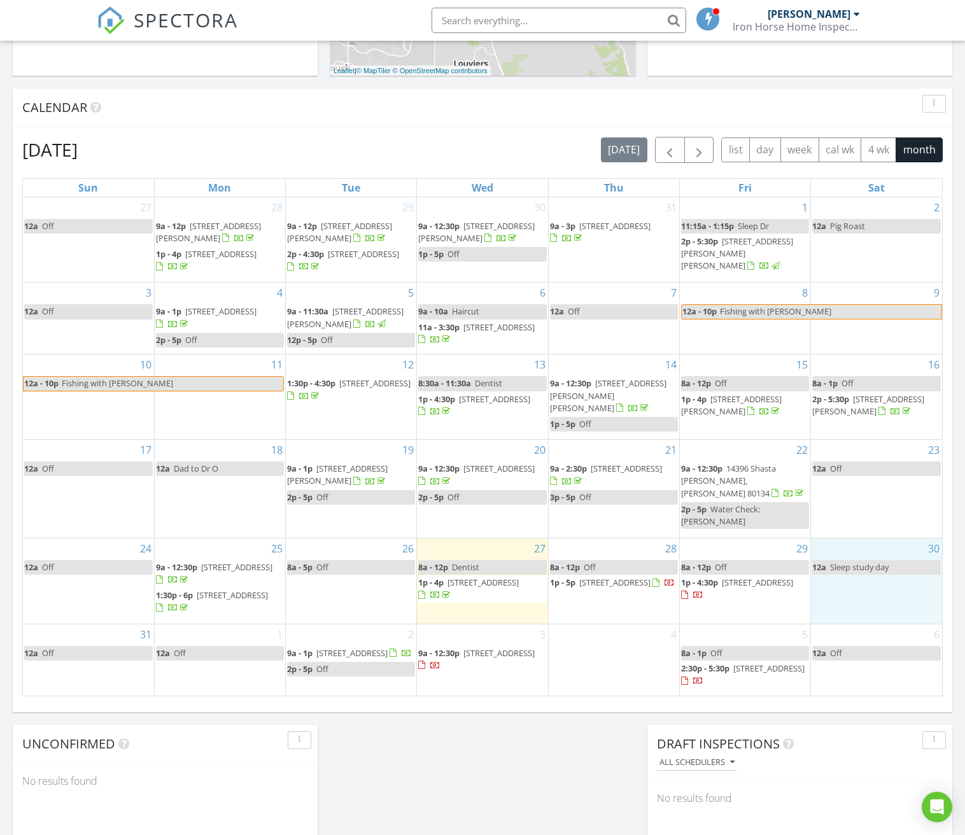
click at [875, 542] on div "30 12a Sleep study day" at bounding box center [876, 580] width 131 height 85
click at [870, 487] on link "Inspection" at bounding box center [875, 489] width 66 height 20
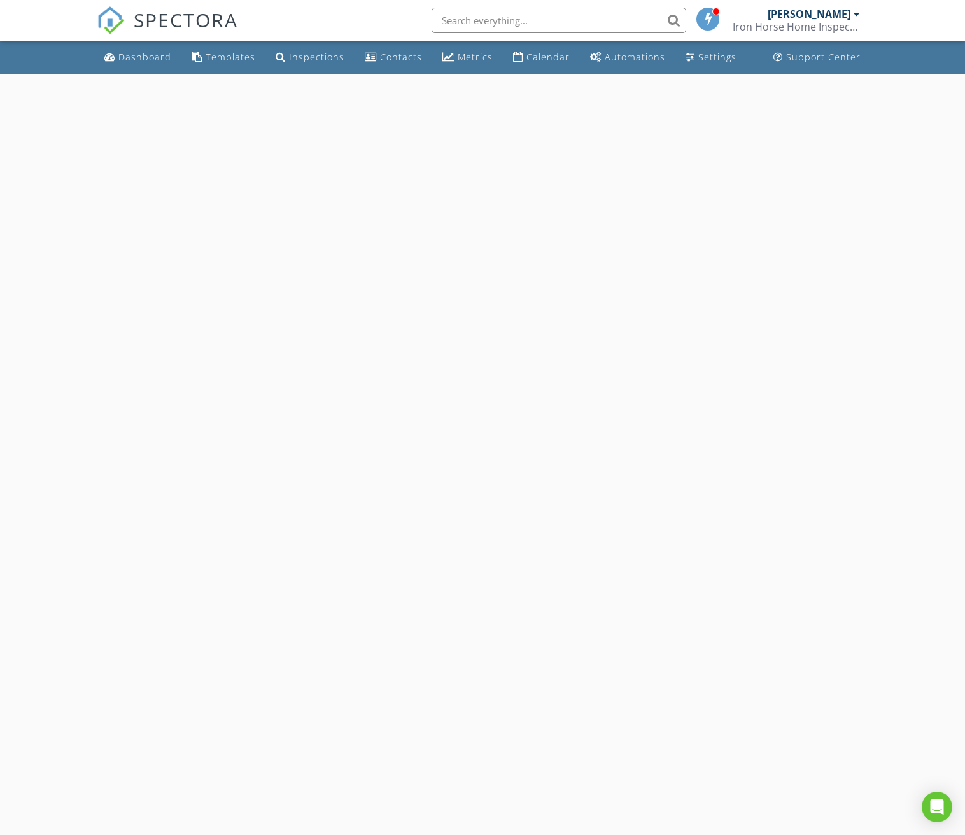
select select "7"
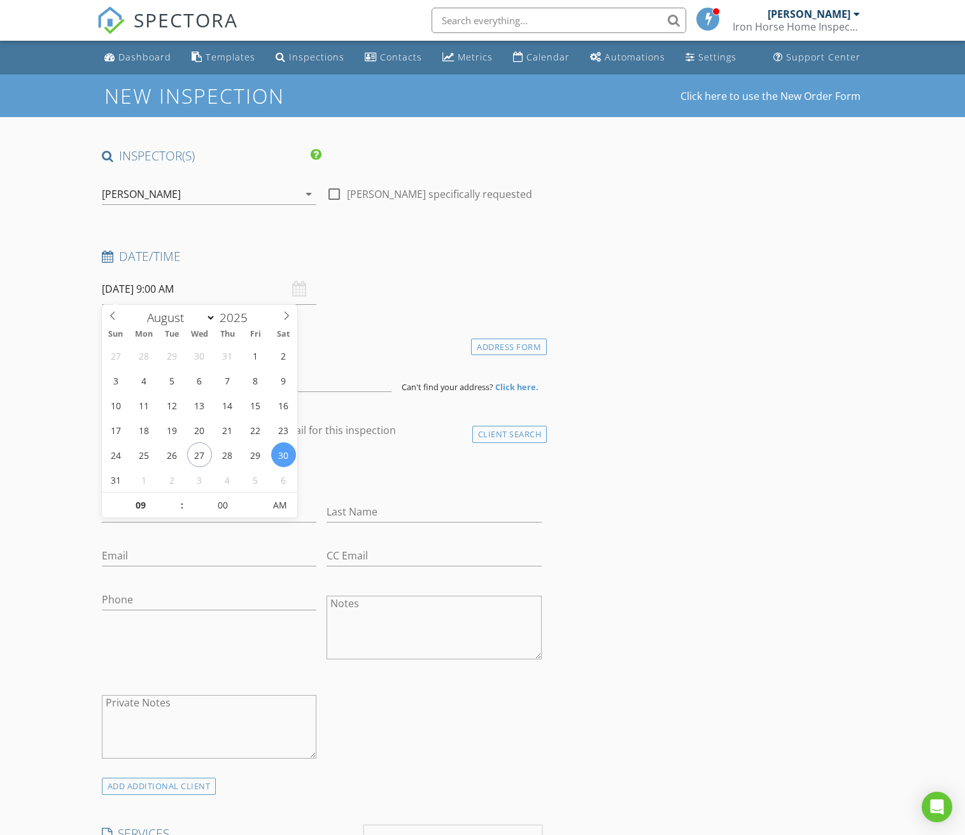
click at [189, 287] on input "[DATE] 9:00 AM" at bounding box center [209, 289] width 215 height 31
type input "10"
type input "[DATE] 10:00 AM"
click at [176, 498] on span at bounding box center [175, 498] width 9 height 13
type input "11"
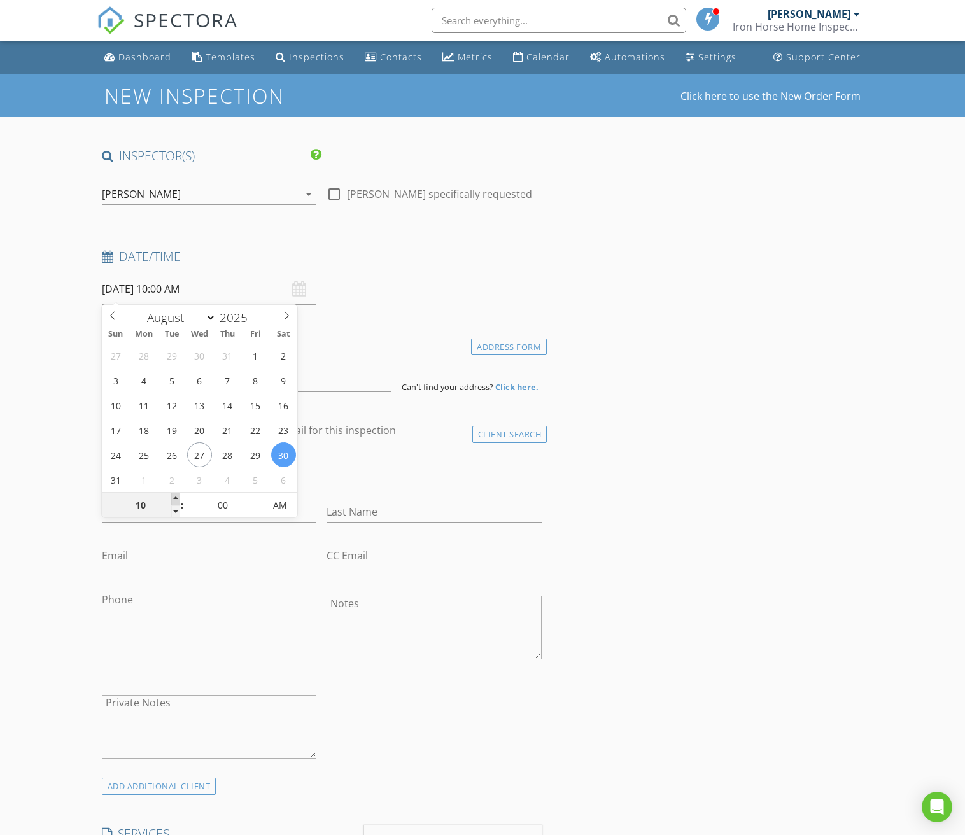
type input "08/30/2025 11:00 AM"
click at [176, 498] on span at bounding box center [175, 498] width 9 height 13
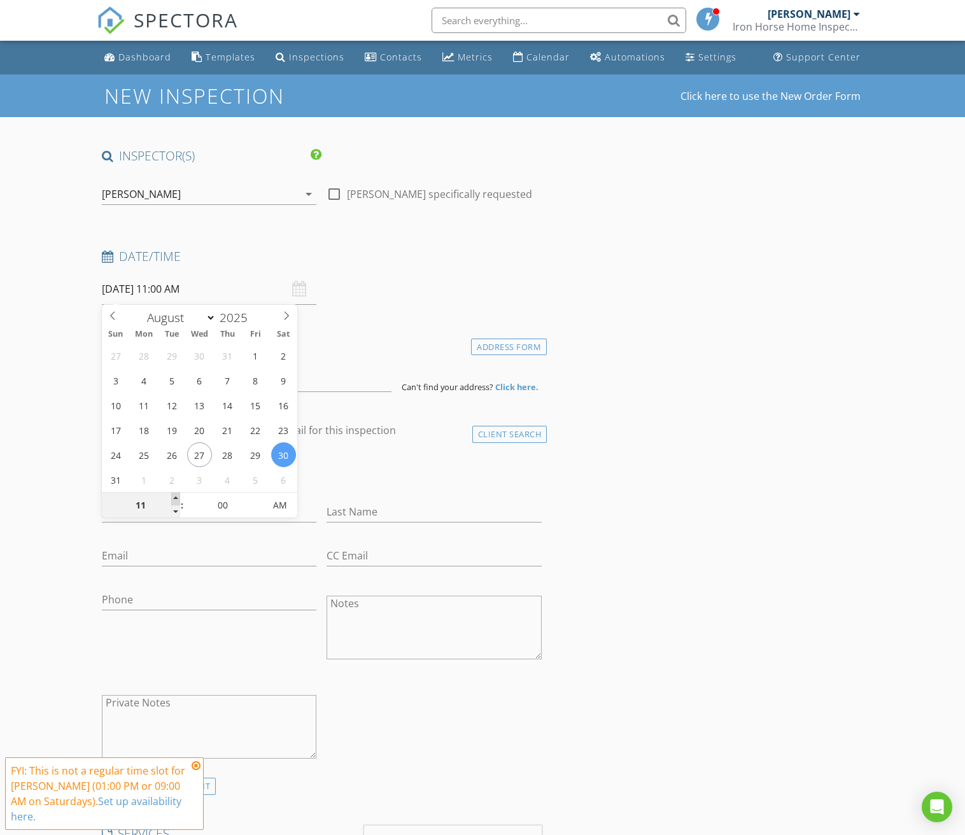
type input "12"
type input "08/30/2025 12:00 PM"
click at [176, 498] on span at bounding box center [175, 498] width 9 height 13
type input "01"
type input "08/30/2025 1:00 PM"
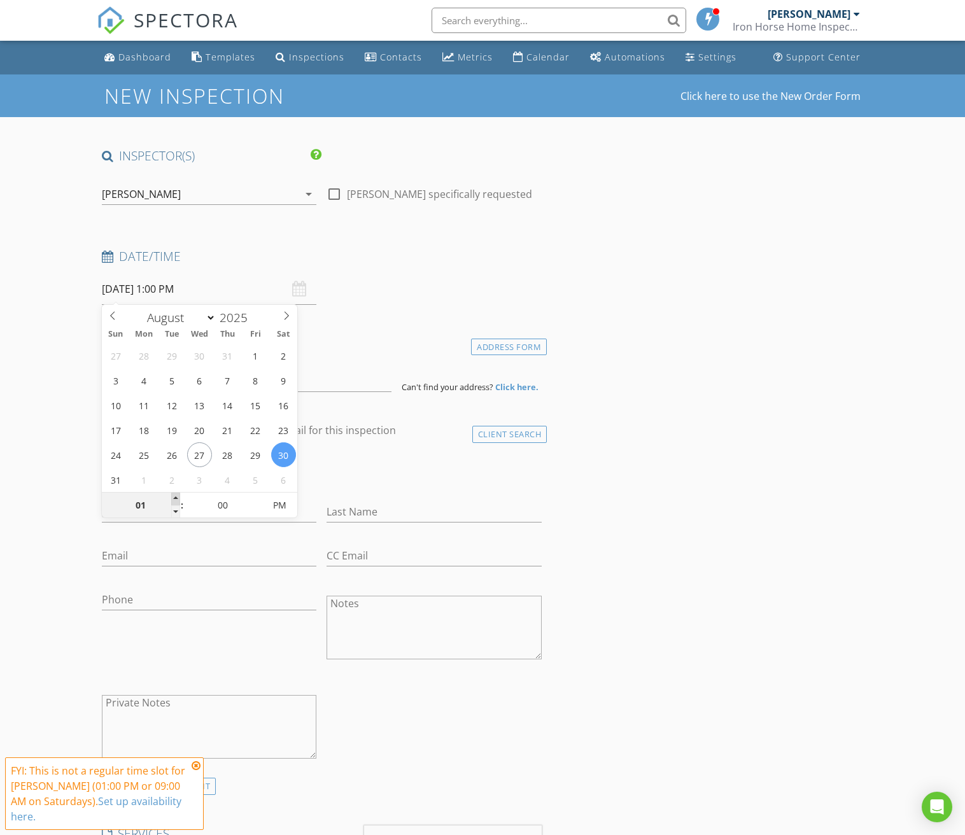
click at [176, 498] on span at bounding box center [175, 498] width 9 height 13
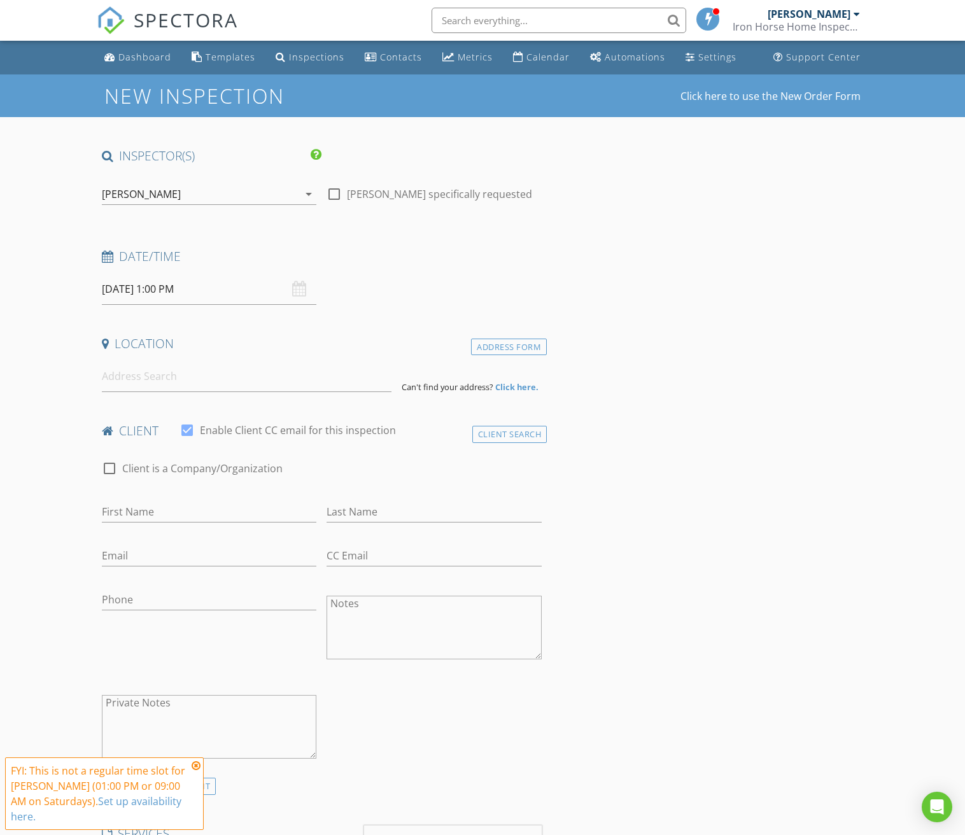
click at [164, 384] on input at bounding box center [247, 376] width 290 height 31
paste input "8544 S Upham WAY"
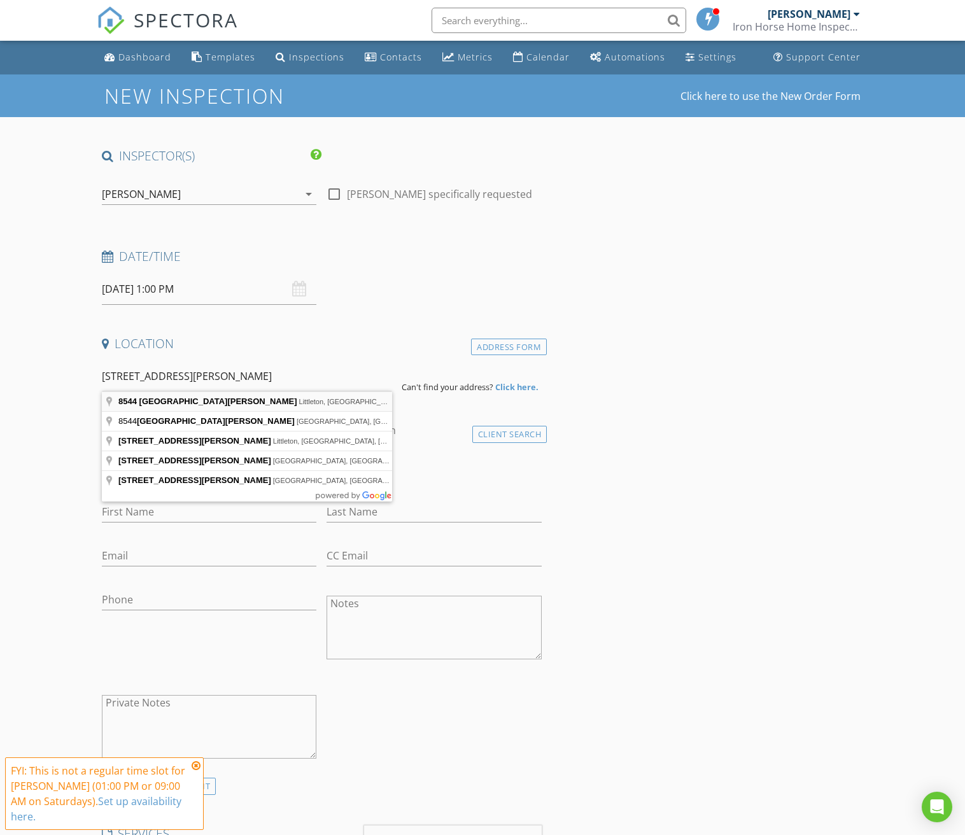
type input "8544 South Upham Way, Littleton, CO, USA"
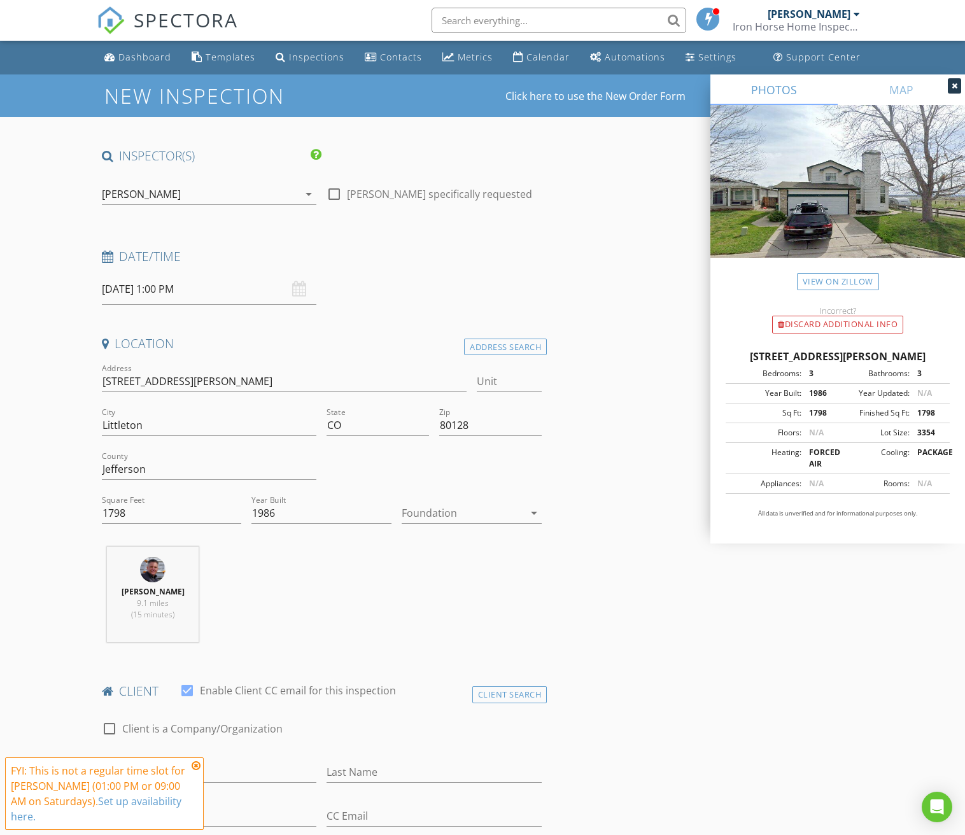
click at [438, 507] on div at bounding box center [462, 513] width 122 height 20
click at [437, 543] on div "Basement" at bounding box center [472, 547] width 120 height 15
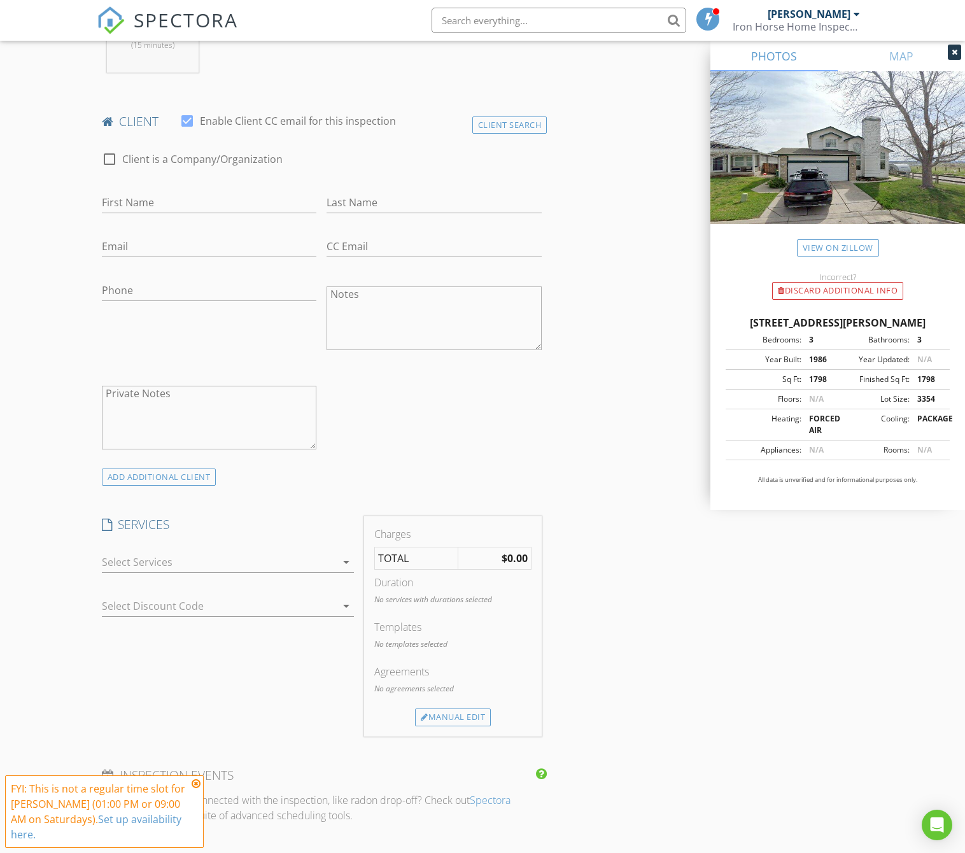
scroll to position [585, 0]
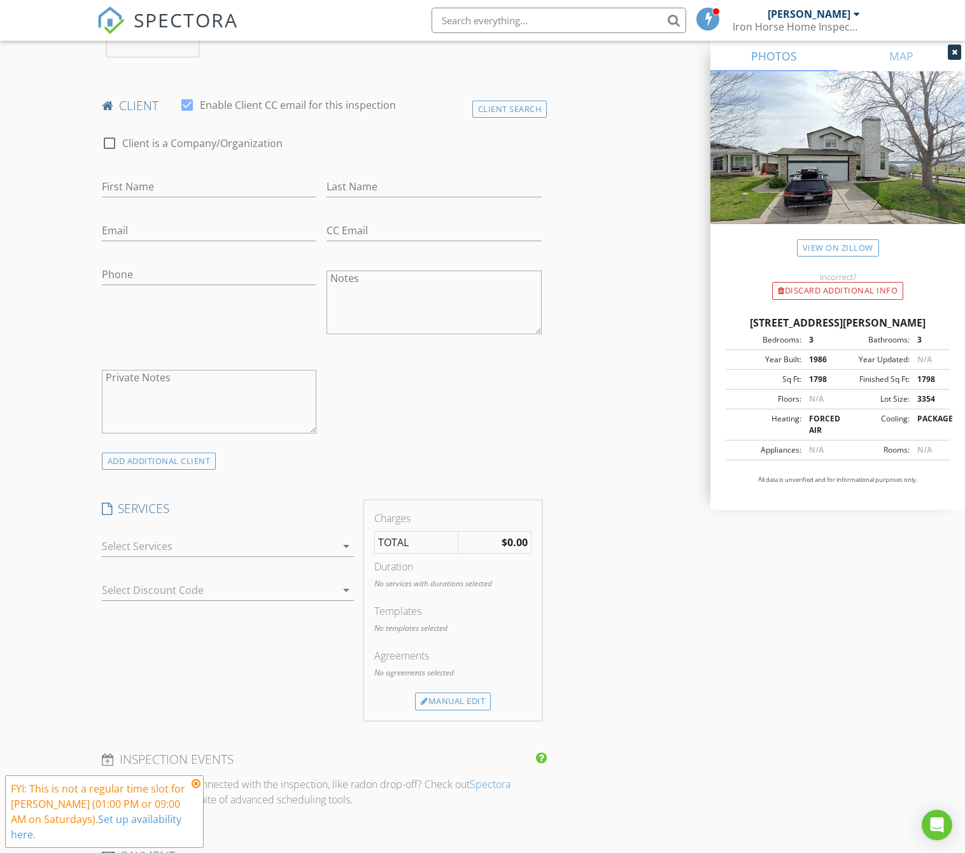
click at [342, 546] on icon "arrow_drop_down" at bounding box center [345, 545] width 15 height 15
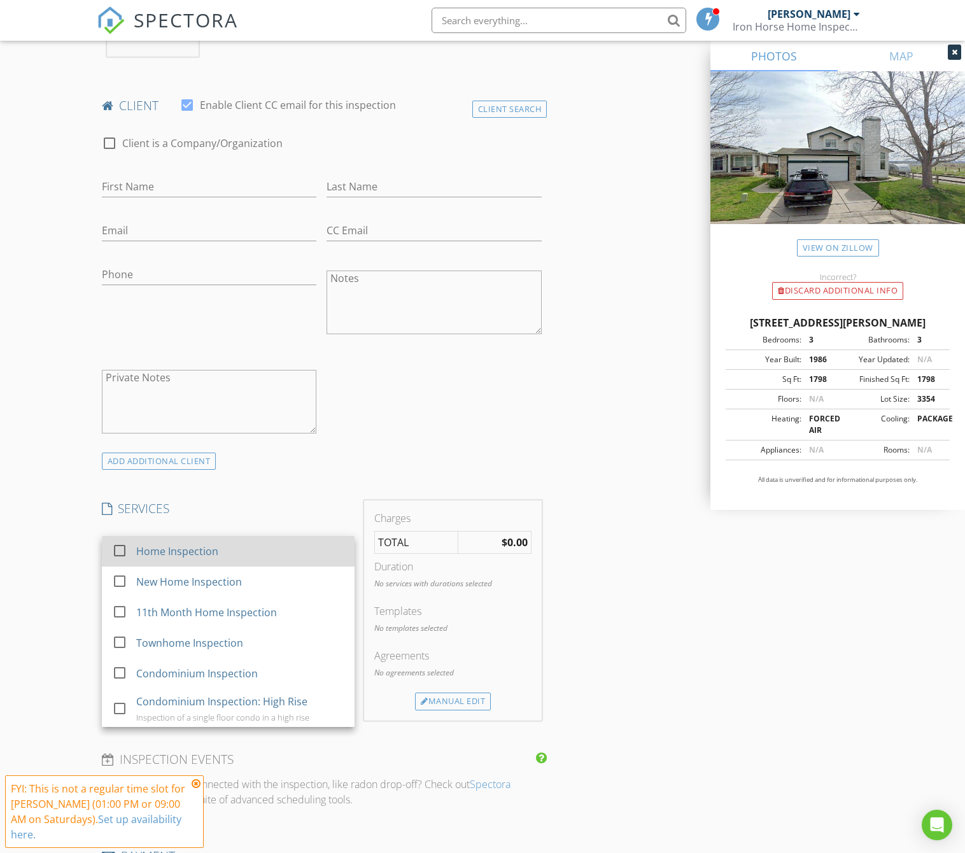
click at [330, 545] on div "Home Inspection" at bounding box center [240, 550] width 208 height 25
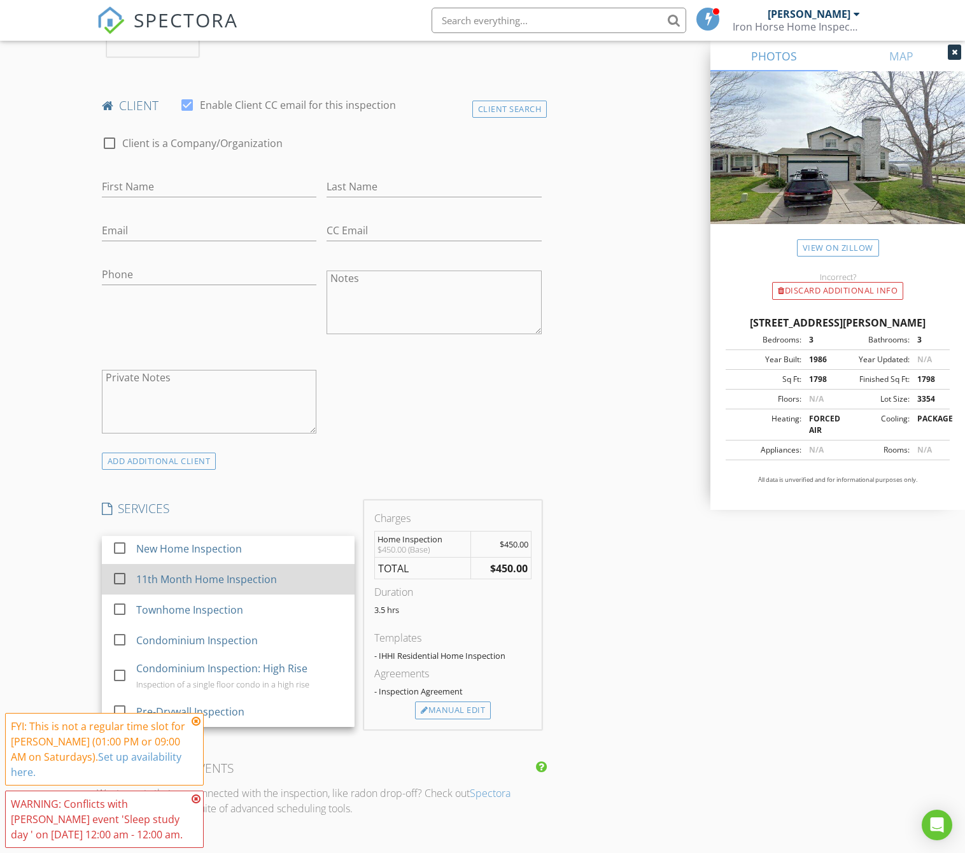
scroll to position [33, 0]
click at [73, 553] on div "New Inspection Click here to use the New Order Form INSPECTOR(S) check_box John…" at bounding box center [482, 588] width 965 height 2199
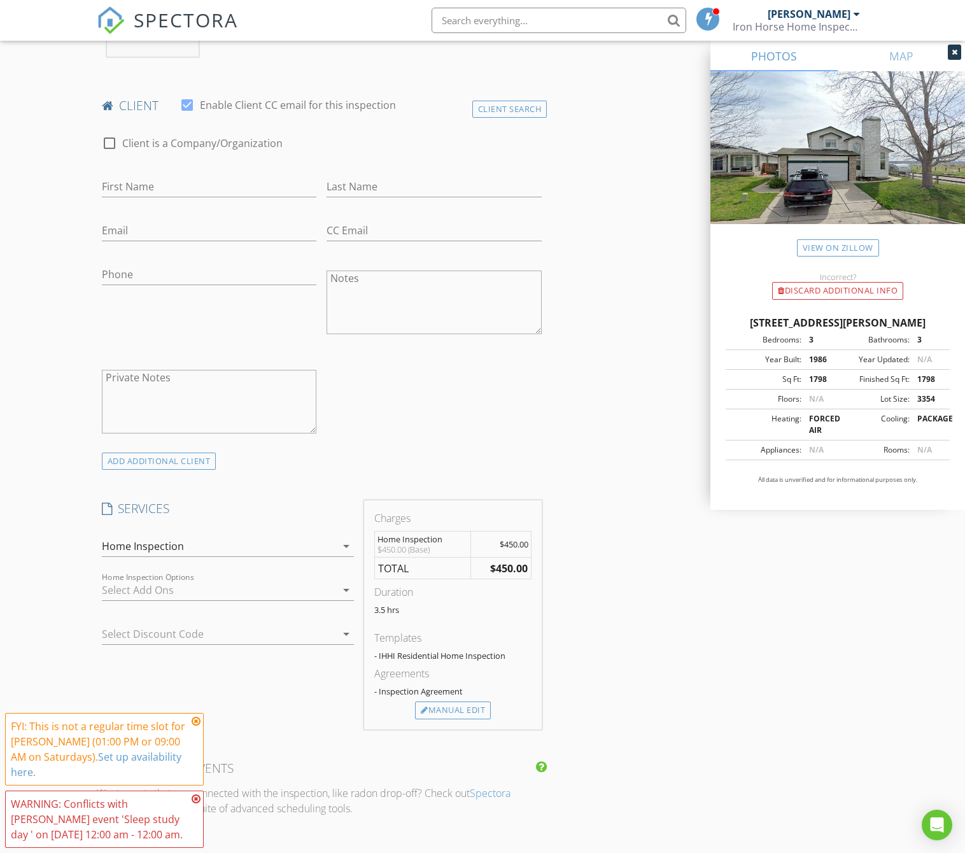
click at [151, 590] on div at bounding box center [219, 590] width 235 height 20
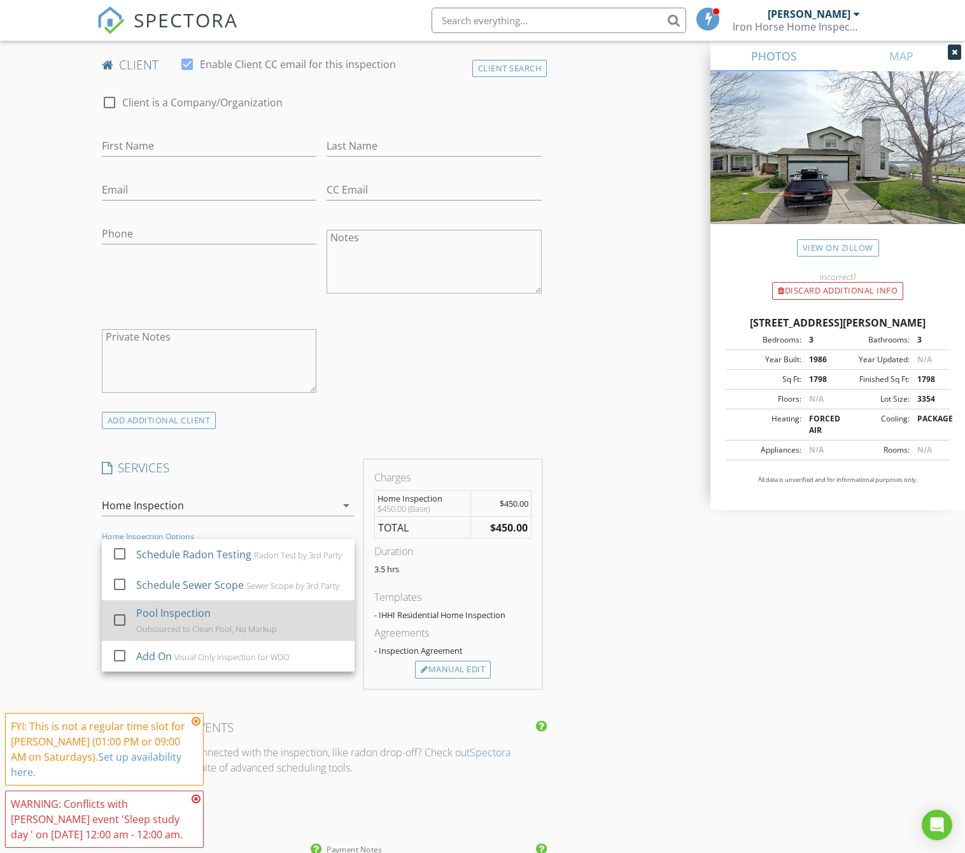
scroll to position [650, 0]
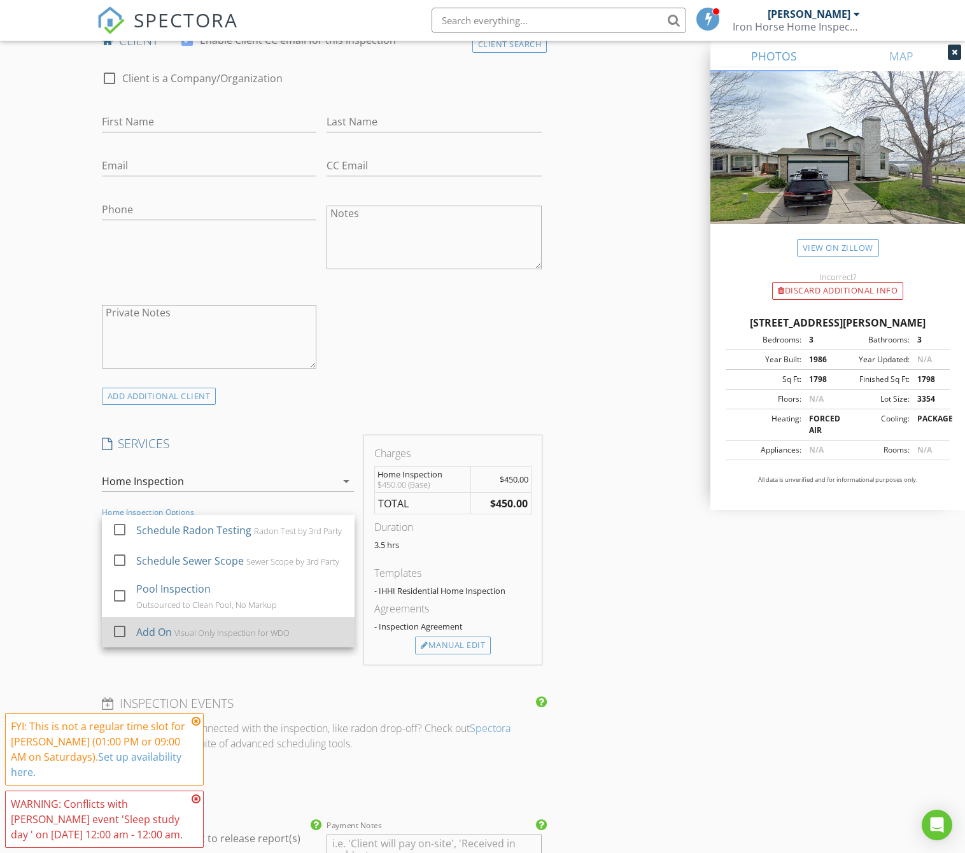
click at [119, 627] on div at bounding box center [120, 631] width 22 height 22
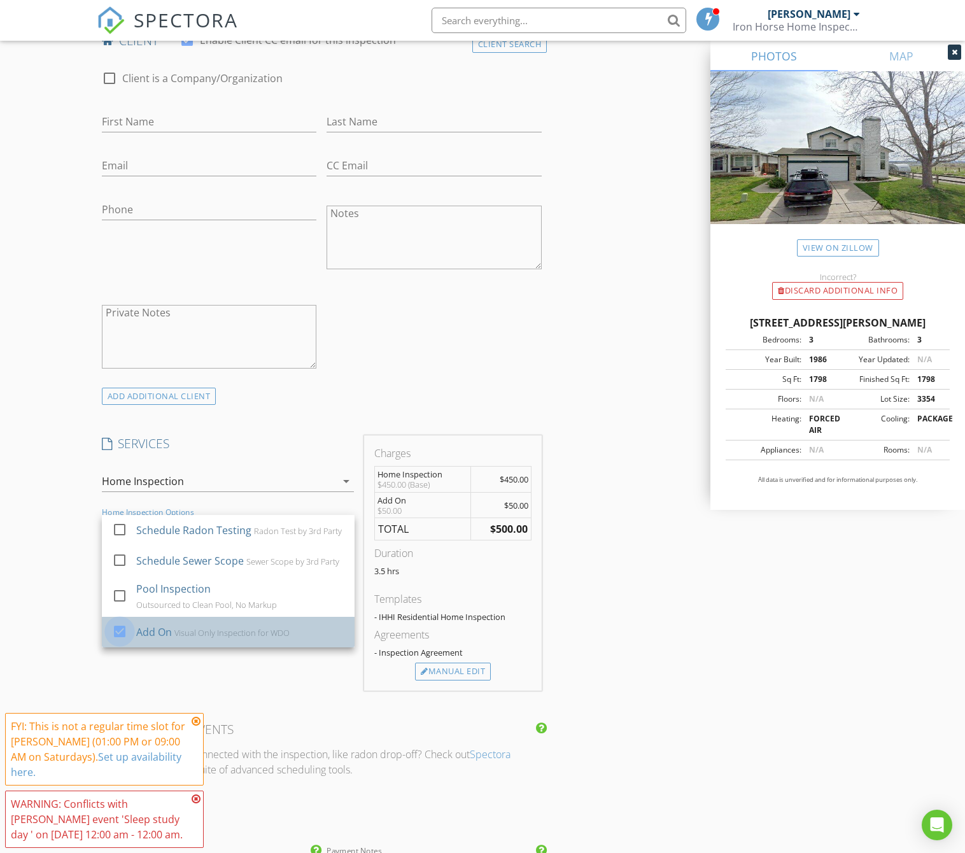
click at [125, 629] on div at bounding box center [120, 631] width 22 height 22
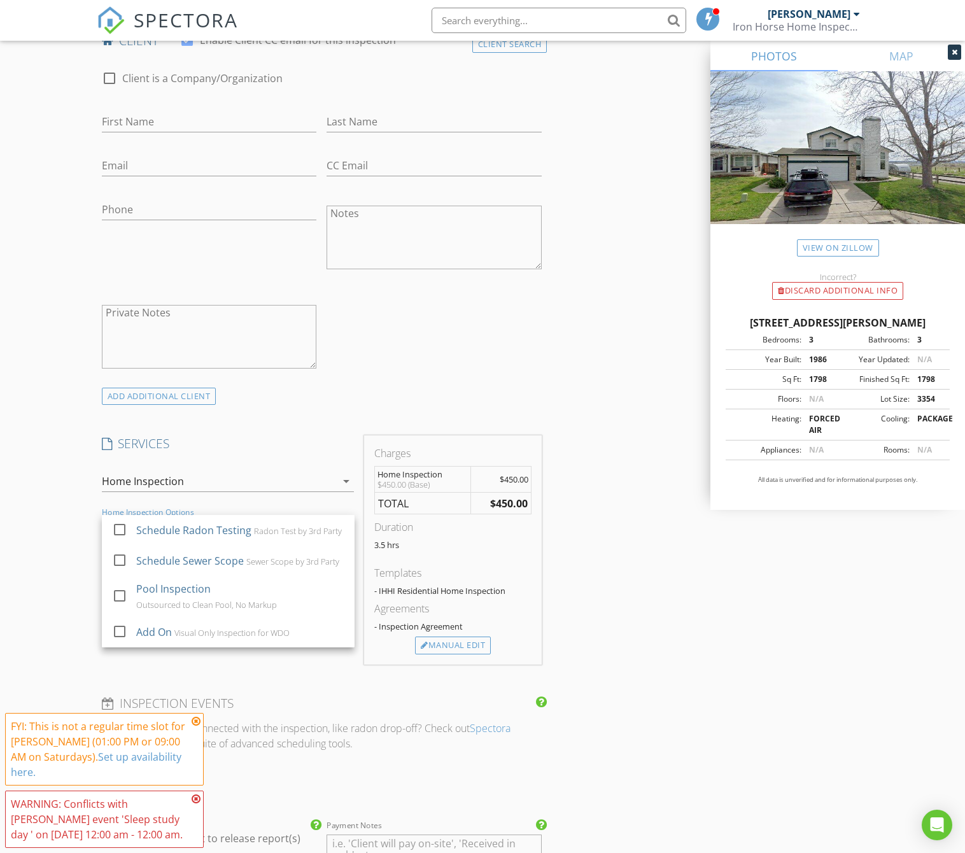
click at [62, 463] on div "New Inspection Click here to use the New Order Form INSPECTOR(S) check_box John…" at bounding box center [482, 523] width 965 height 2199
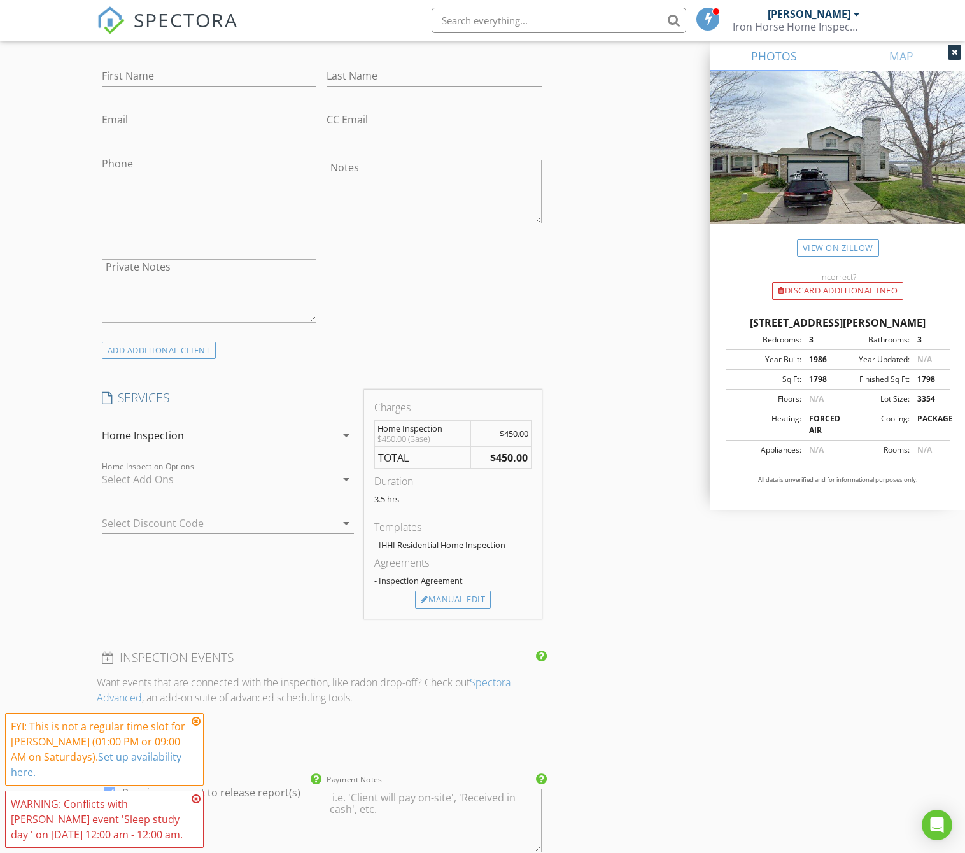
scroll to position [698, 0]
click at [180, 478] on div at bounding box center [219, 477] width 235 height 20
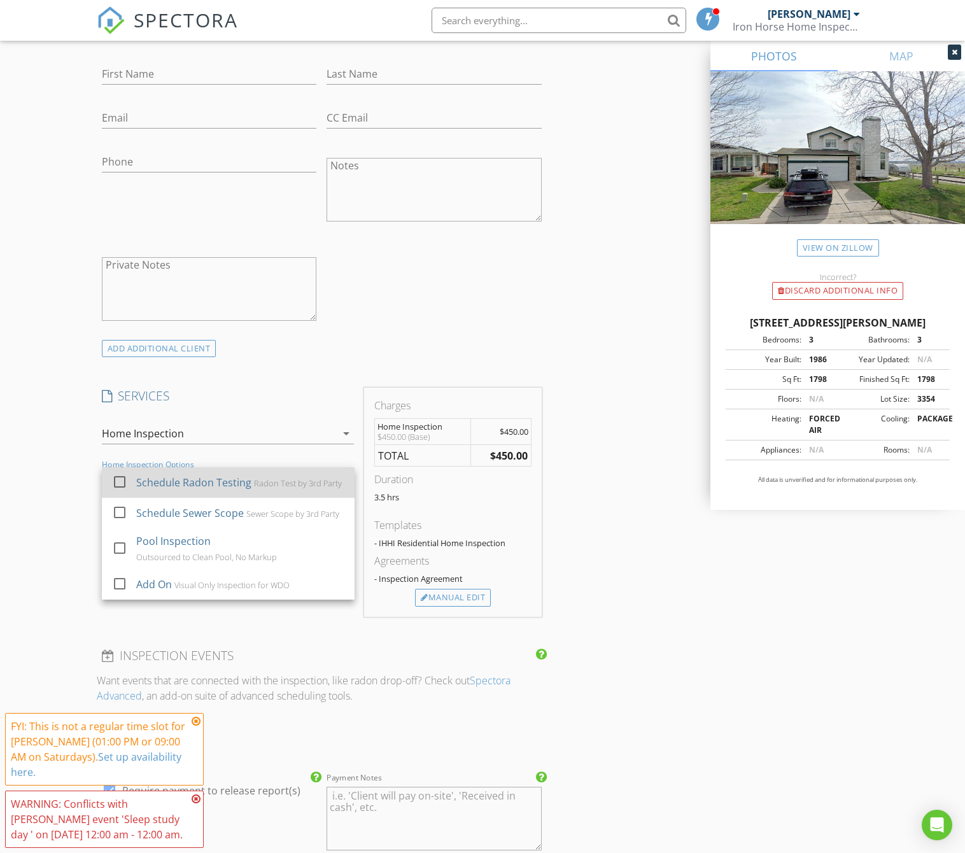
click at [116, 478] on div at bounding box center [120, 482] width 22 height 22
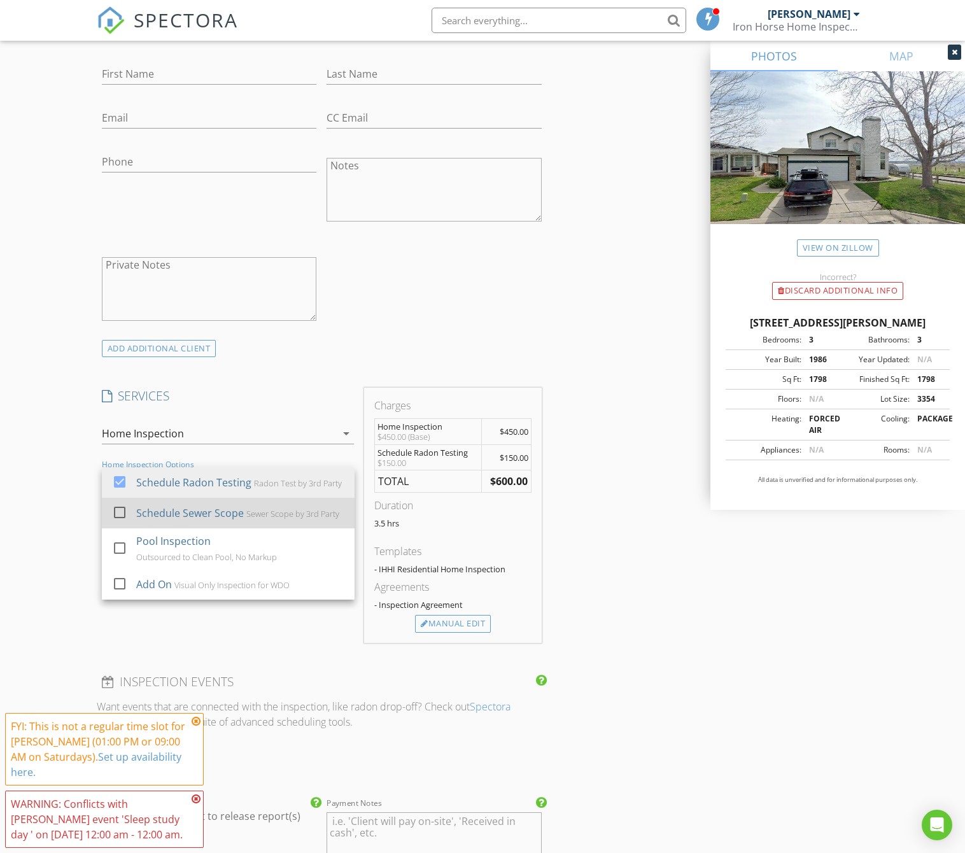
click at [118, 508] on div at bounding box center [120, 512] width 22 height 22
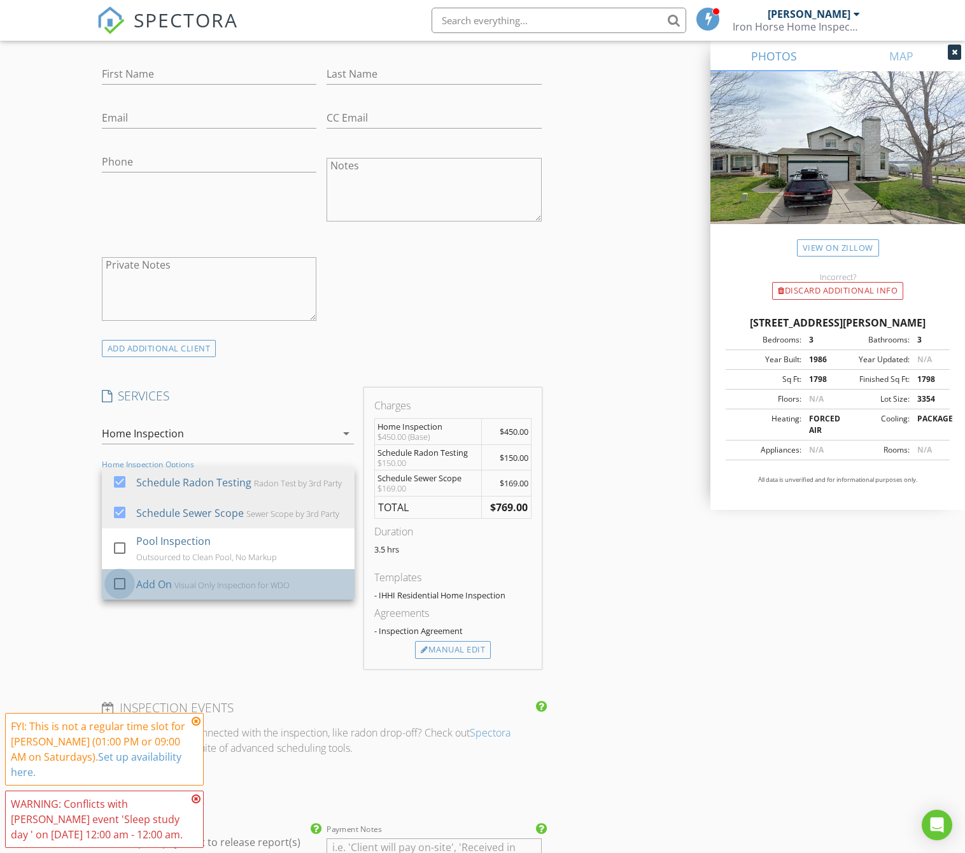
click at [119, 579] on div at bounding box center [120, 584] width 22 height 22
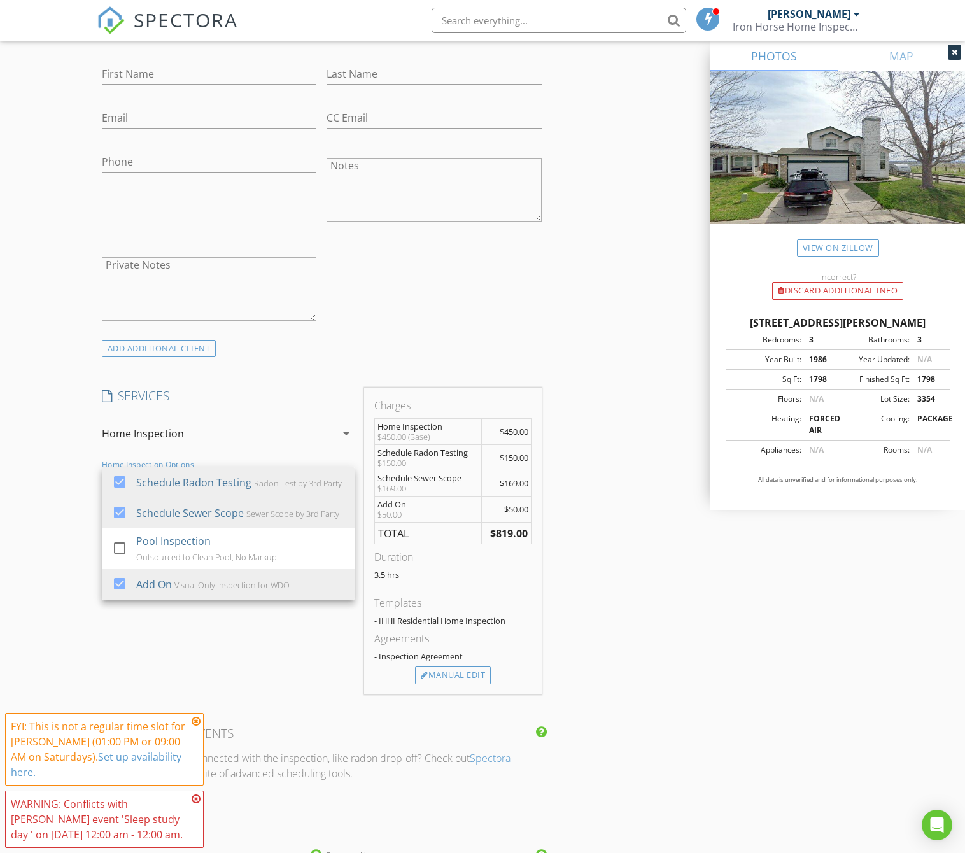
click at [626, 649] on div "INSPECTOR(S) check_box John Phillips PRIMARY John Phillips arrow_drop_down chec…" at bounding box center [483, 536] width 772 height 2173
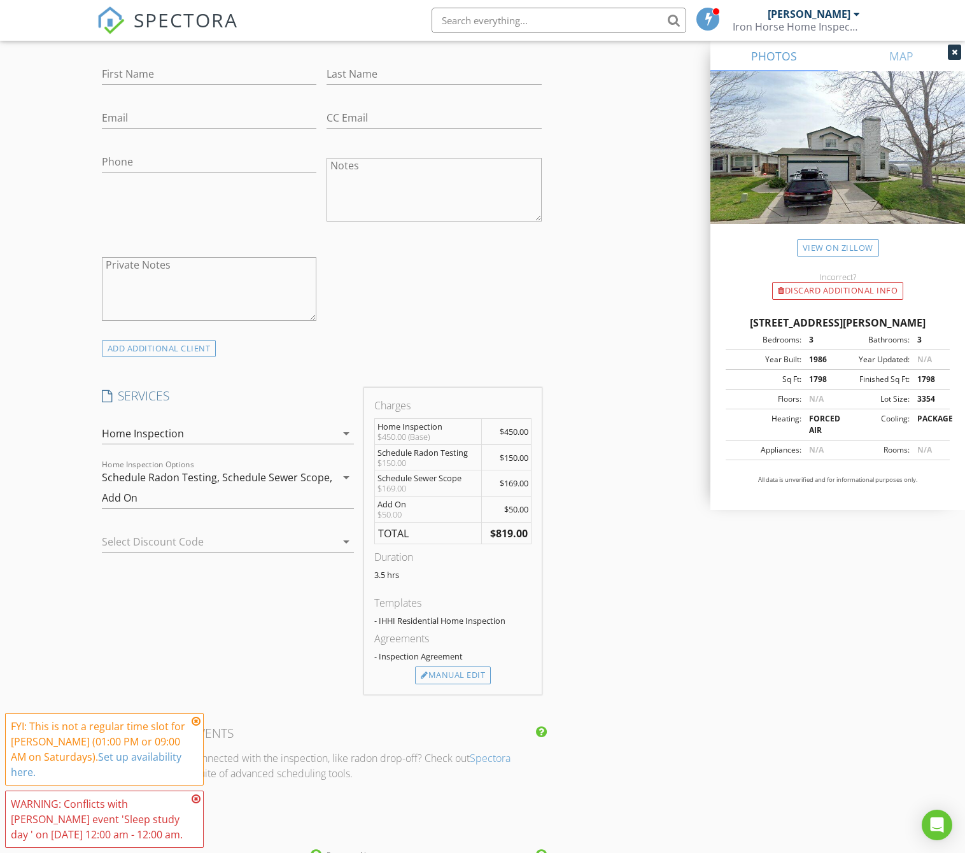
click at [198, 715] on div "FYI: This is not a regular time slot for John Phillips (01:00 PM or 09:00 AM on…" at bounding box center [104, 749] width 199 height 73
click at [198, 799] on icon at bounding box center [196, 798] width 9 height 10
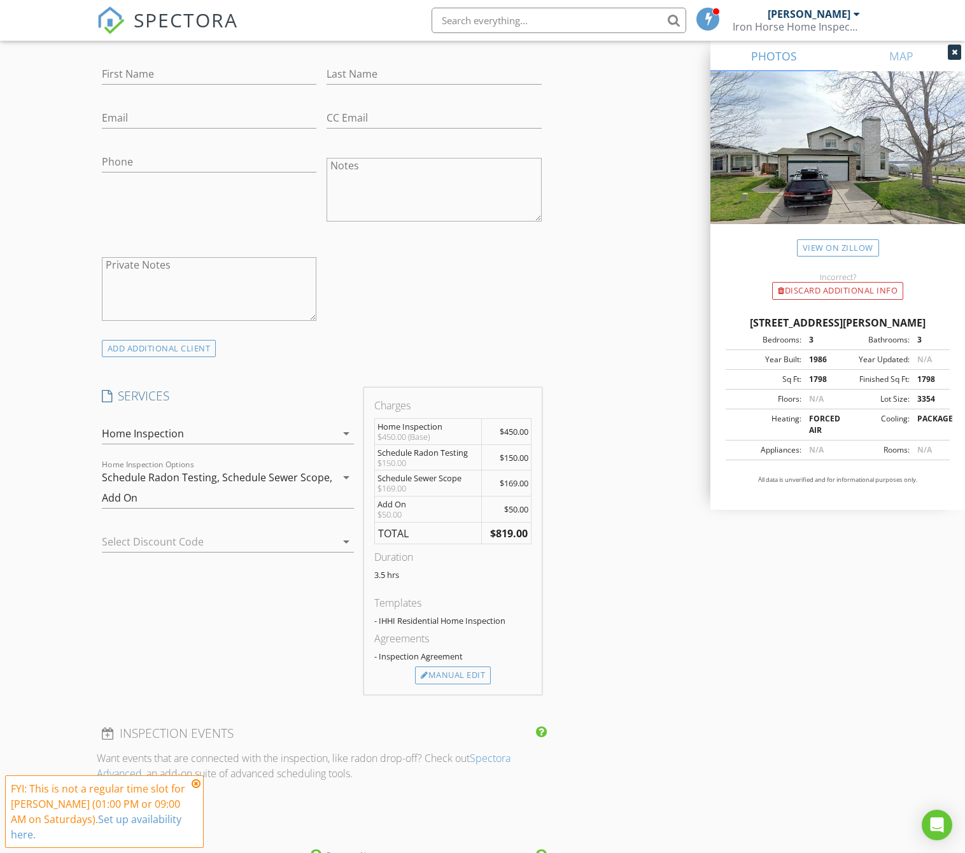
click at [197, 721] on div "INSPECTOR(S) check_box John Phillips PRIMARY John Phillips arrow_drop_down chec…" at bounding box center [322, 499] width 450 height 2098
click at [197, 784] on icon at bounding box center [196, 783] width 9 height 10
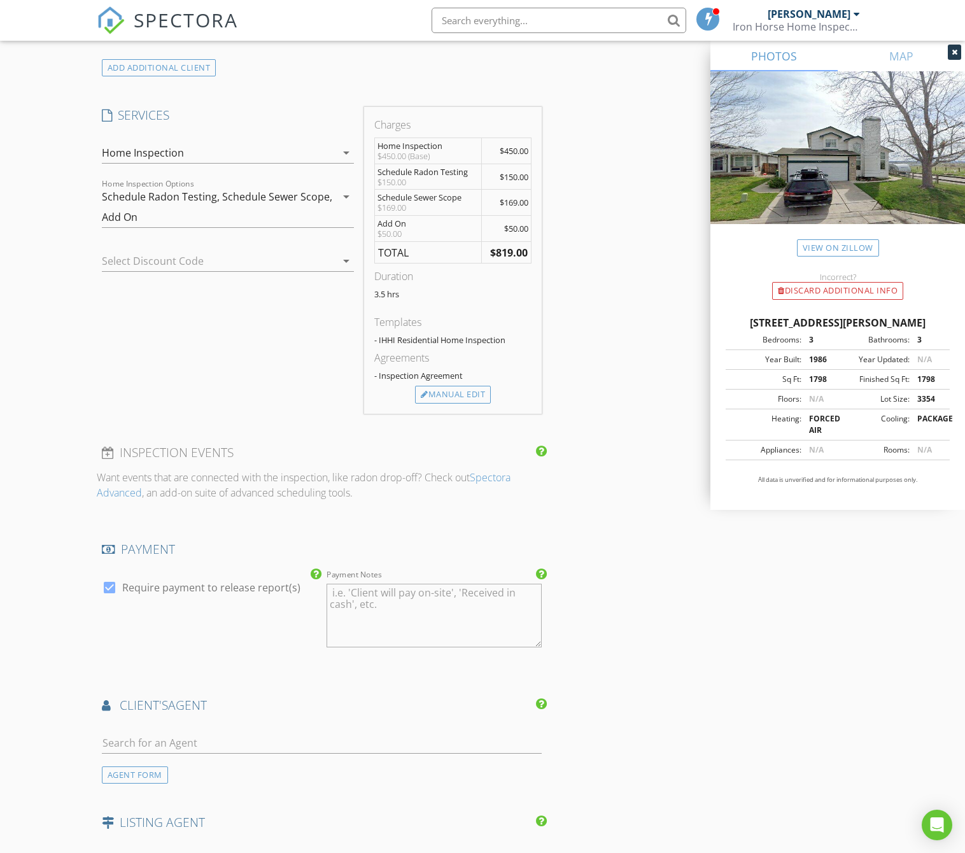
scroll to position [1067, 0]
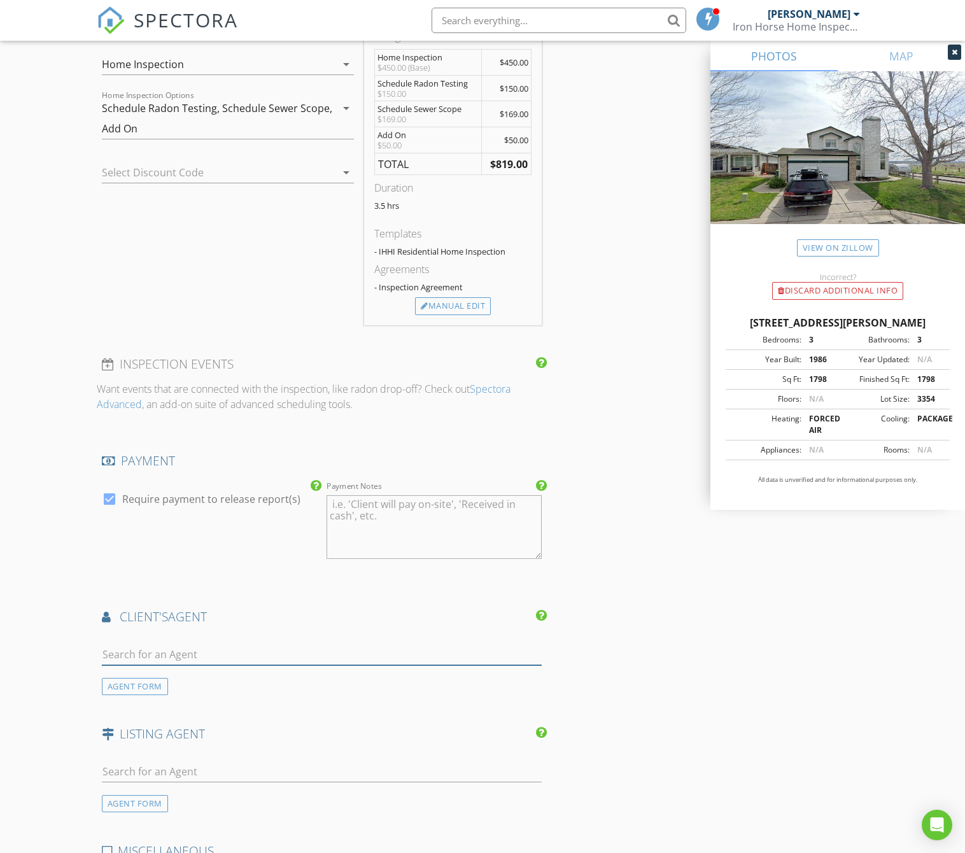
click at [374, 656] on input "text" at bounding box center [322, 654] width 440 height 21
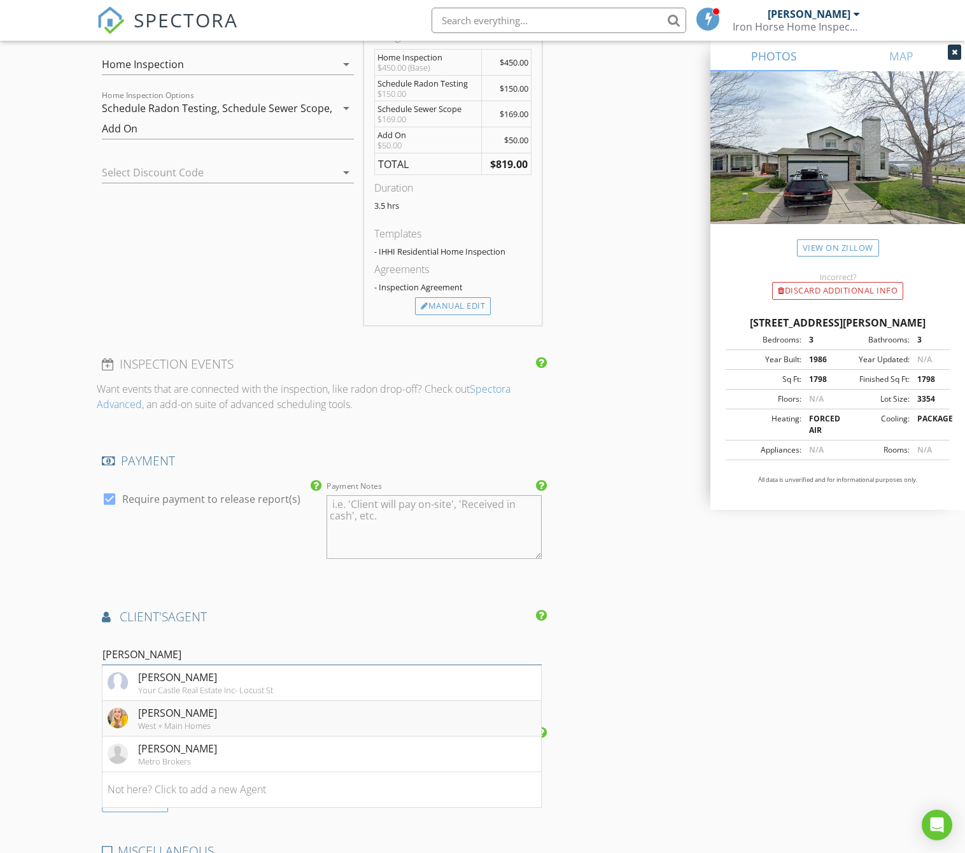
type input "Kyl"
click at [211, 707] on div "Kylie Cook" at bounding box center [177, 712] width 79 height 15
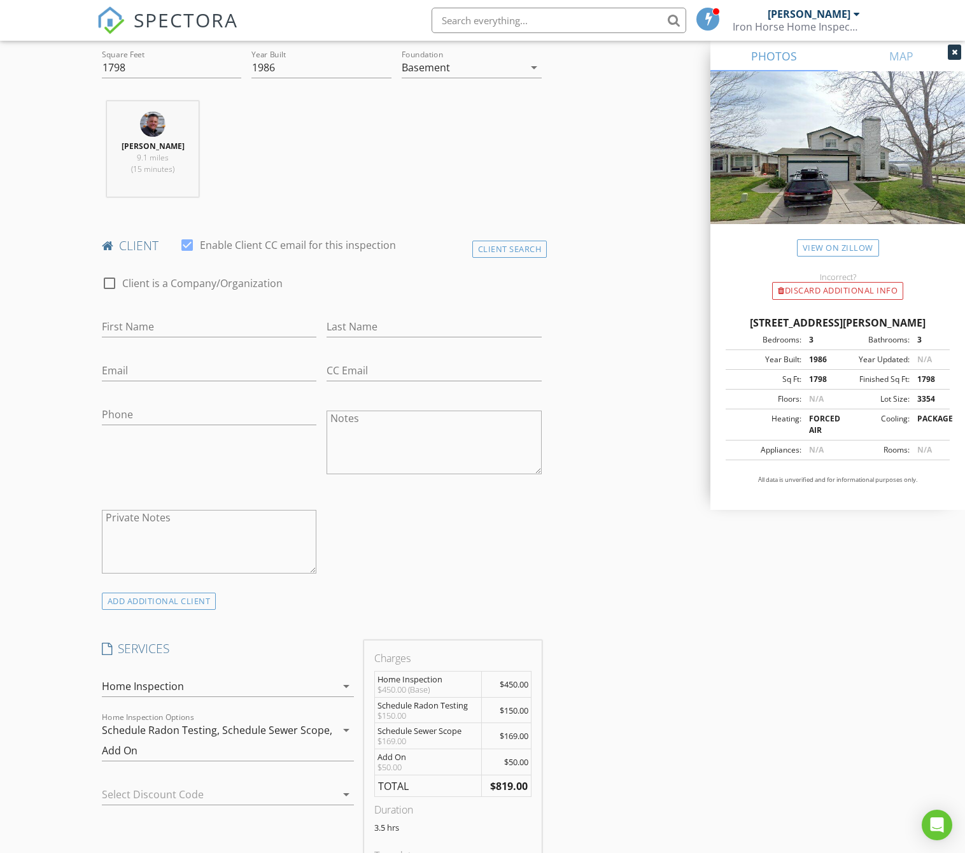
scroll to position [415, 0]
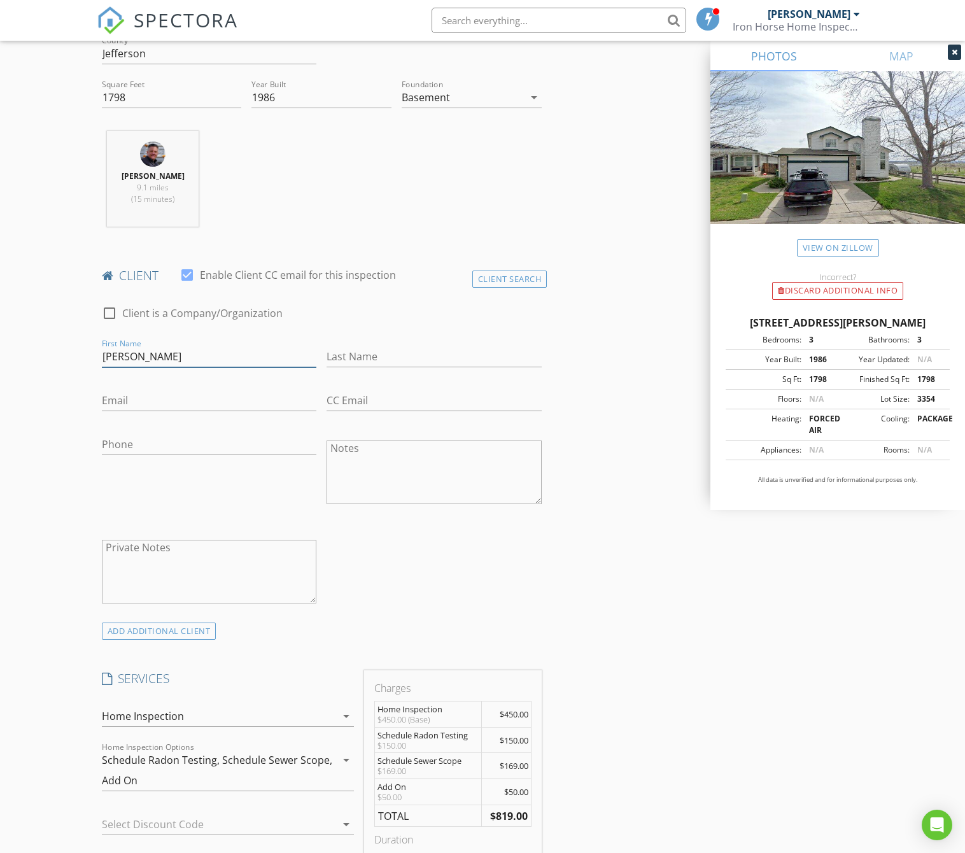
type input "Eric"
type input "Pak"
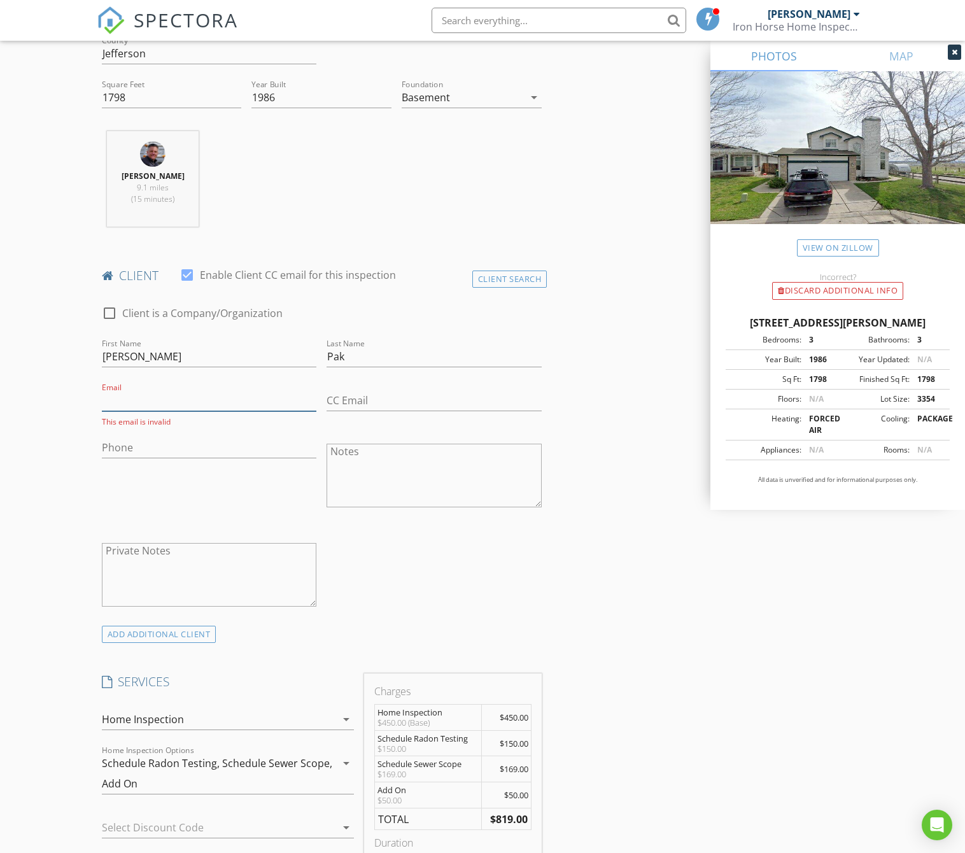
paste input "erictpak@gmail.com"
type input "erictpak@gmail.com"
paste input "720-933-8714"
type input "720-933-8714"
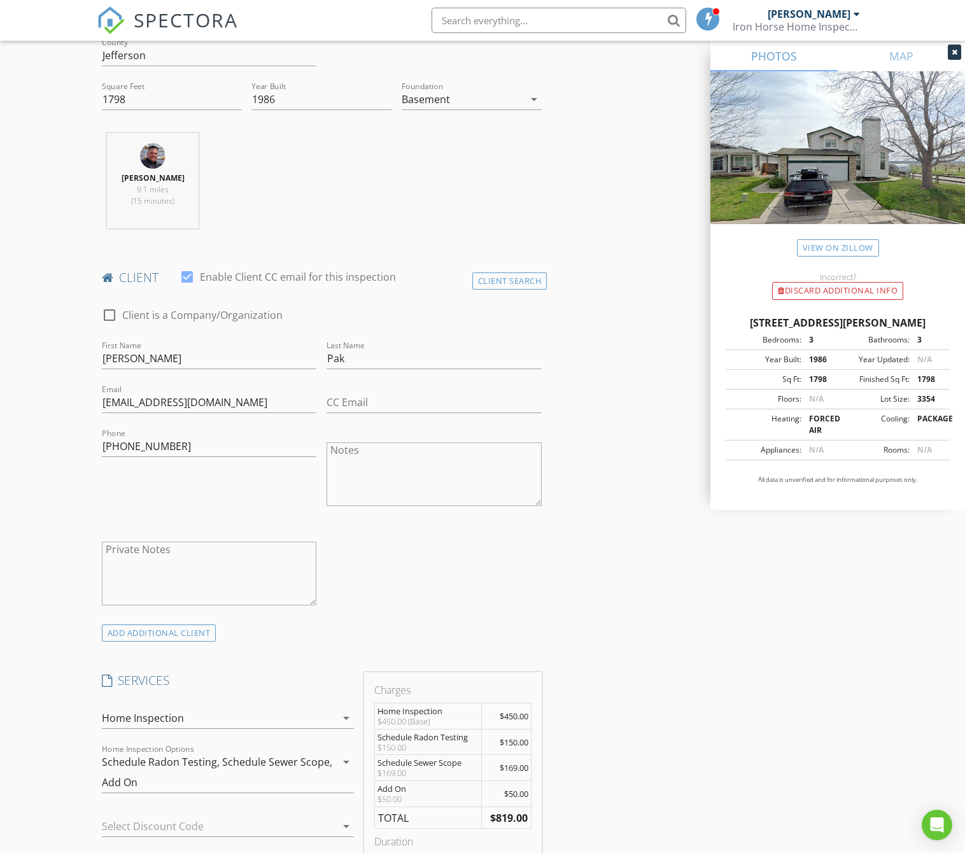
drag, startPoint x: 540, startPoint y: 585, endPoint x: 547, endPoint y: 585, distance: 7.0
click at [540, 585] on div "check_box_outline_blank Client is a Company/Organization First Name Eric Last N…" at bounding box center [322, 460] width 450 height 330
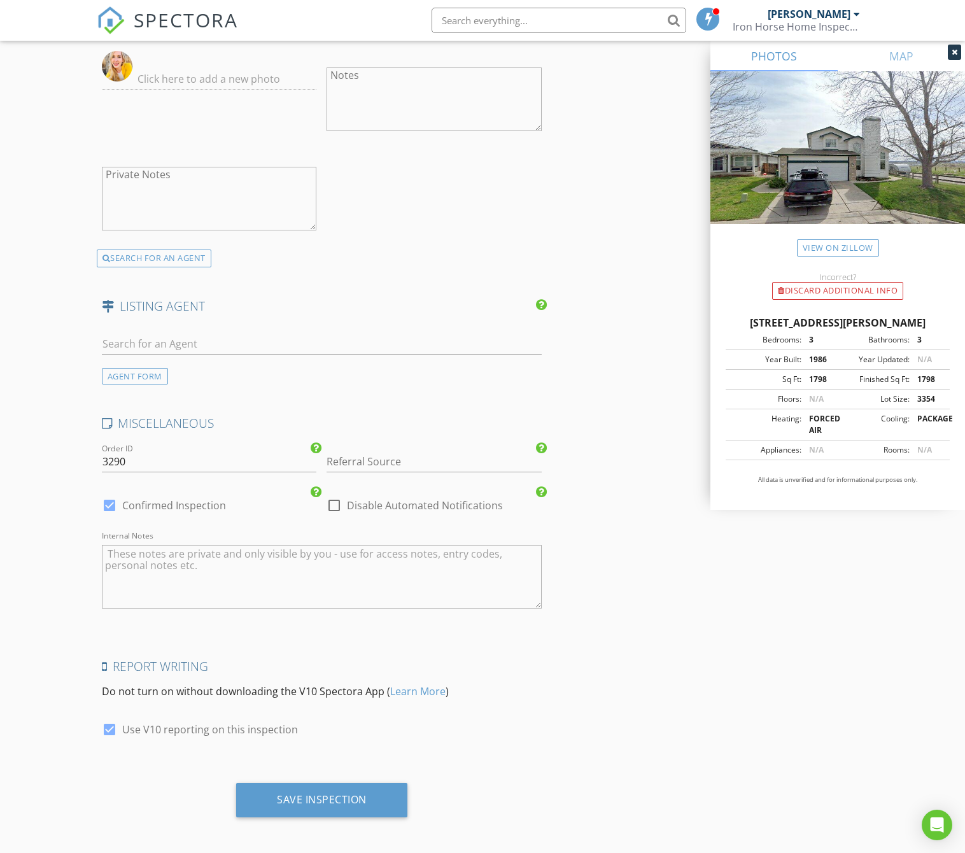
scroll to position [1783, 0]
click at [355, 786] on div "Save Inspection" at bounding box center [321, 800] width 171 height 34
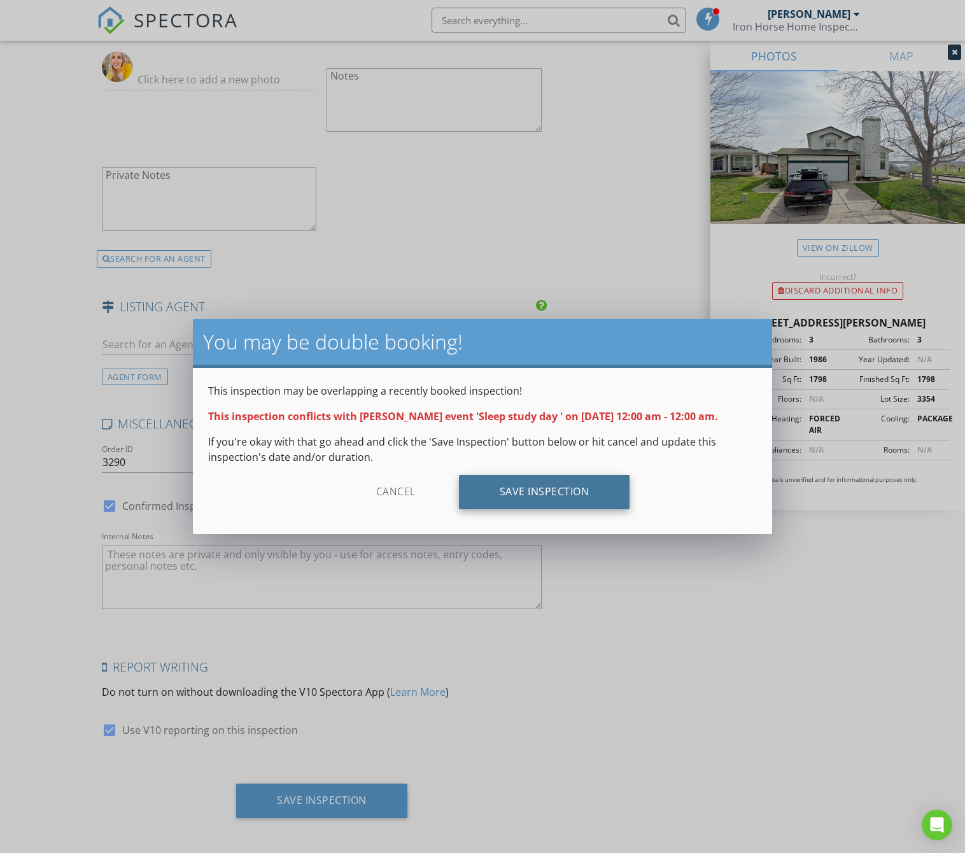
click at [541, 498] on div "Save Inspection" at bounding box center [544, 492] width 171 height 34
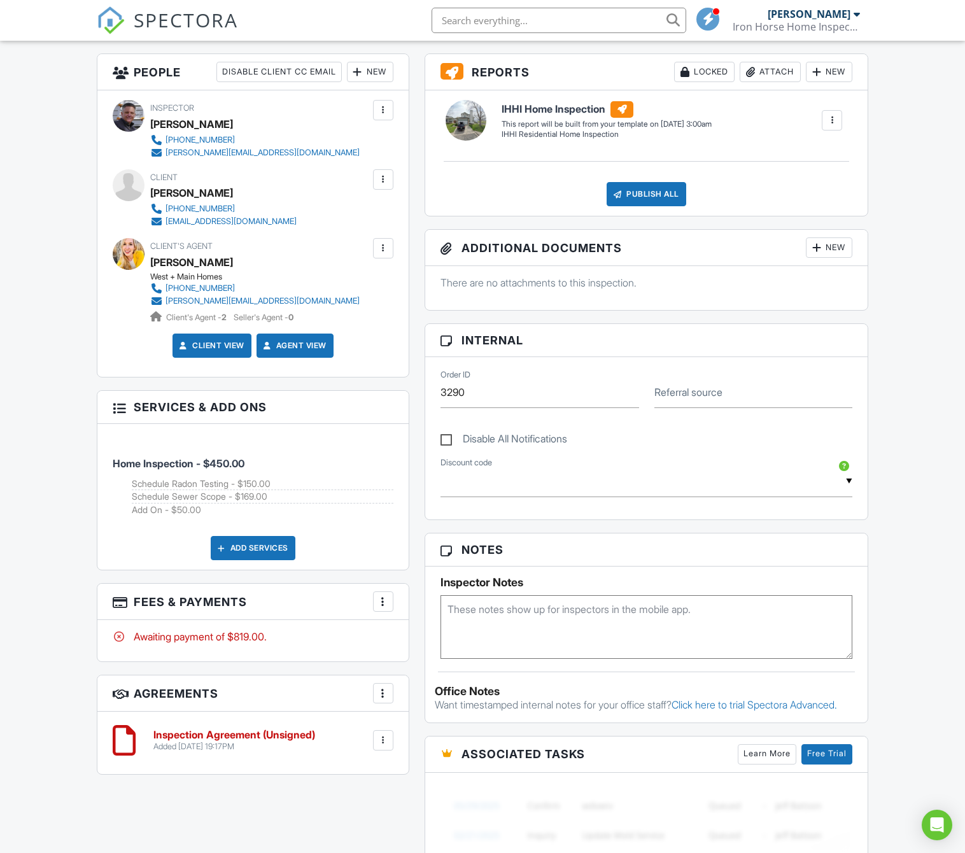
scroll to position [321, 0]
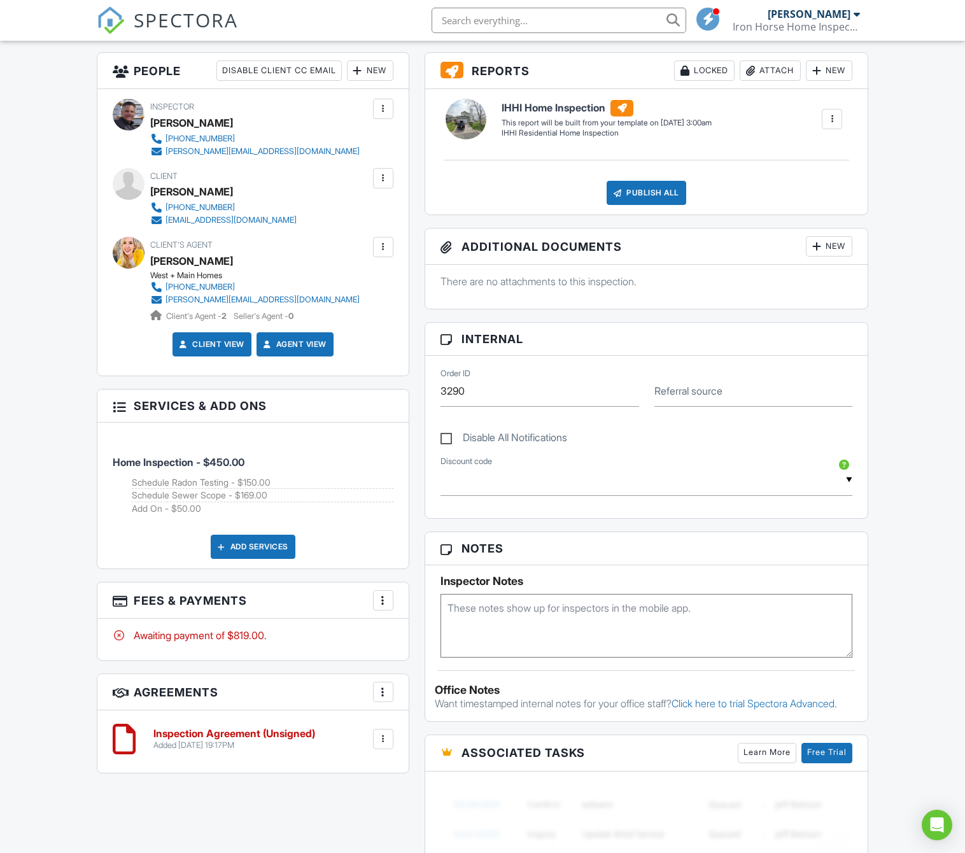
click at [380, 599] on div at bounding box center [383, 600] width 13 height 13
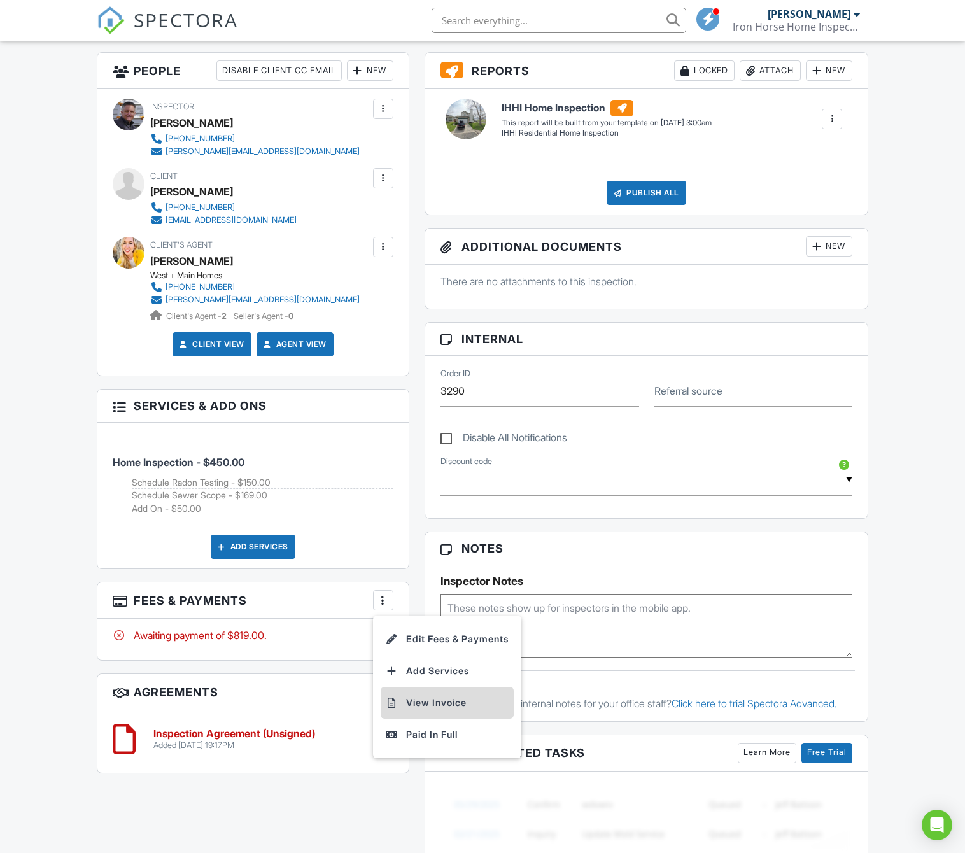
click at [413, 700] on li "View Invoice" at bounding box center [446, 703] width 133 height 32
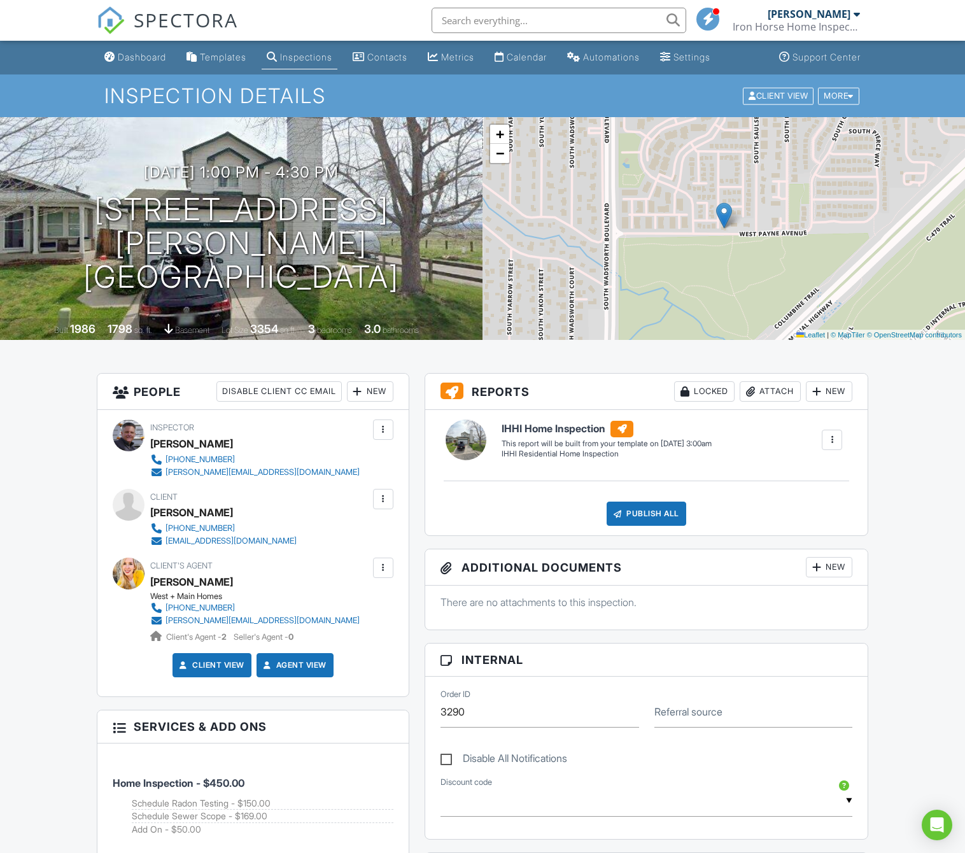
scroll to position [0, 0]
click at [709, 55] on div "Settings" at bounding box center [691, 57] width 37 height 11
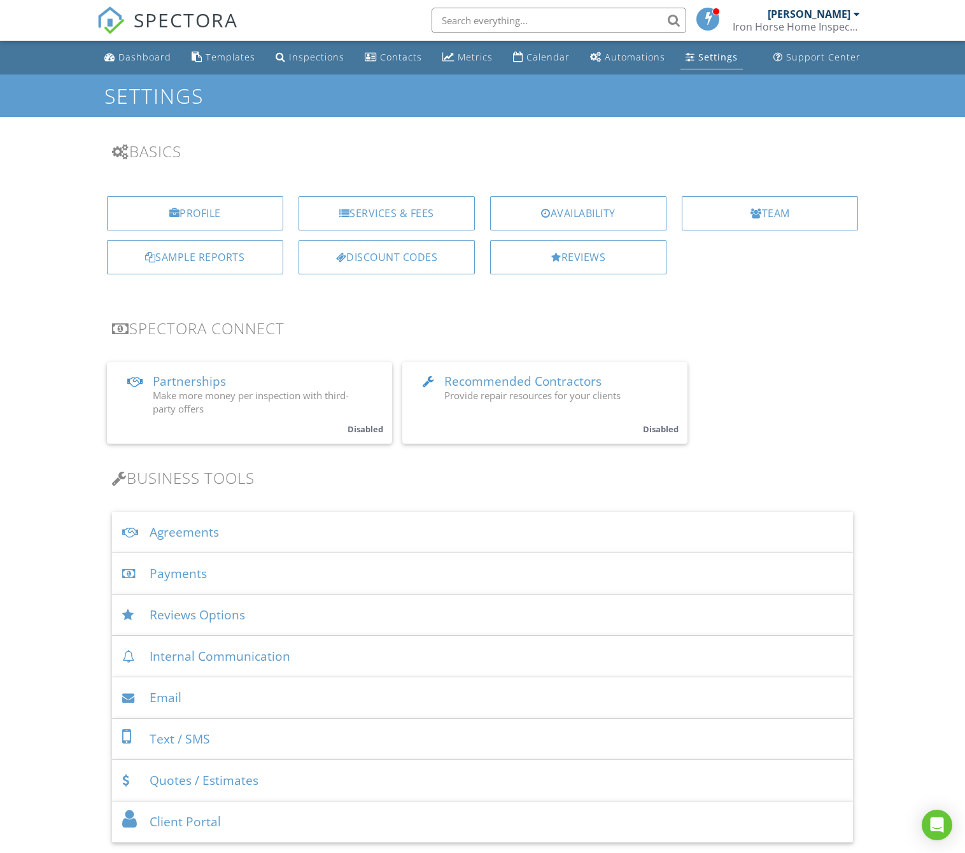
click at [350, 222] on div "Services & Fees" at bounding box center [386, 213] width 176 height 34
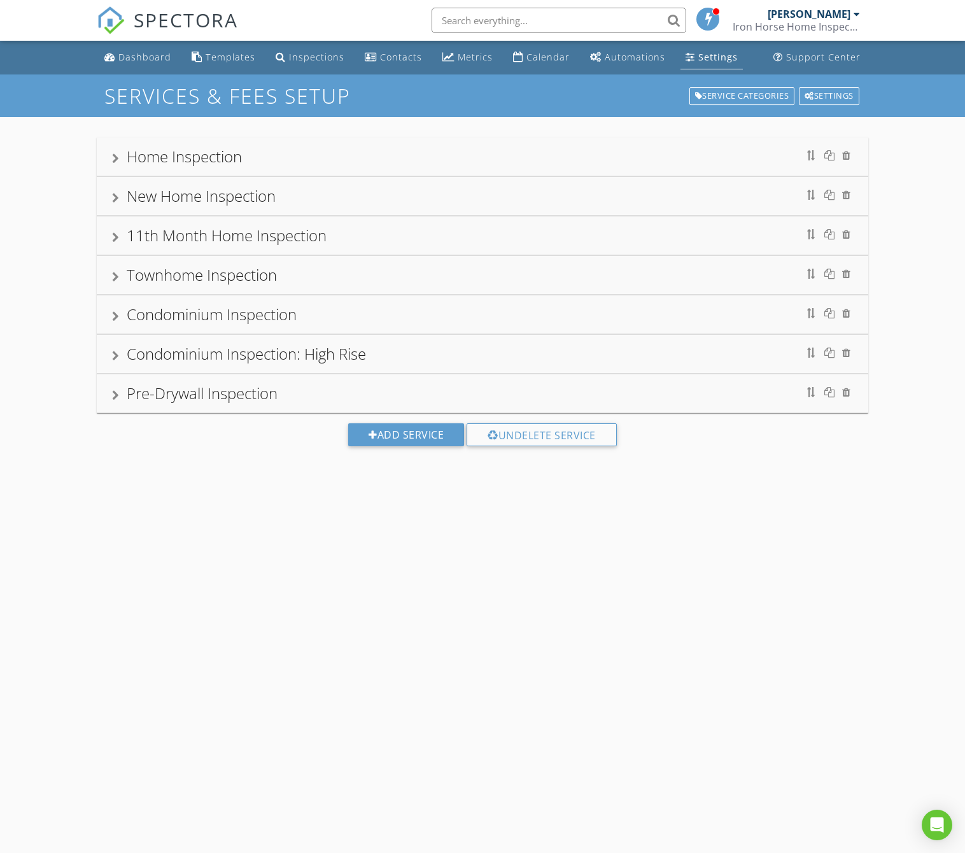
click at [181, 161] on div "Home Inspection" at bounding box center [184, 156] width 115 height 21
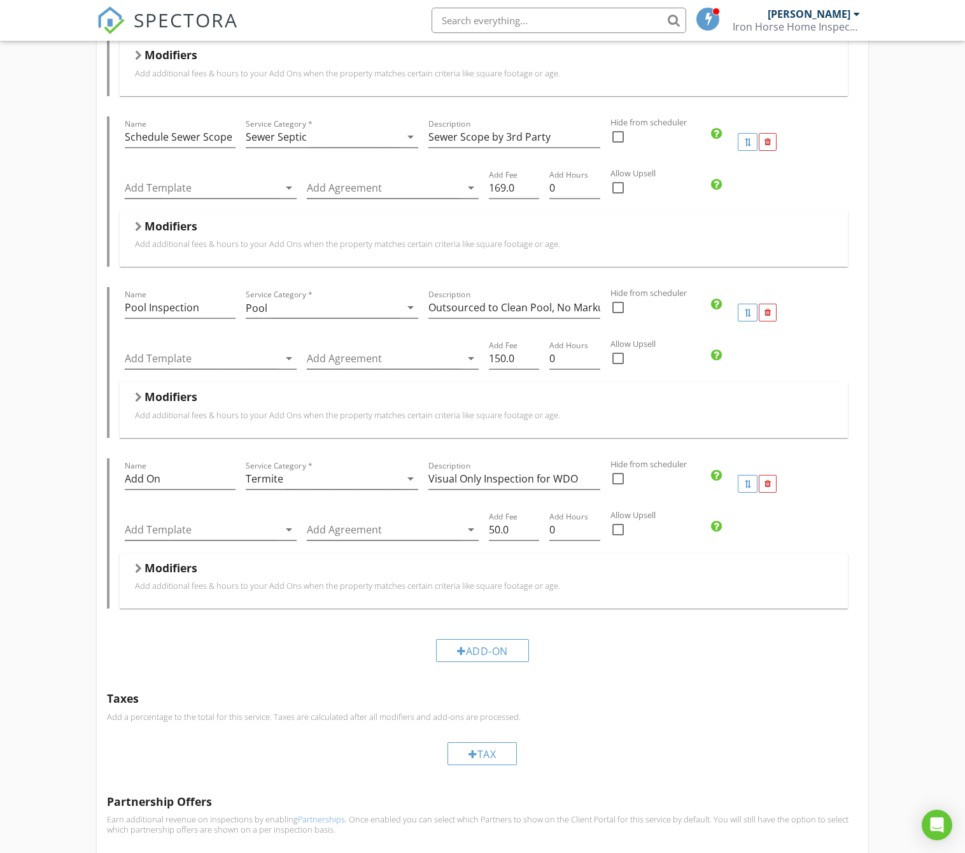
scroll to position [489, 0]
click at [185, 476] on input "Add On" at bounding box center [180, 475] width 111 height 21
drag, startPoint x: 185, startPoint y: 478, endPoint x: 122, endPoint y: 478, distance: 62.4
click at [122, 478] on div "Name Add On" at bounding box center [181, 480] width 122 height 51
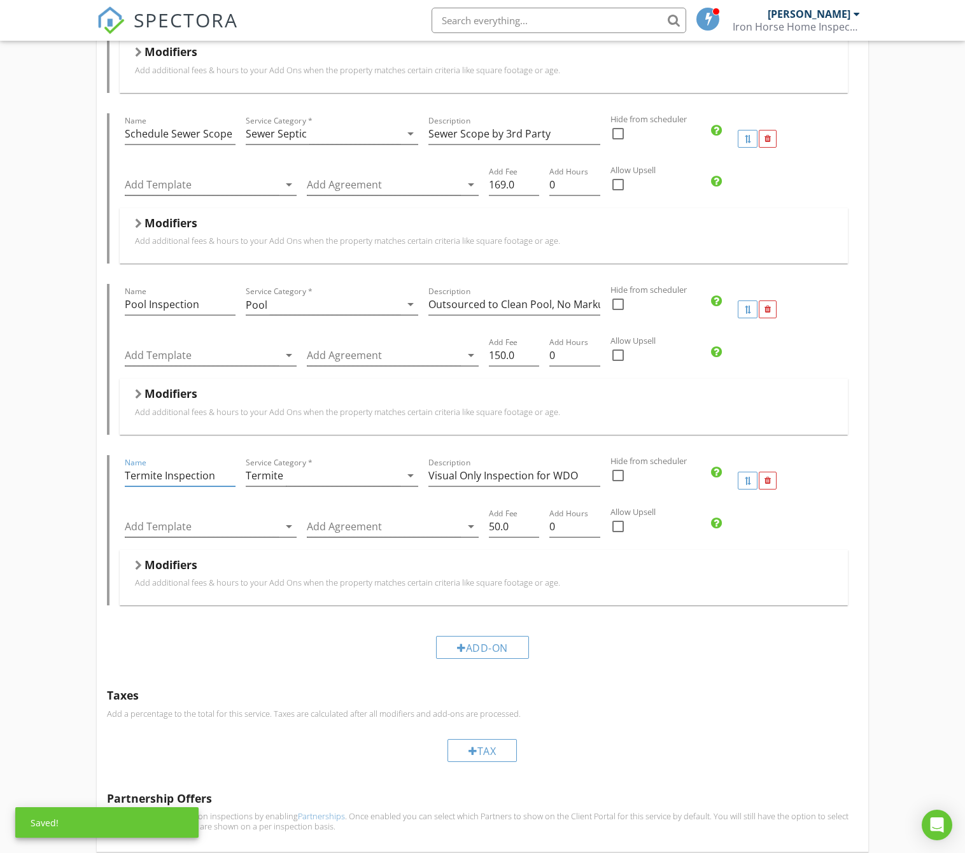
scroll to position [489, 2]
type input "Termite Inspection"
click at [564, 663] on div "Add-On" at bounding box center [480, 646] width 751 height 43
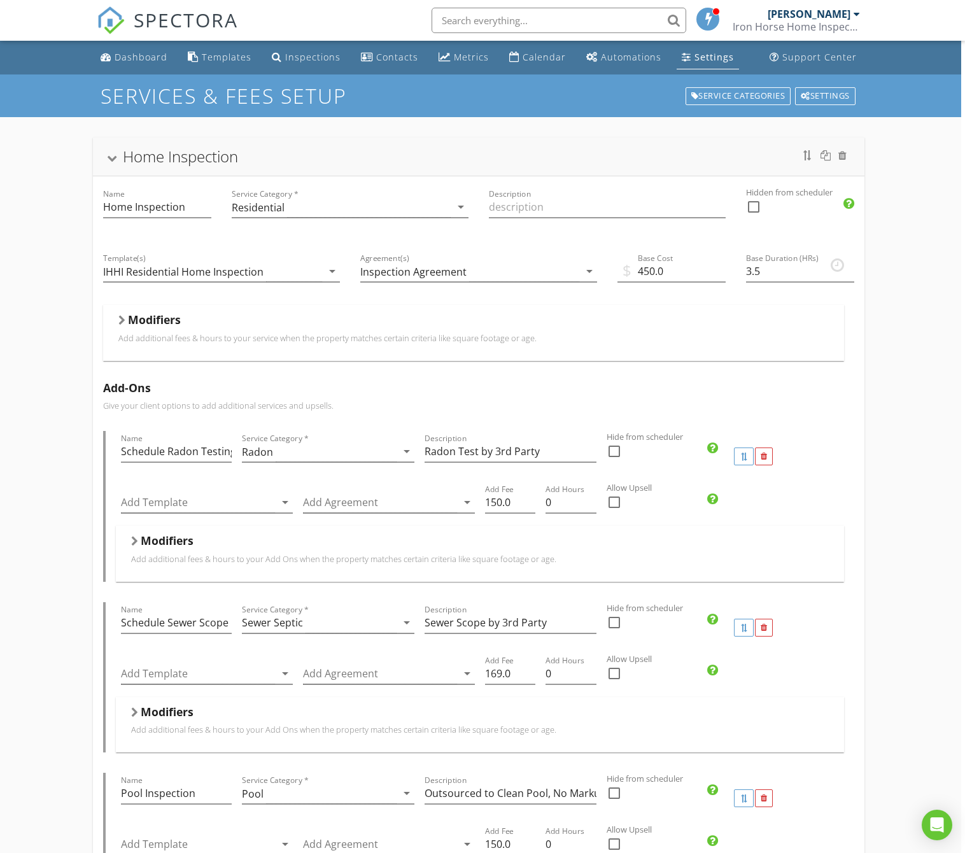
scroll to position [0, 4]
click at [146, 62] on div "Dashboard" at bounding box center [141, 57] width 53 height 12
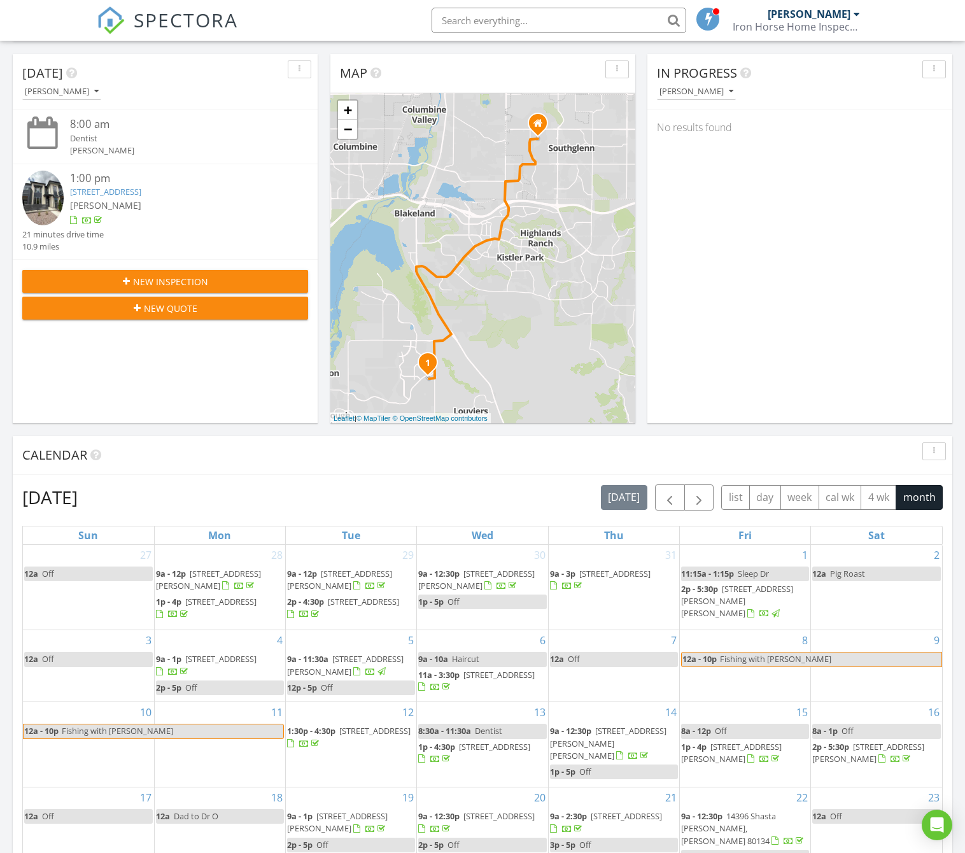
scroll to position [386, 0]
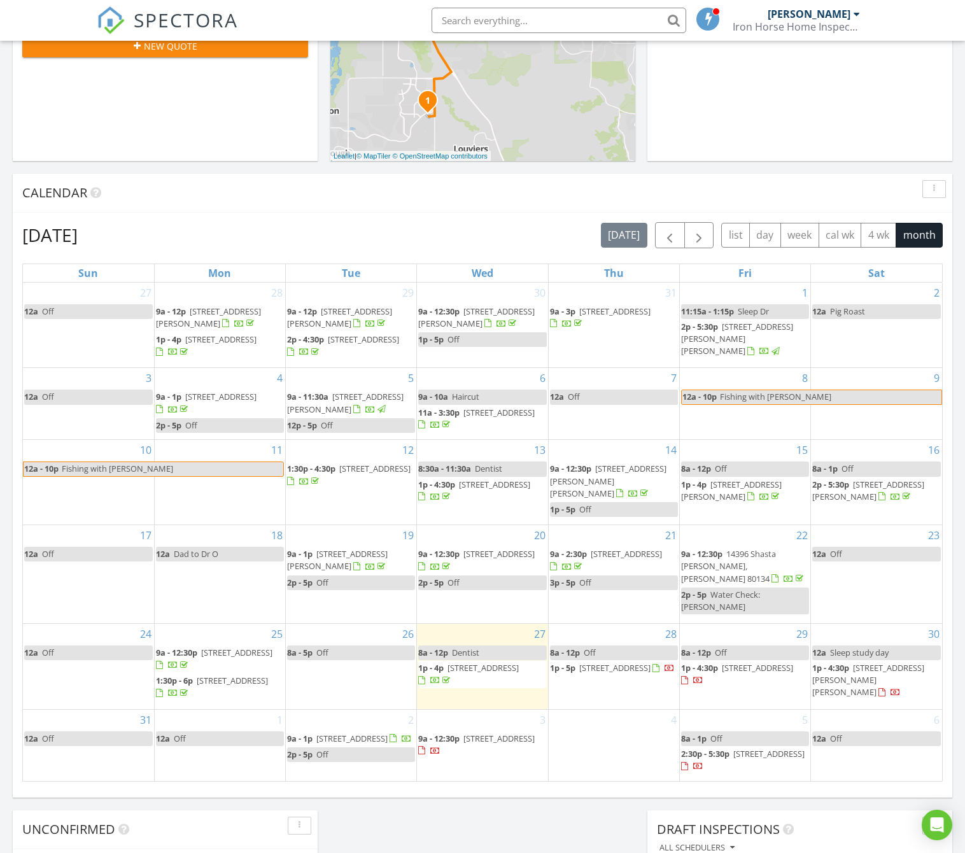
click at [839, 672] on span "[STREET_ADDRESS][PERSON_NAME][PERSON_NAME]" at bounding box center [868, 680] width 112 height 36
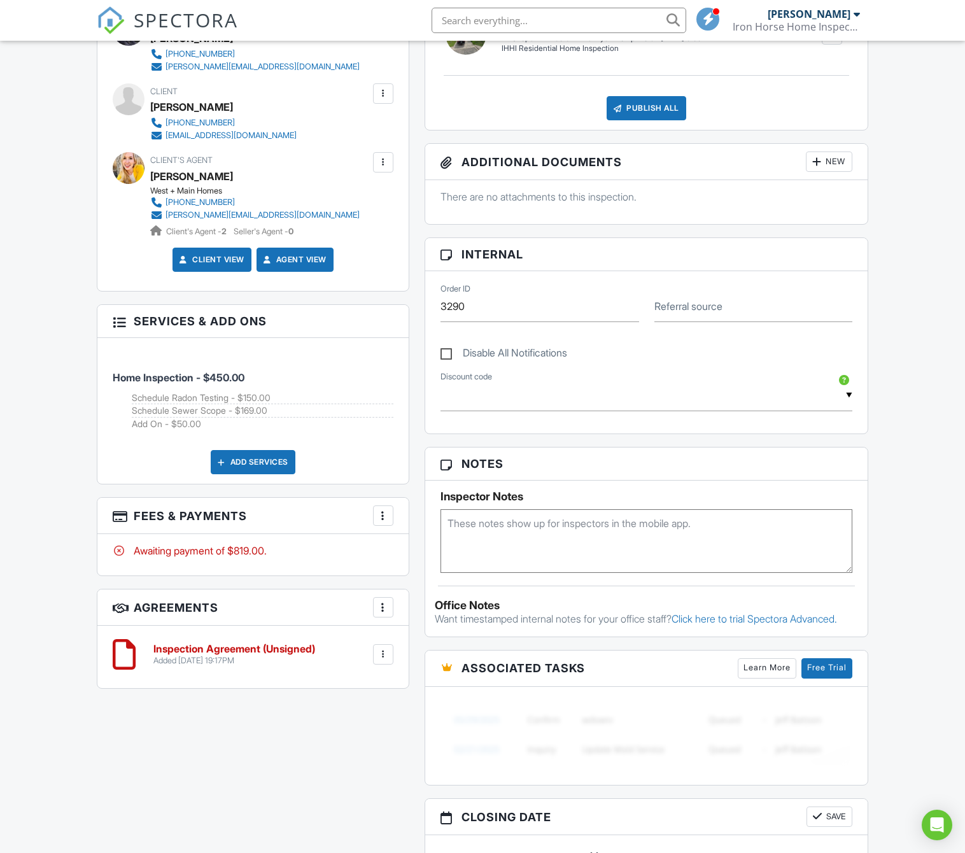
scroll to position [402, 1]
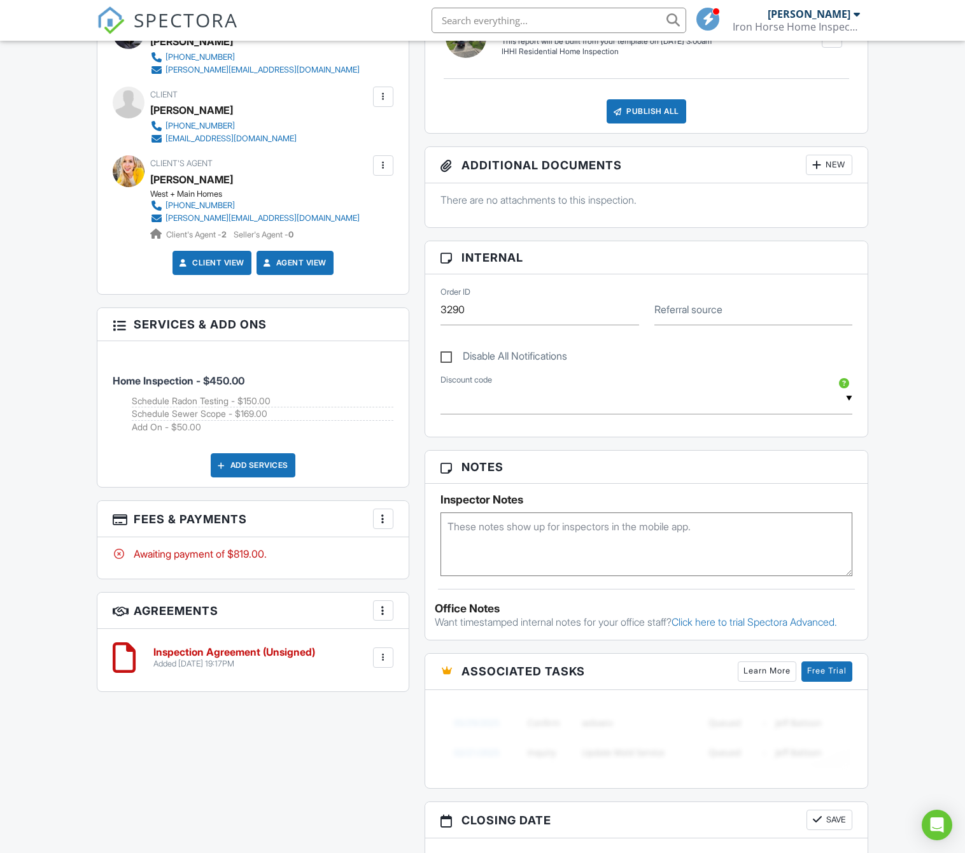
click at [382, 517] on div at bounding box center [383, 518] width 13 height 13
click at [410, 555] on li "Edit Fees & Payments" at bounding box center [446, 557] width 133 height 32
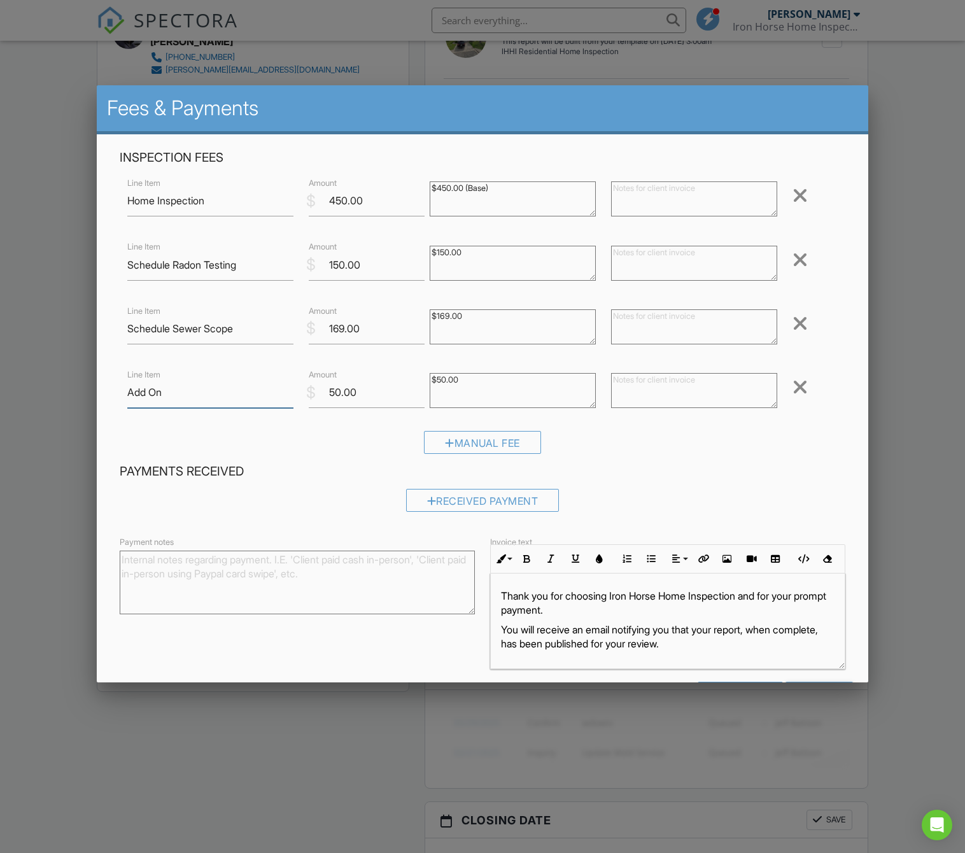
drag, startPoint x: 135, startPoint y: 391, endPoint x: 113, endPoint y: 390, distance: 22.3
click at [113, 390] on div "Inspection Fees Line Item Home Inspection $ Amount 450.00 $450.00 (Base) Remove…" at bounding box center [482, 307] width 741 height 314
type input "Termite Inspection"
click at [295, 473] on h4 "Payments Received" at bounding box center [483, 471] width 726 height 17
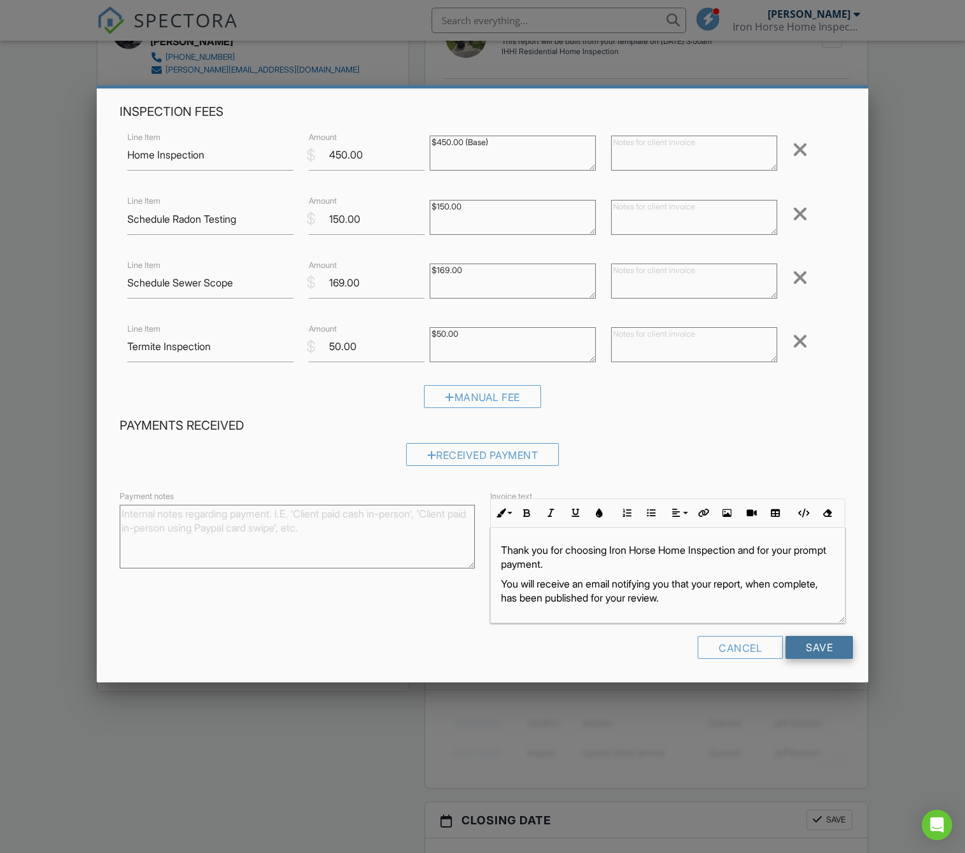
scroll to position [45, 0]
click at [816, 646] on input "Save" at bounding box center [818, 647] width 67 height 23
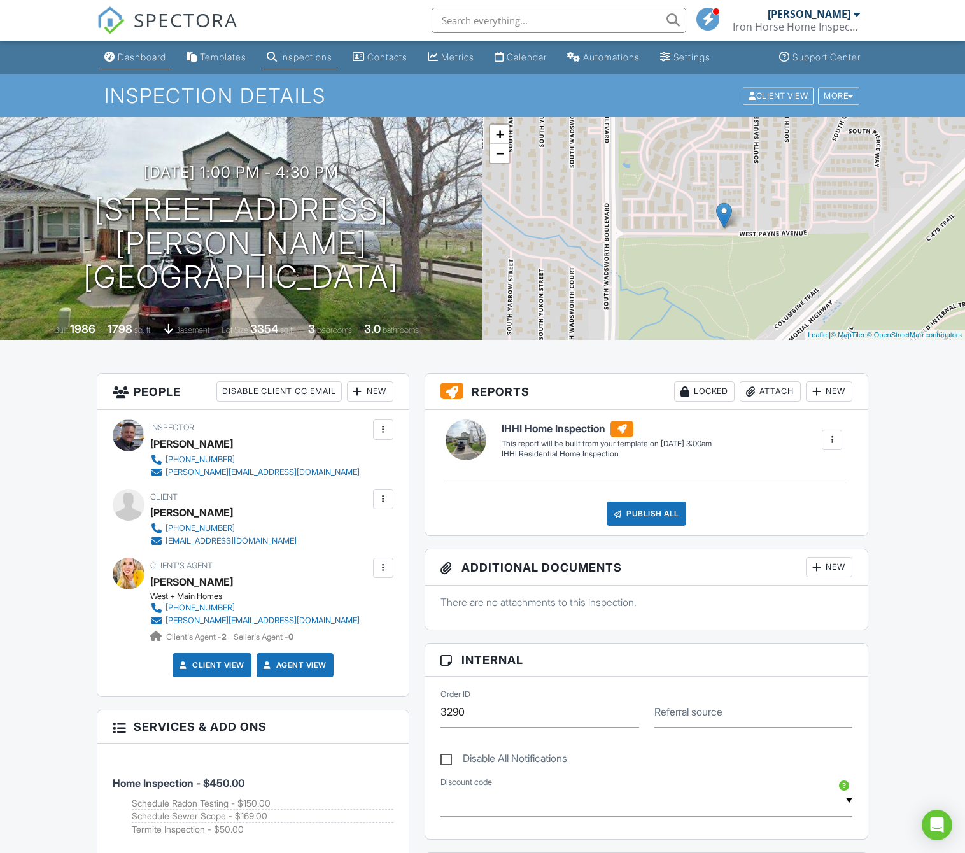
click at [149, 60] on div "Dashboard" at bounding box center [142, 57] width 48 height 11
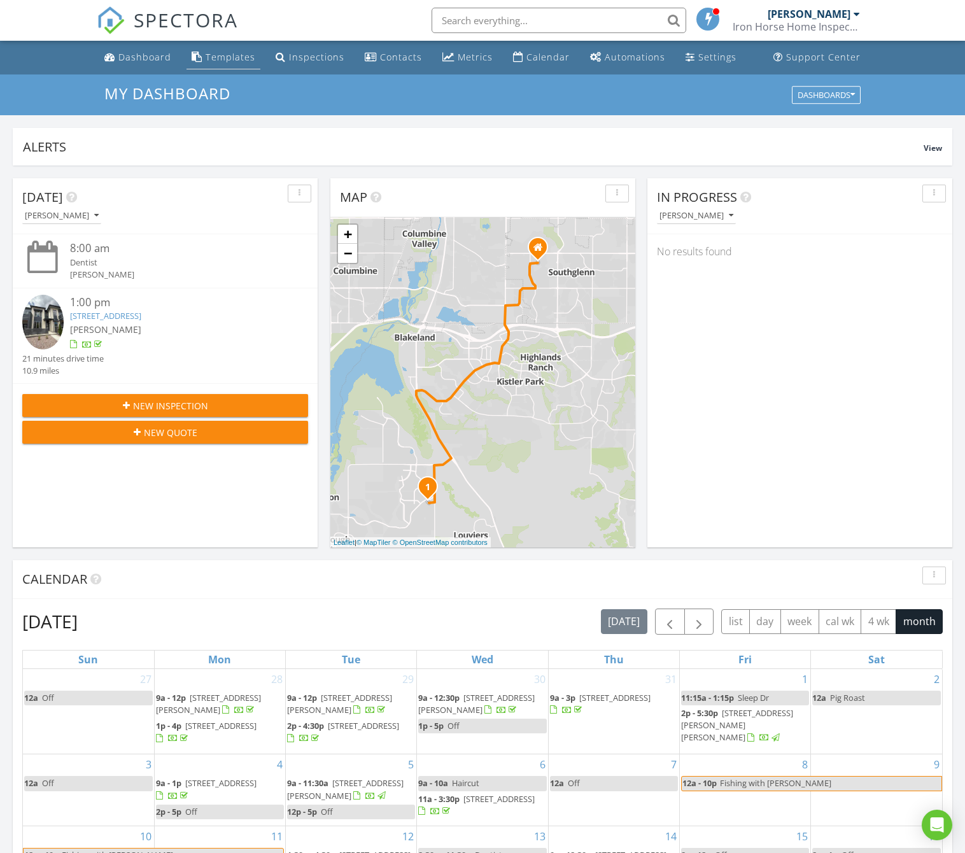
click at [221, 68] on link "Templates" at bounding box center [223, 58] width 74 height 24
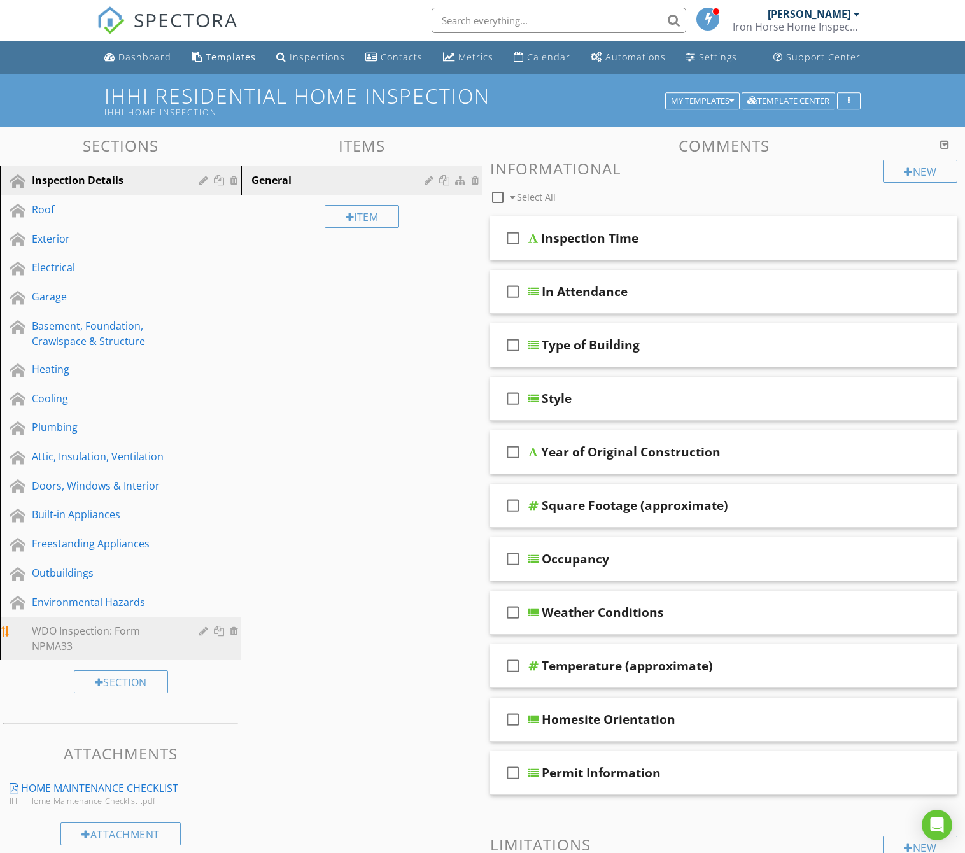
click at [88, 635] on div "WDO Inspection: Form NPMA33" at bounding box center [106, 638] width 149 height 31
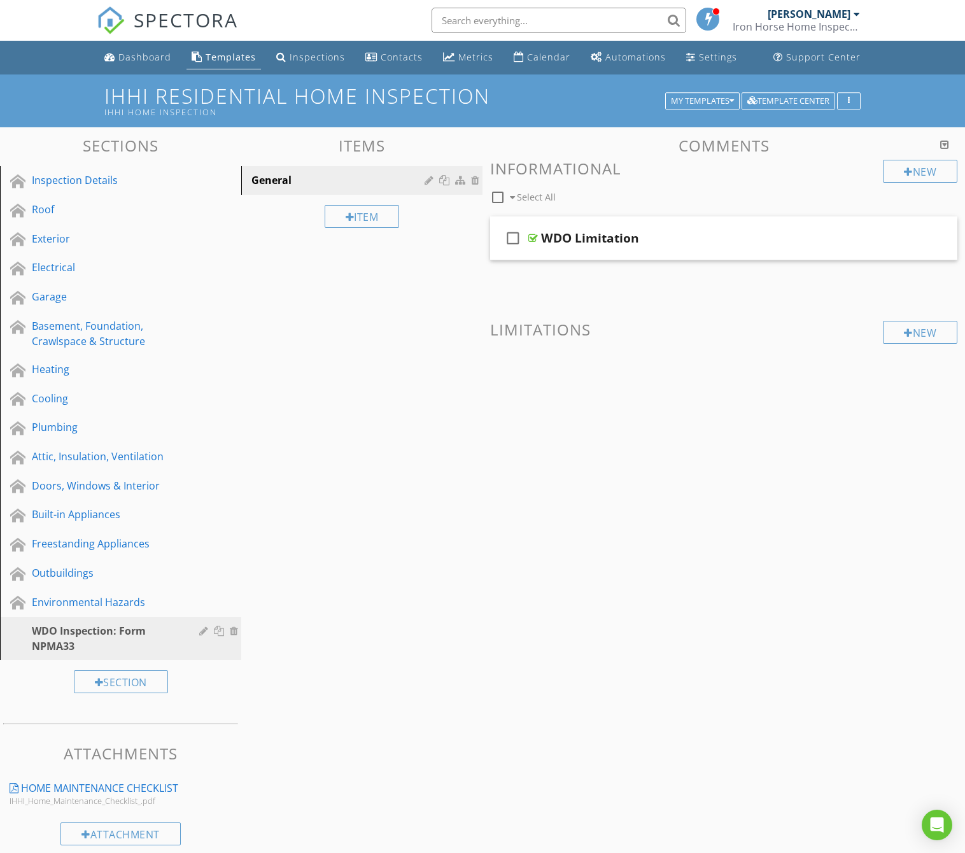
click at [403, 603] on div "Sections Inspection Details Roof Exterior Electrical Garage Basement, Foundatio…" at bounding box center [482, 490] width 965 height 727
click at [160, 57] on div "Dashboard" at bounding box center [144, 57] width 53 height 12
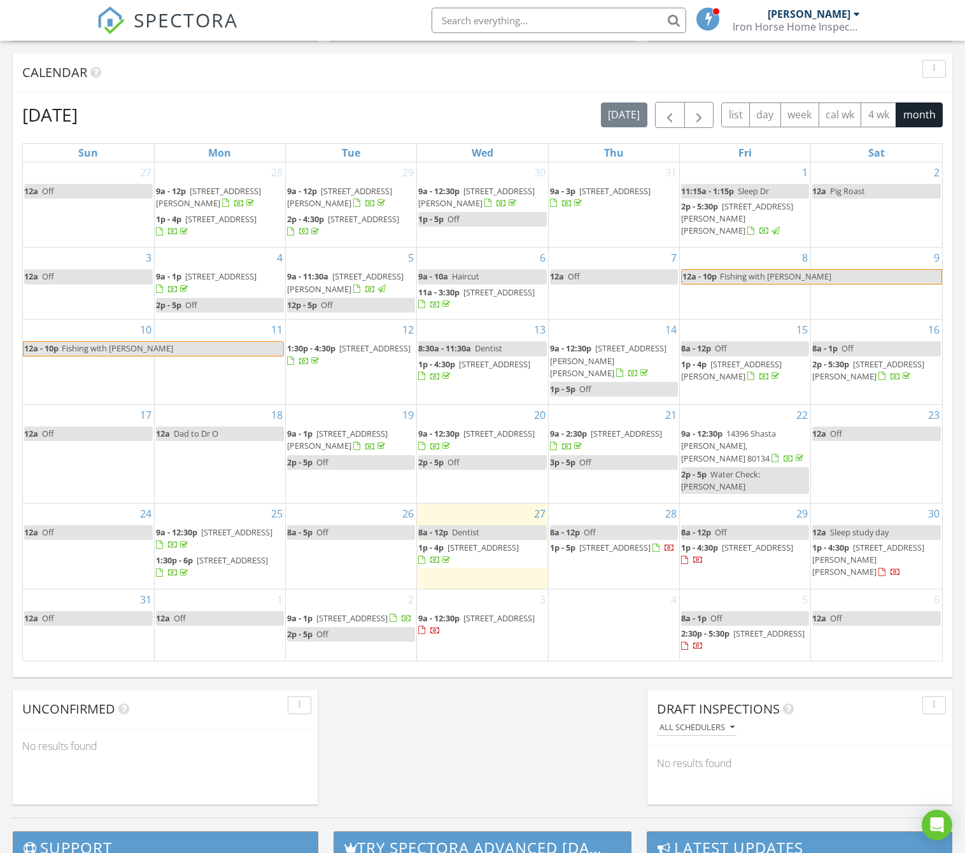
scroll to position [522, 0]
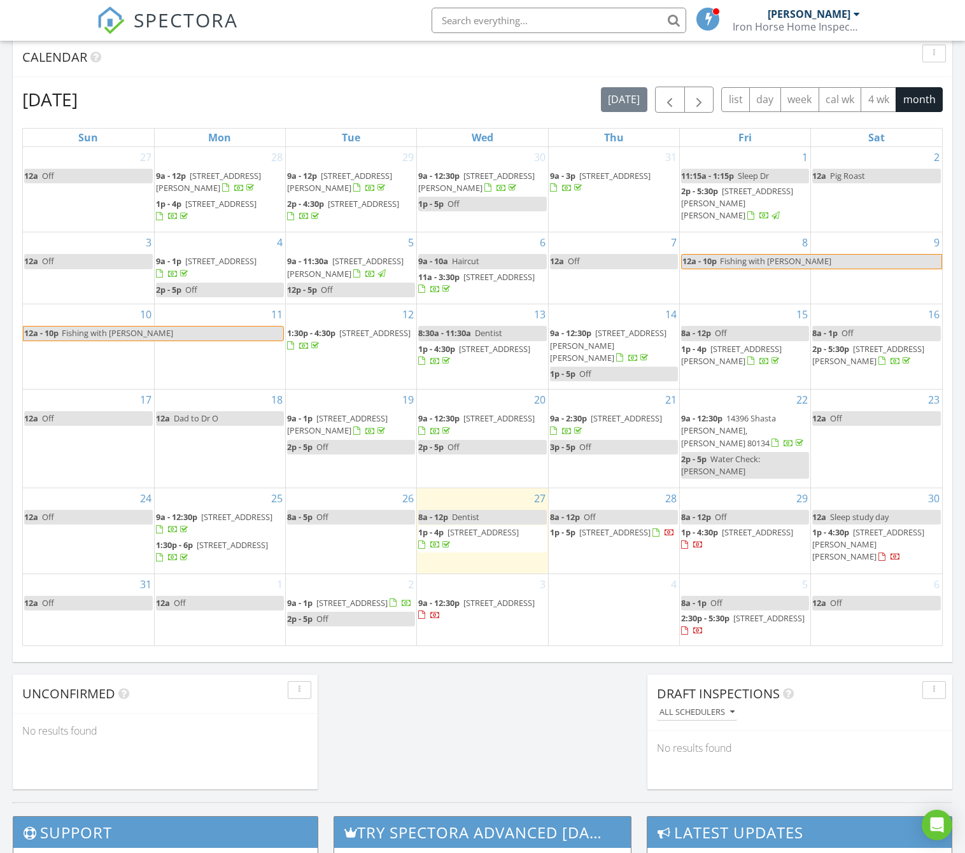
click at [848, 536] on span "[STREET_ADDRESS][PERSON_NAME][PERSON_NAME]" at bounding box center [868, 544] width 112 height 36
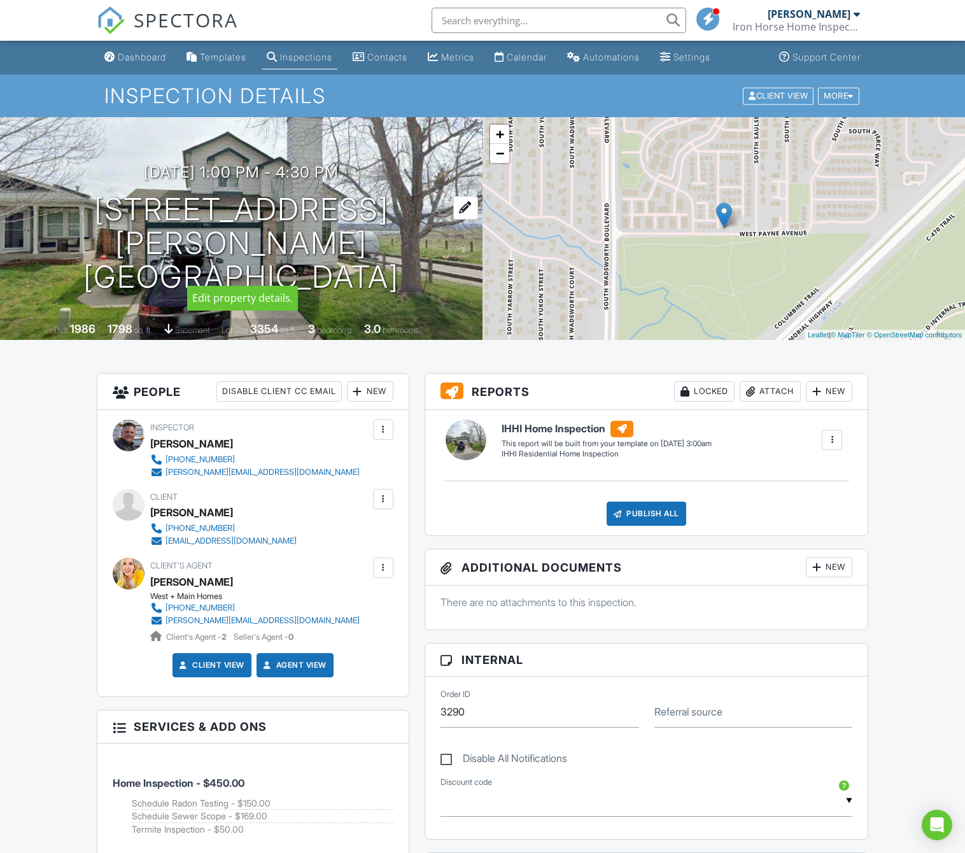
drag, startPoint x: 127, startPoint y: 190, endPoint x: 400, endPoint y: 253, distance: 280.1
click at [400, 253] on div "08/30/2025 1:00 pm - 4:30 pm 8544 S Upham Way Littleton, CO 80128" at bounding box center [241, 229] width 482 height 130
copy div "08/30/2025 1:00 pm - 4:30 pm 8544 S Upham Way Littleton, CO 80128"
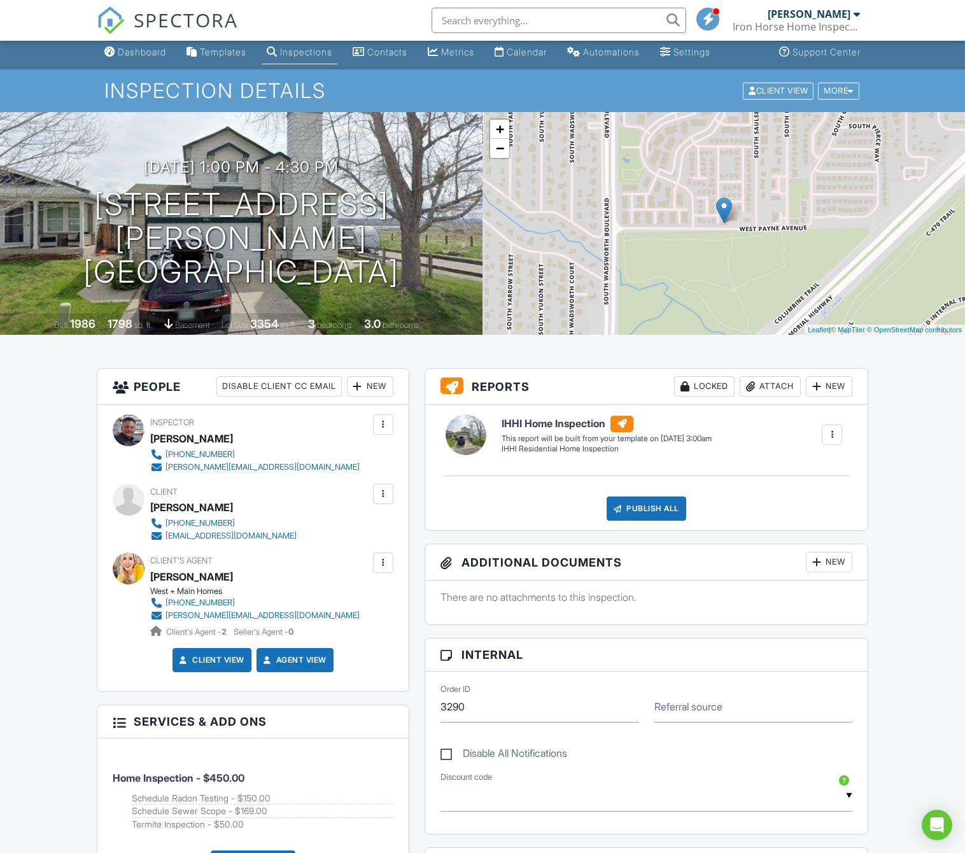
scroll to position [6, 1]
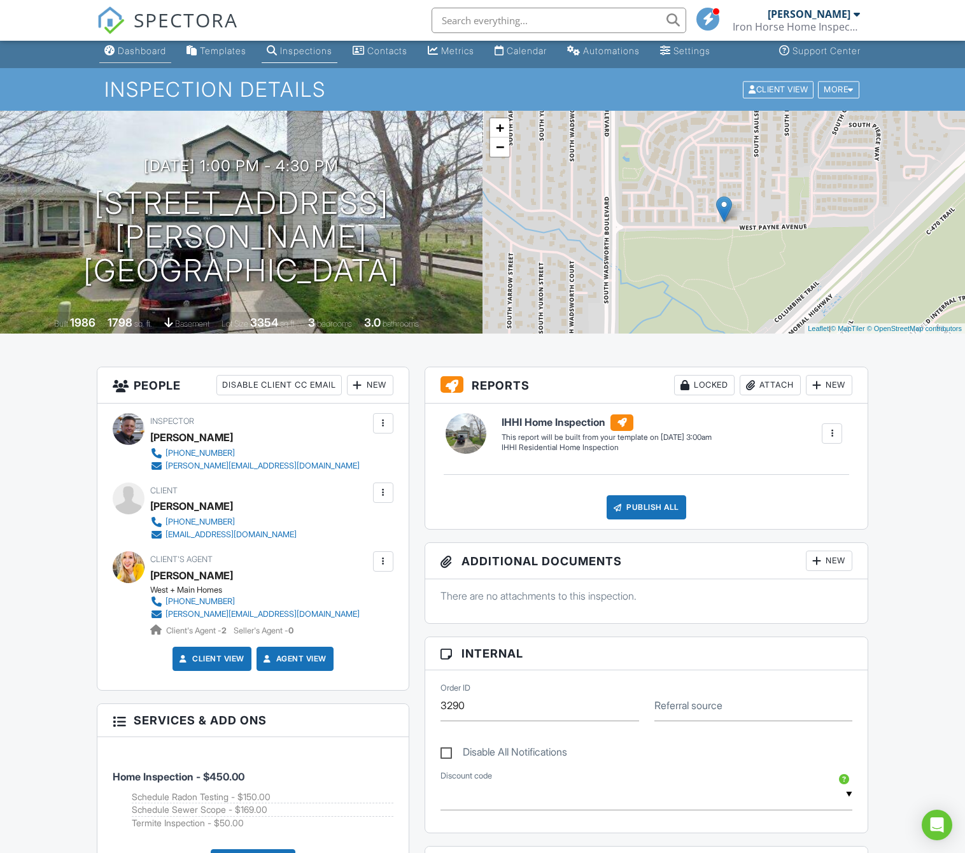
click at [154, 56] on link "Dashboard" at bounding box center [135, 51] width 72 height 24
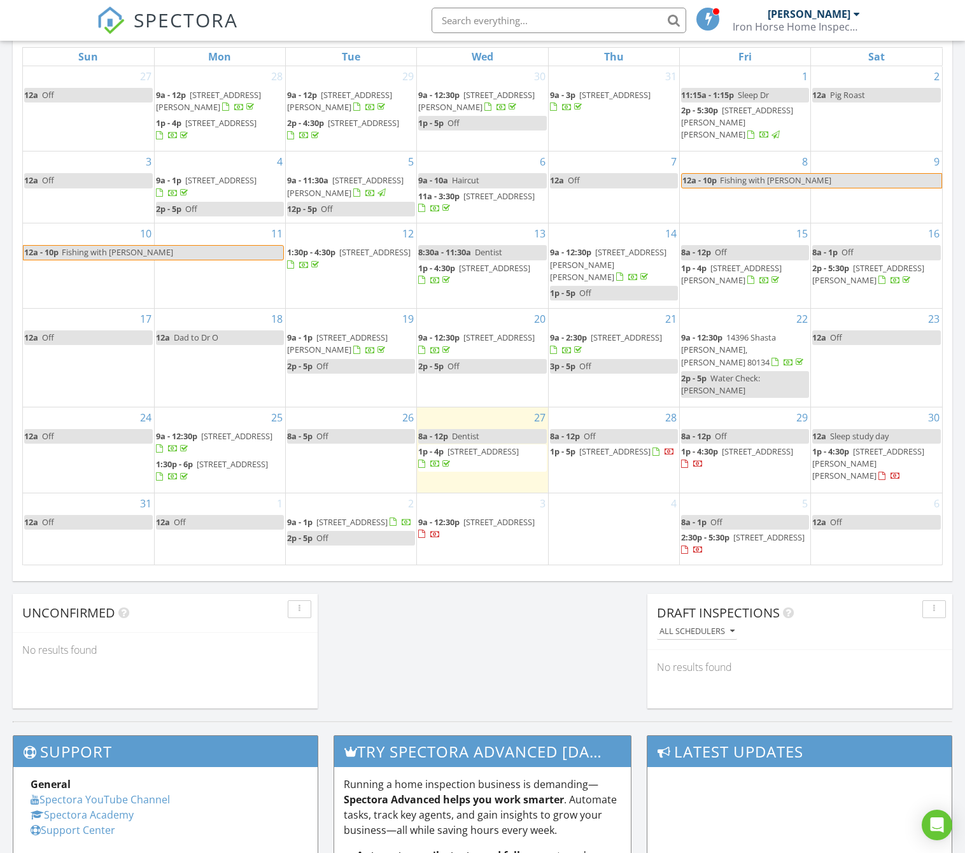
scroll to position [608, 0]
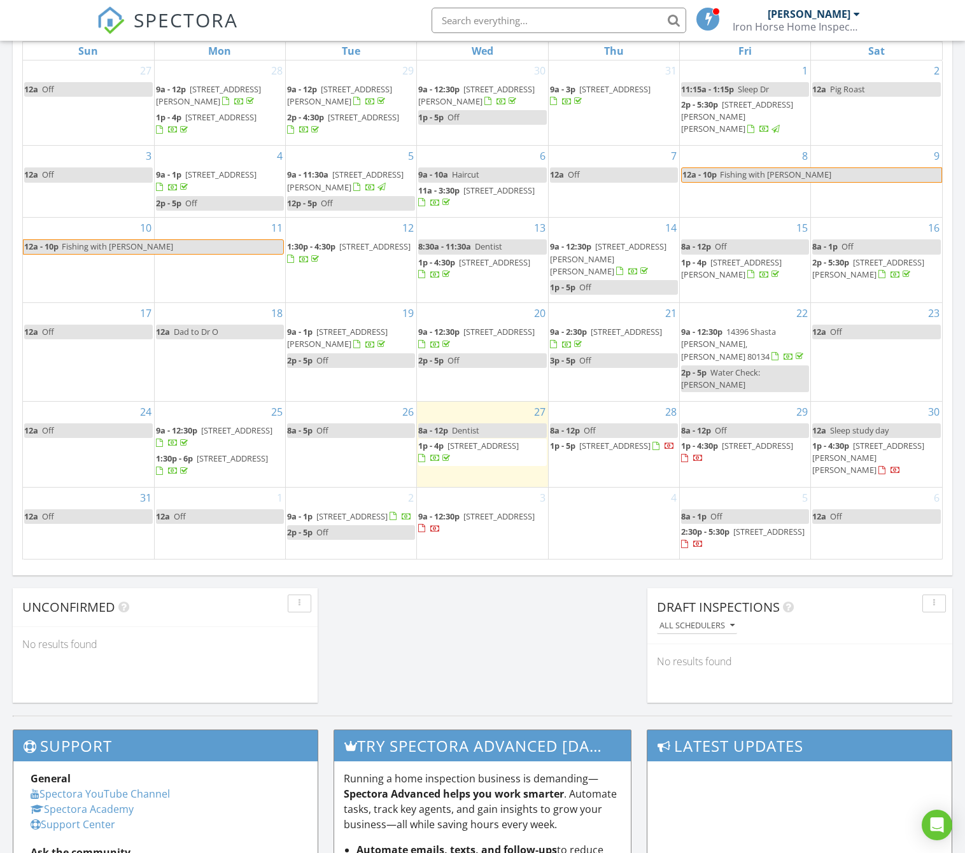
click at [503, 636] on div "[DATE] [PERSON_NAME] 8:00 am Dentist [PERSON_NAME] 1:00 pm [STREET_ADDRESS] [PE…" at bounding box center [482, 136] width 965 height 1158
click at [844, 449] on span "8544 S Upham Way, Littleton 80128" at bounding box center [868, 457] width 112 height 36
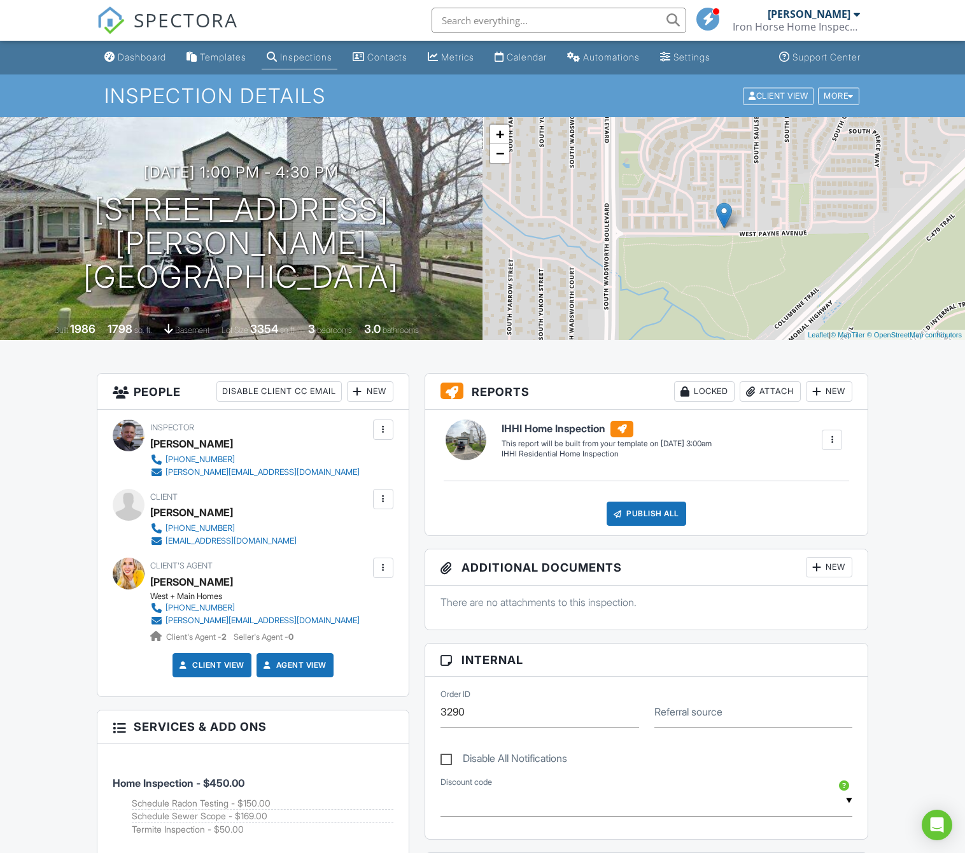
drag, startPoint x: 31, startPoint y: 472, endPoint x: 46, endPoint y: 470, distance: 15.4
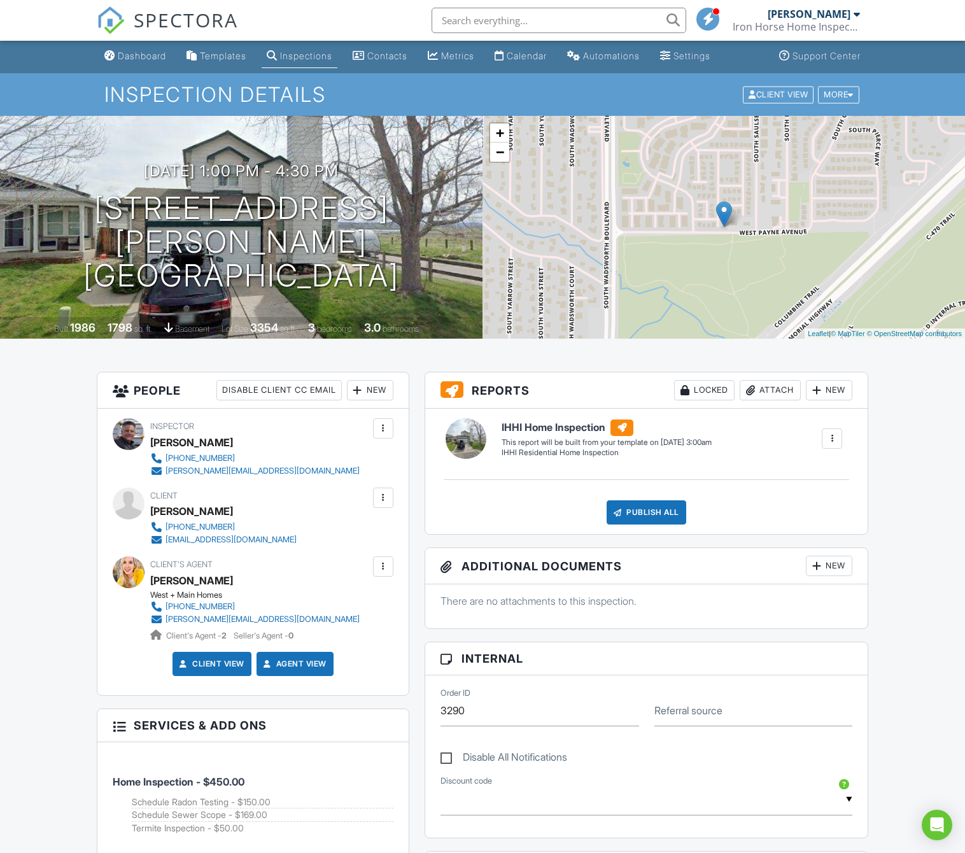
scroll to position [0, 1]
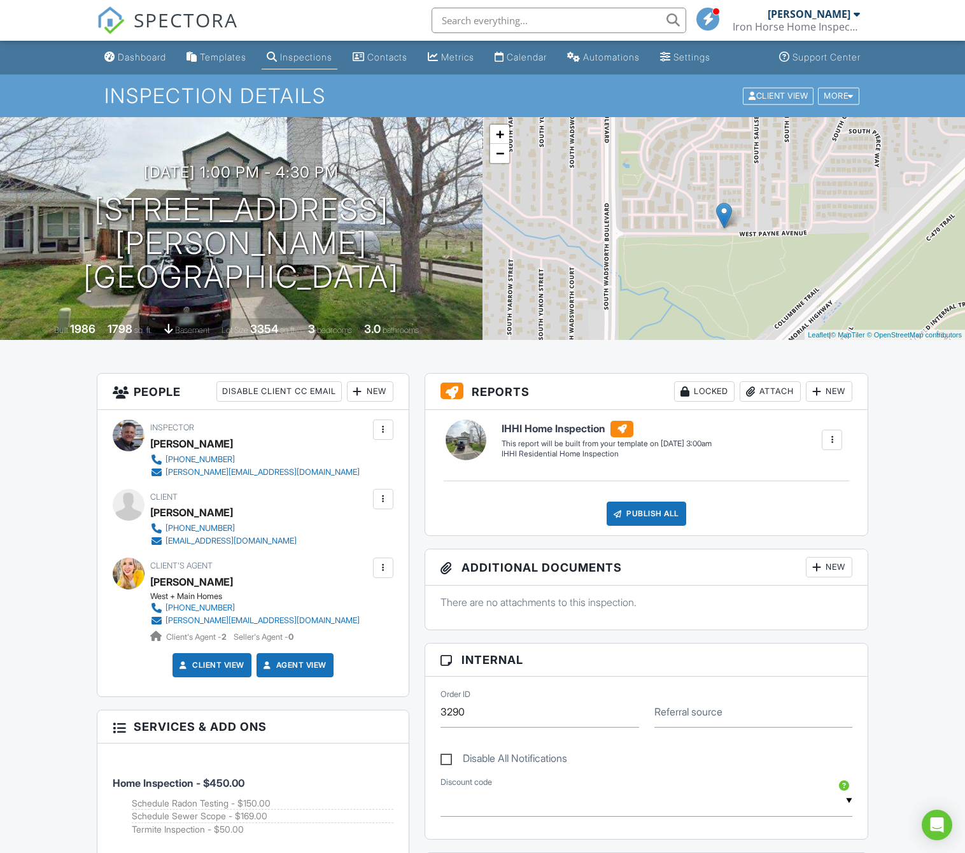
click at [137, 60] on div "Dashboard" at bounding box center [142, 57] width 48 height 11
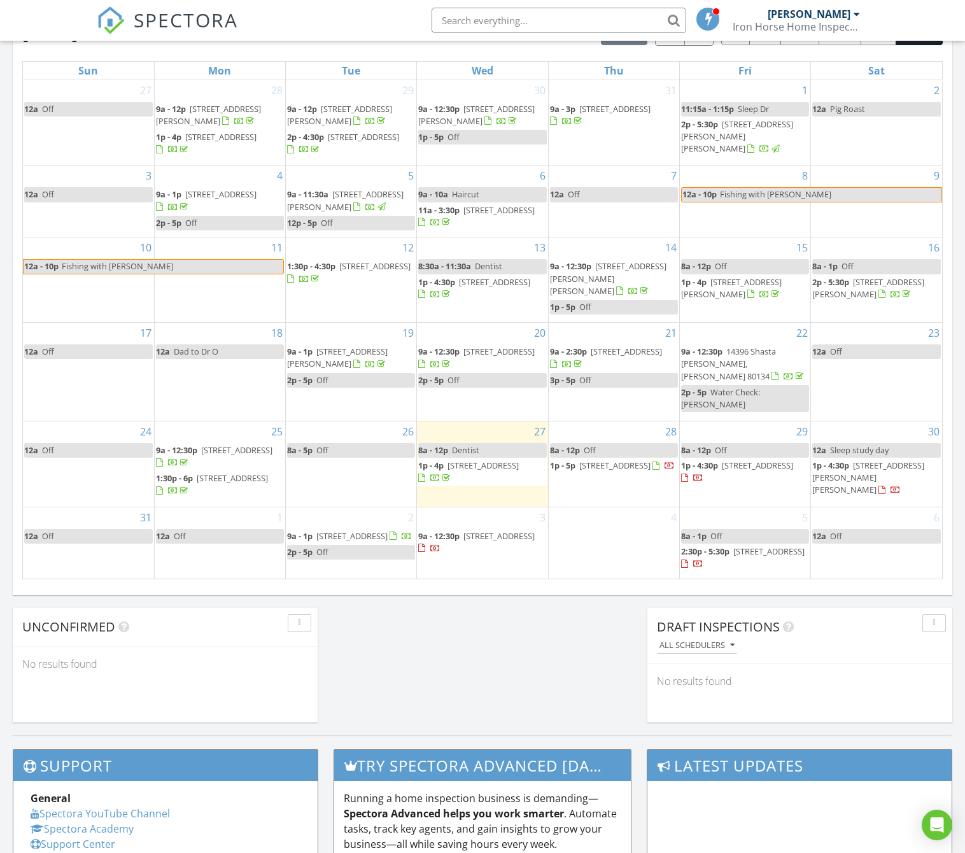
scroll to position [590, 0]
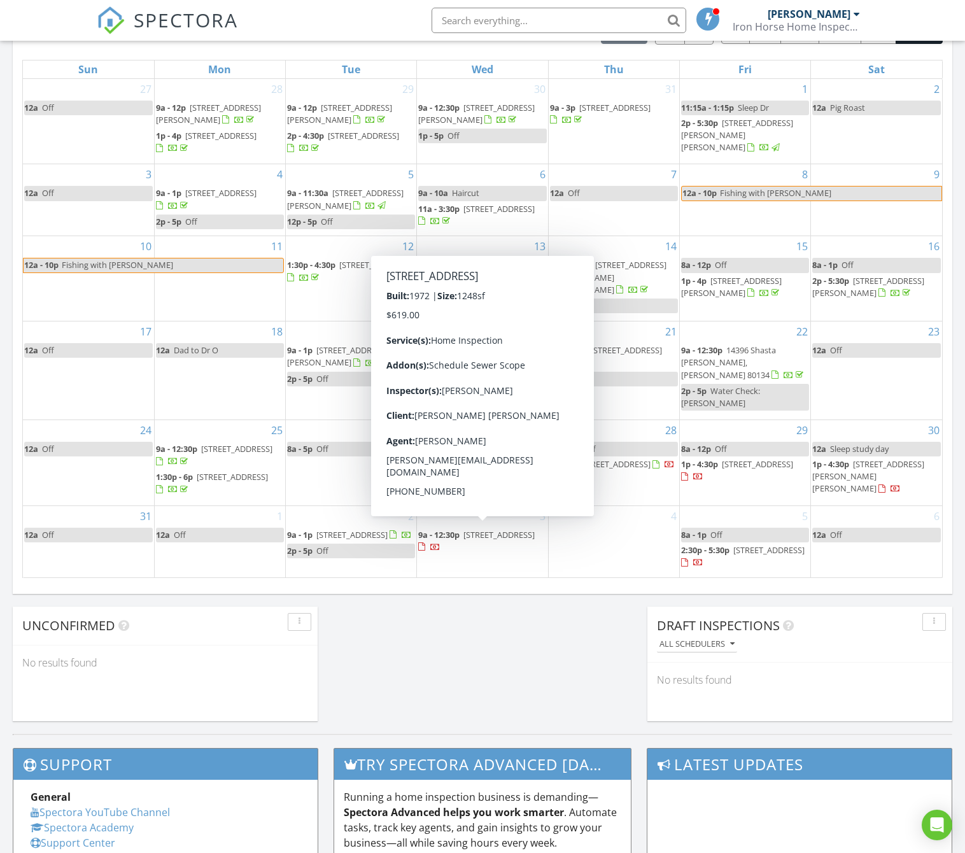
click at [583, 640] on div "[DATE] [PERSON_NAME] 8:00 am Dentist [PERSON_NAME] 1:00 pm [STREET_ADDRESS] [PE…" at bounding box center [482, 155] width 965 height 1158
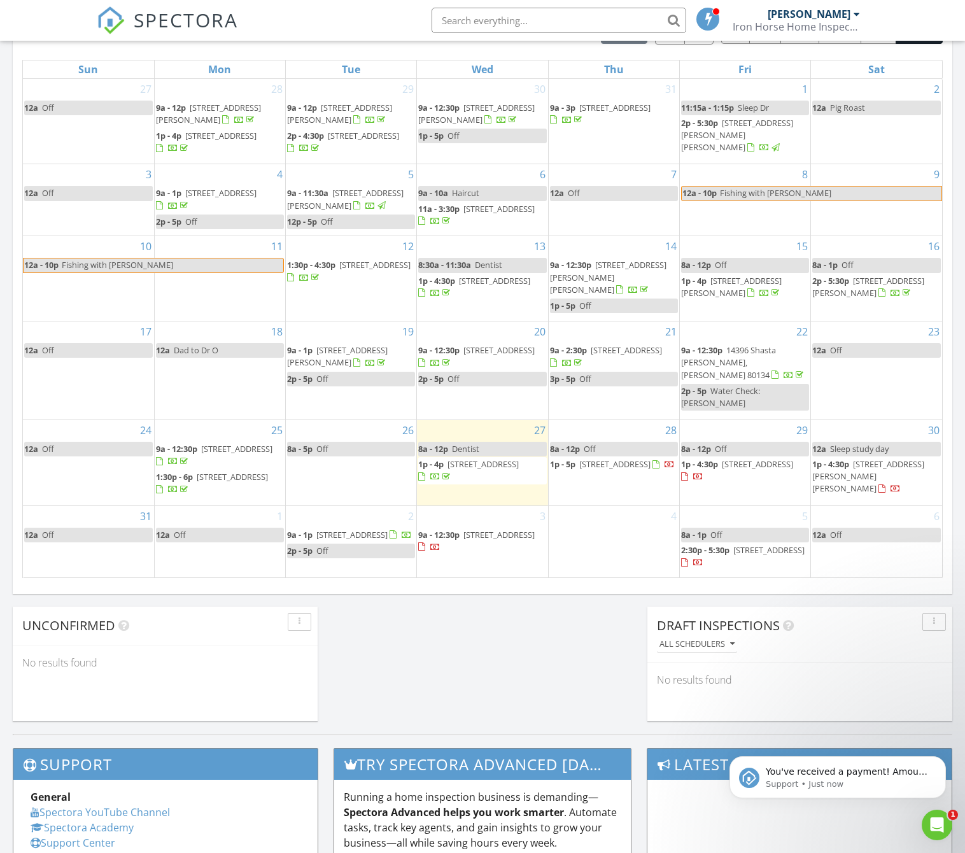
scroll to position [0, 0]
click at [873, 776] on p "You've received a payment! Amount $819.00 Fee $22.82 Net $796.18 Transaction # …" at bounding box center [847, 771] width 164 height 13
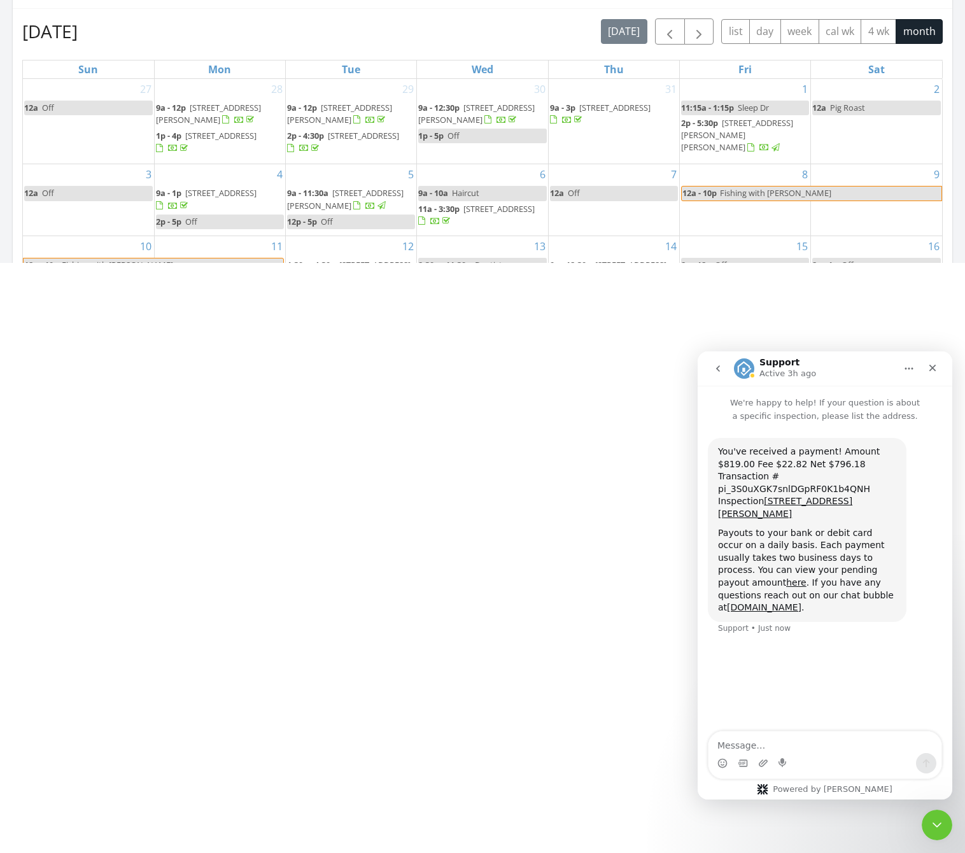
click at [655, 0] on html "SPECTORA John Phillips Iron Horse Home Inspection LLC Role: Inspector Change Ro…" at bounding box center [482, 0] width 965 height 0
click at [939, 823] on icon "Close Intercom Messenger" at bounding box center [934, 822] width 15 height 15
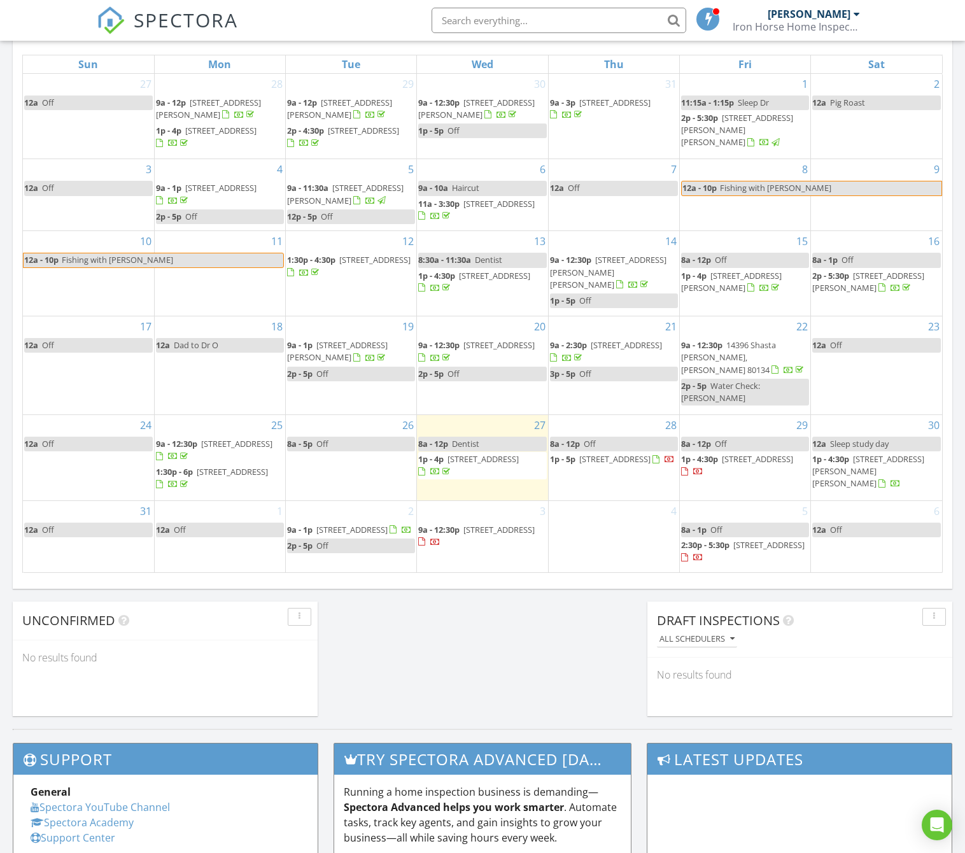
scroll to position [596, 0]
